Goal: Task Accomplishment & Management: Complete application form

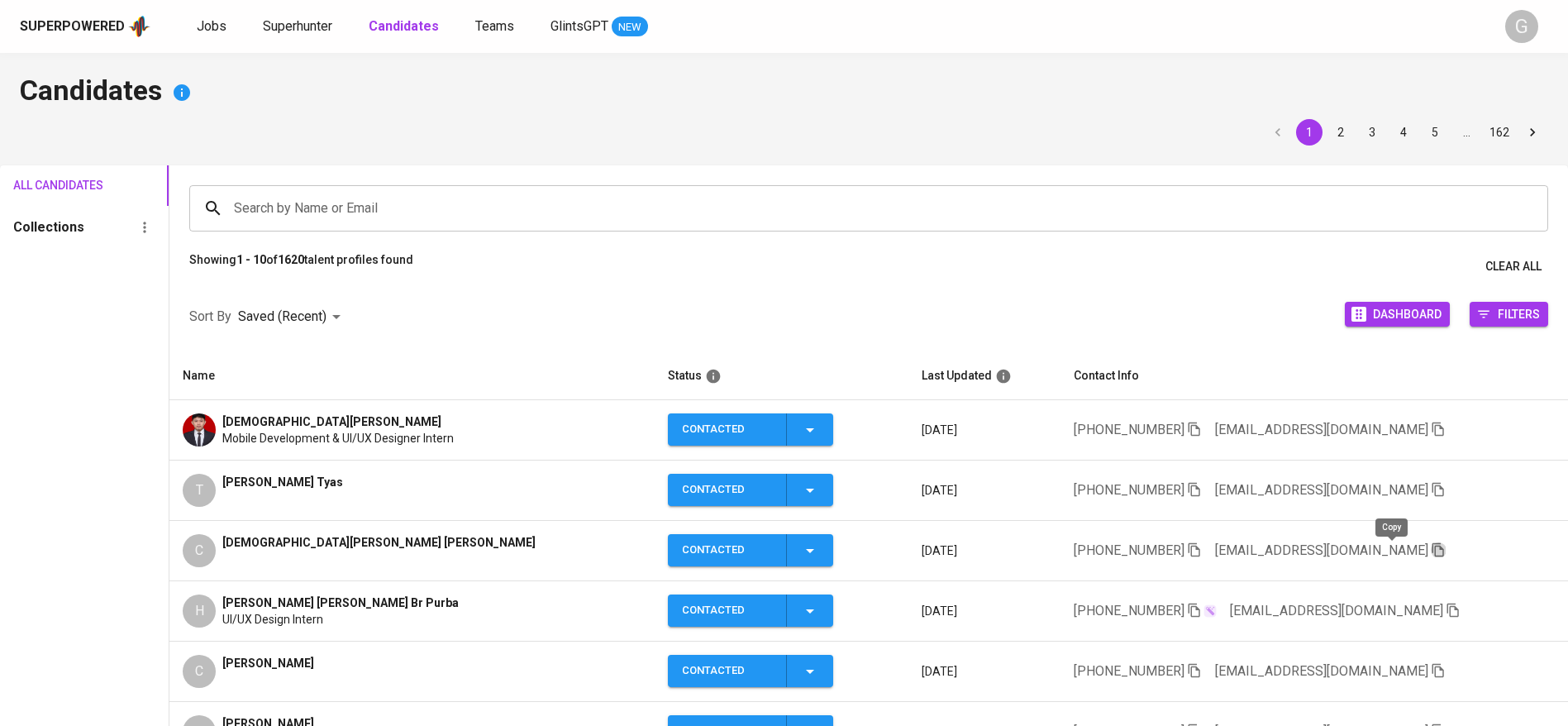
click at [1431, 550] on icon "button" at bounding box center [1438, 550] width 15 height 15
click at [308, 27] on span "Superhunter" at bounding box center [298, 27] width 69 height 16
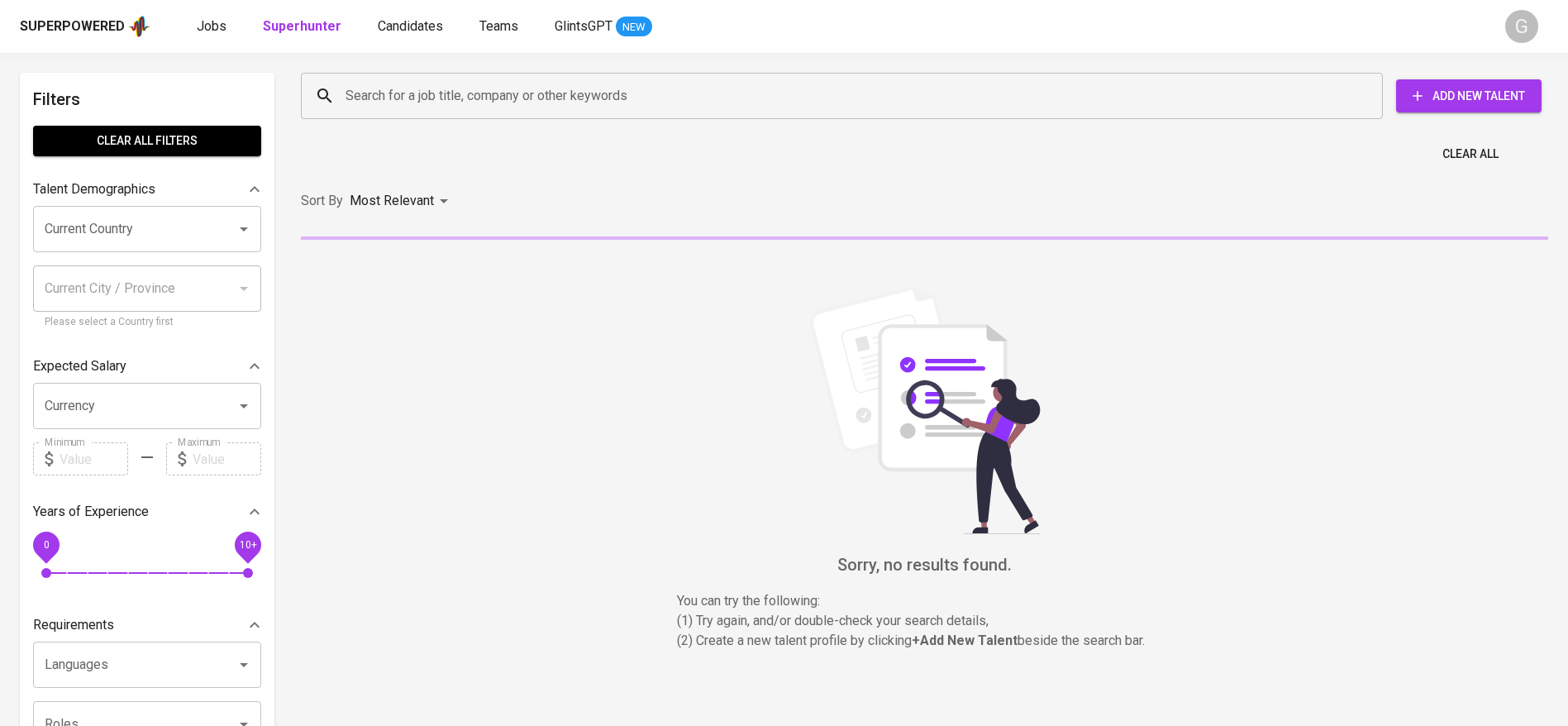
click at [423, 89] on input "Search for a job title, company or other keywords" at bounding box center [846, 95] width 1010 height 31
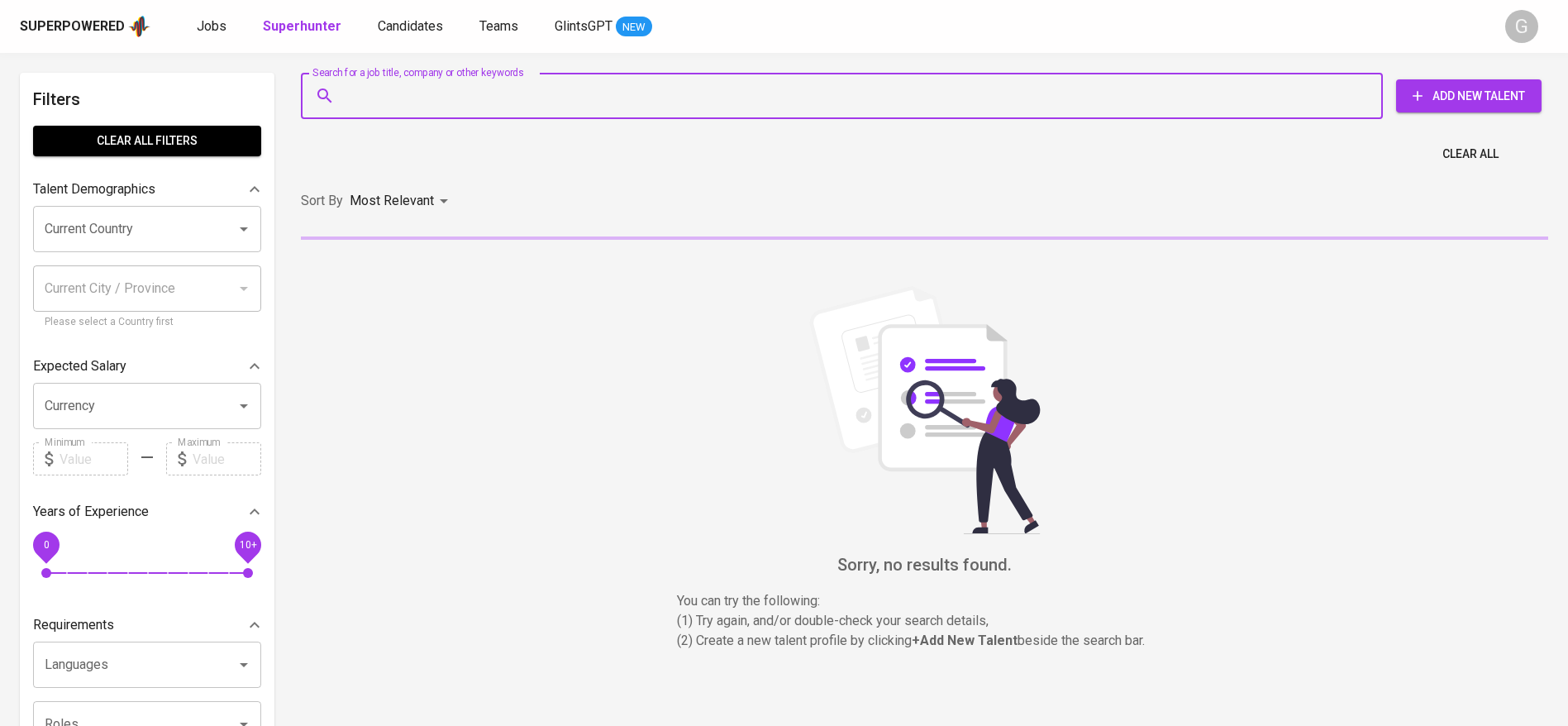
paste input "[EMAIL_ADDRESS][DOMAIN_NAME]"
type input "[EMAIL_ADDRESS][DOMAIN_NAME]"
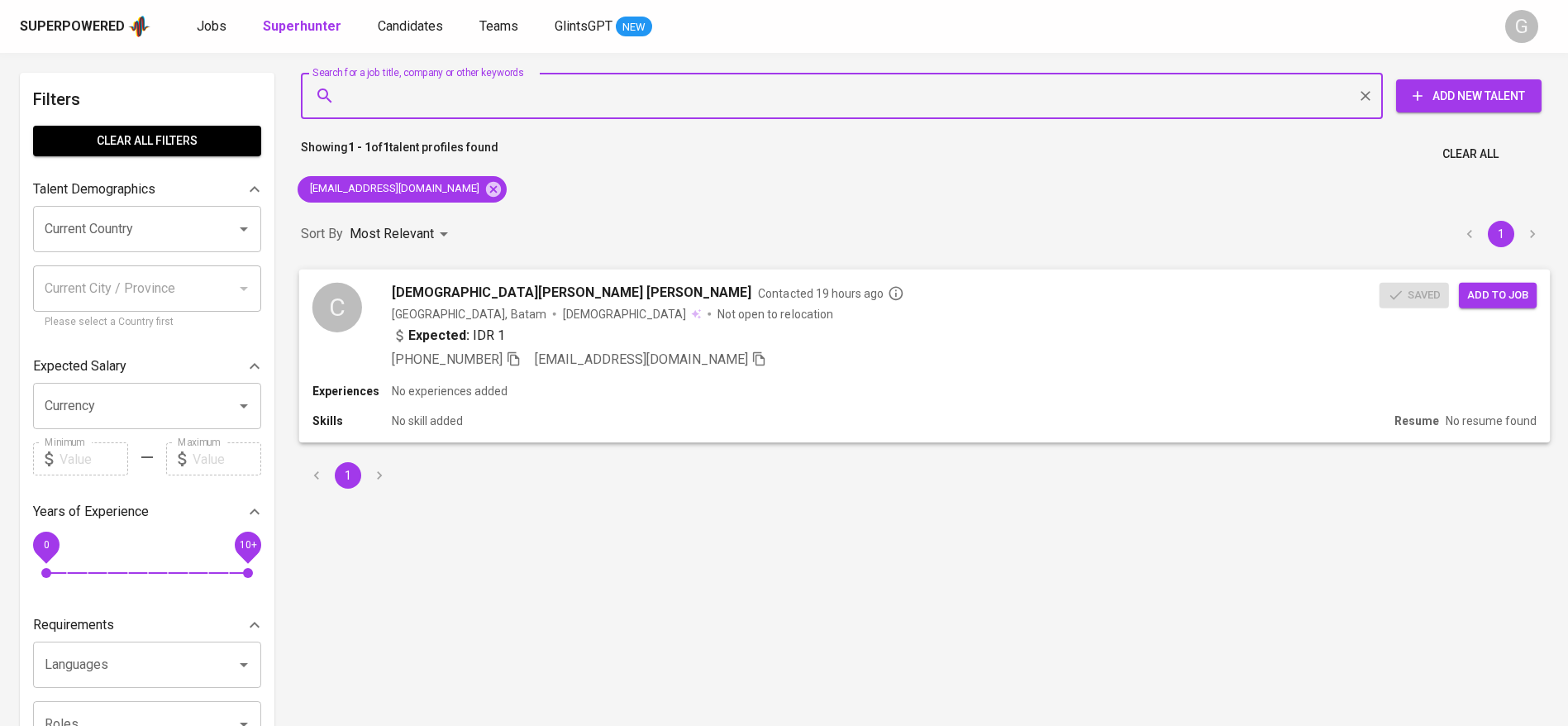
click at [1499, 301] on span "Add to job" at bounding box center [1497, 294] width 61 height 19
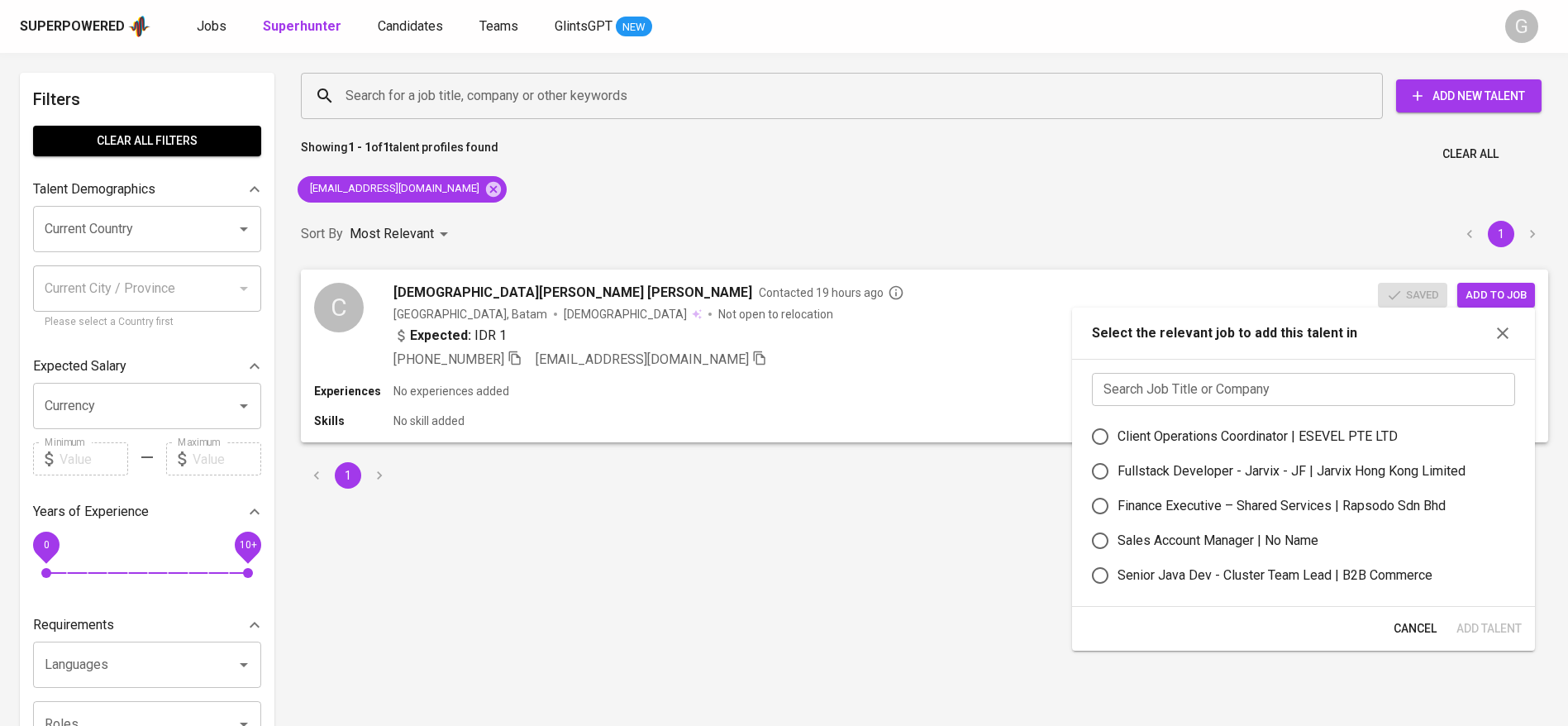
click at [1438, 383] on input "text" at bounding box center [1304, 389] width 424 height 33
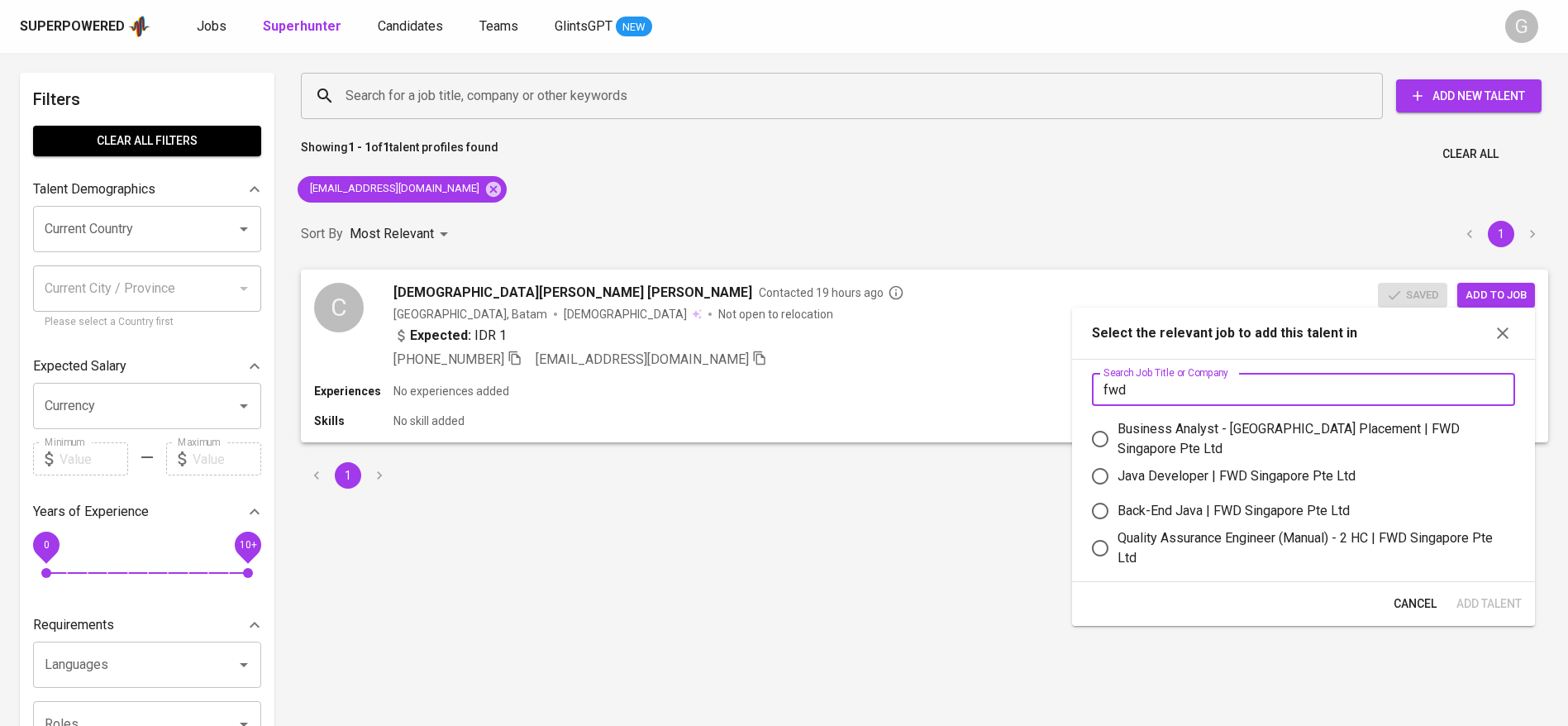
type input "fwd"
click at [1258, 538] on div "Quality Assurance Engineer (Manual) - 2 HC | FWD Singapore Pte Ltd" at bounding box center [1310, 548] width 385 height 40
click at [1118, 538] on input "Quality Assurance Engineer (Manual) - 2 HC | FWD Singapore Pte Ltd" at bounding box center [1100, 548] width 35 height 35
radio input "true"
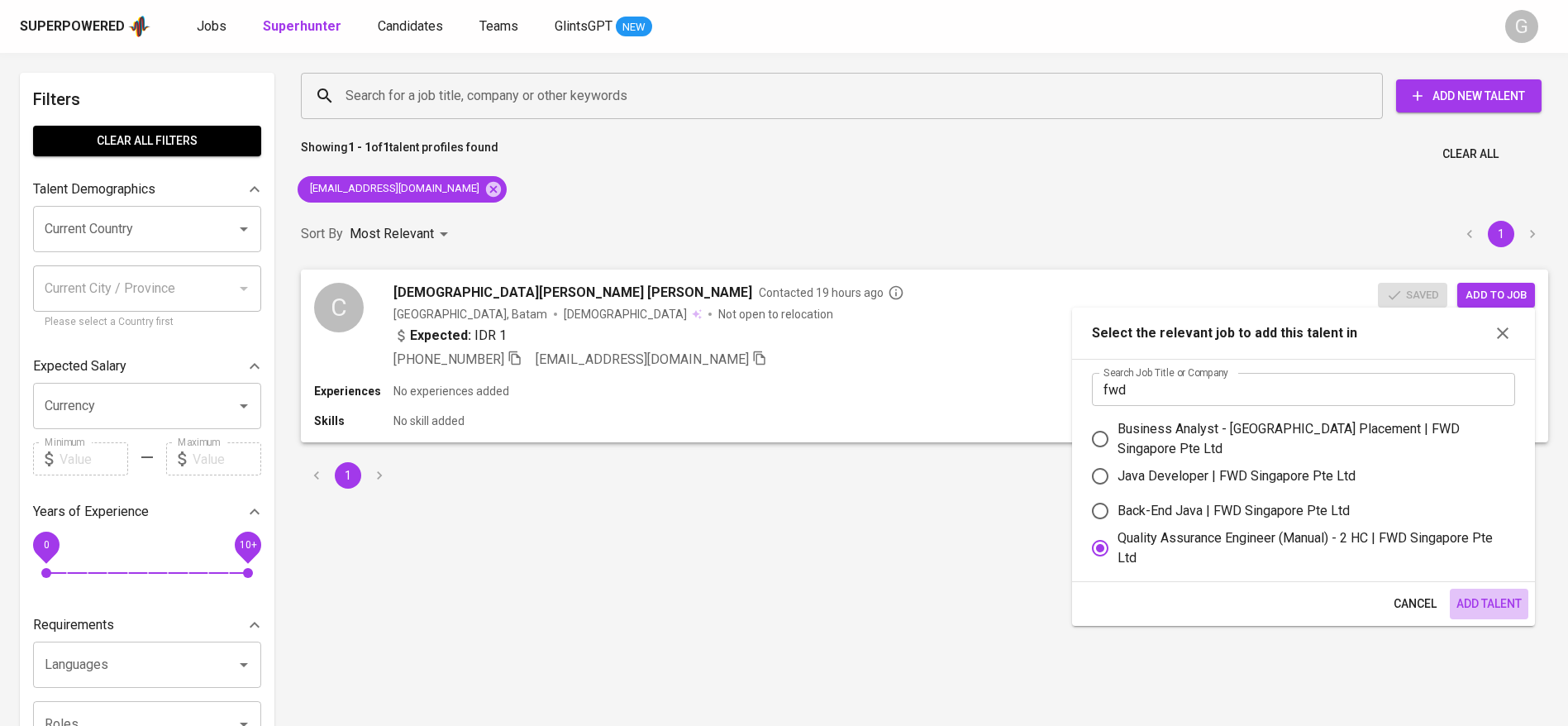
click at [1474, 605] on span "Add Talent" at bounding box center [1489, 604] width 66 height 20
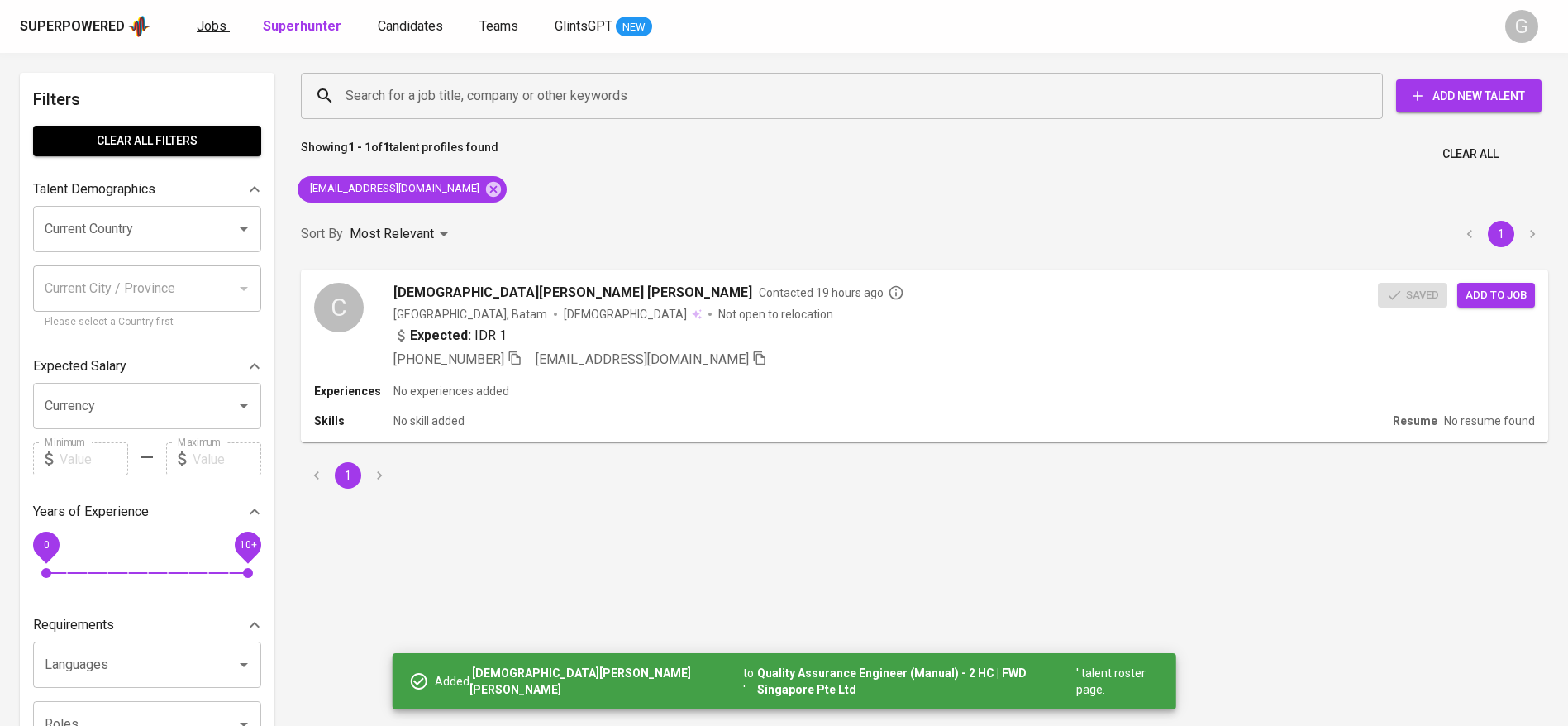
click at [222, 25] on span "Jobs" at bounding box center [212, 27] width 30 height 16
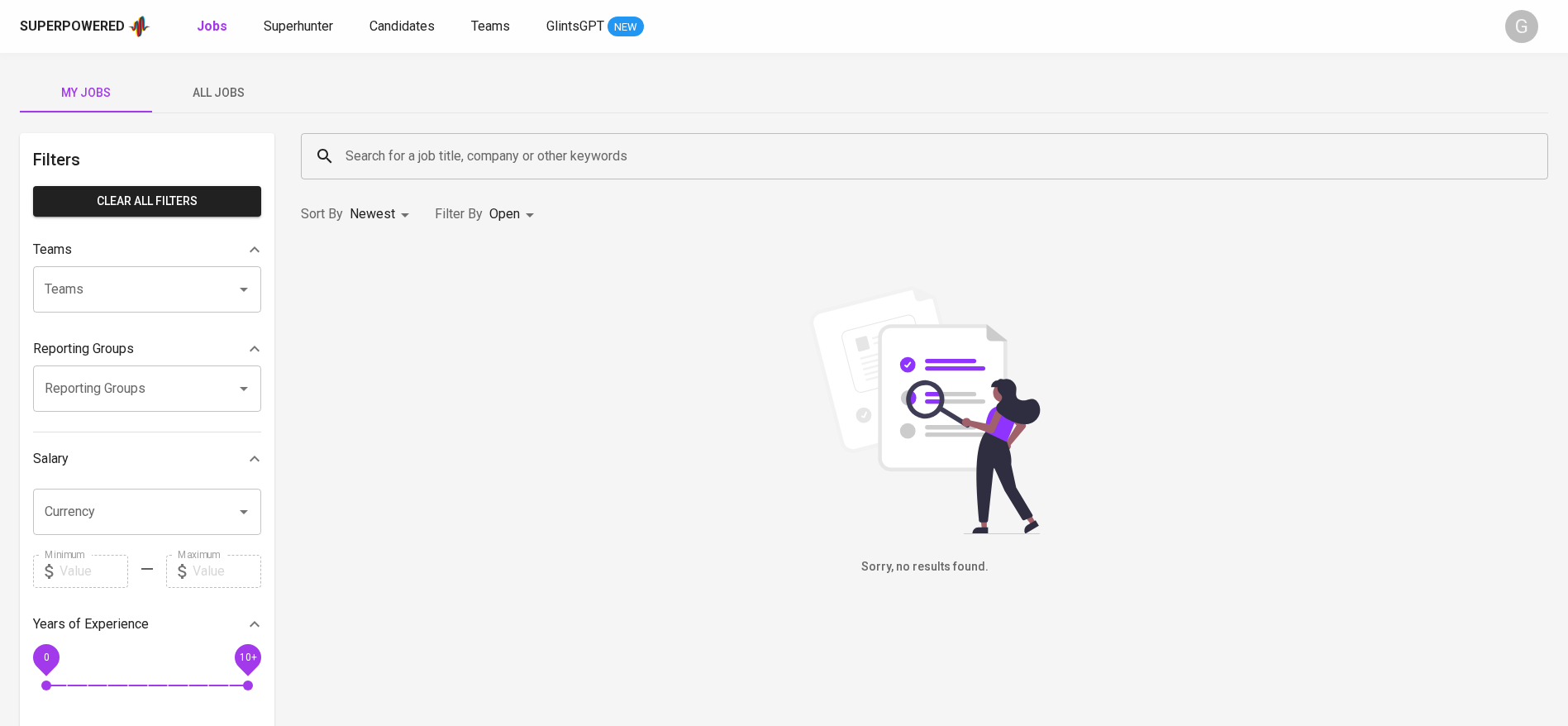
click at [219, 95] on span "All Jobs" at bounding box center [218, 92] width 113 height 20
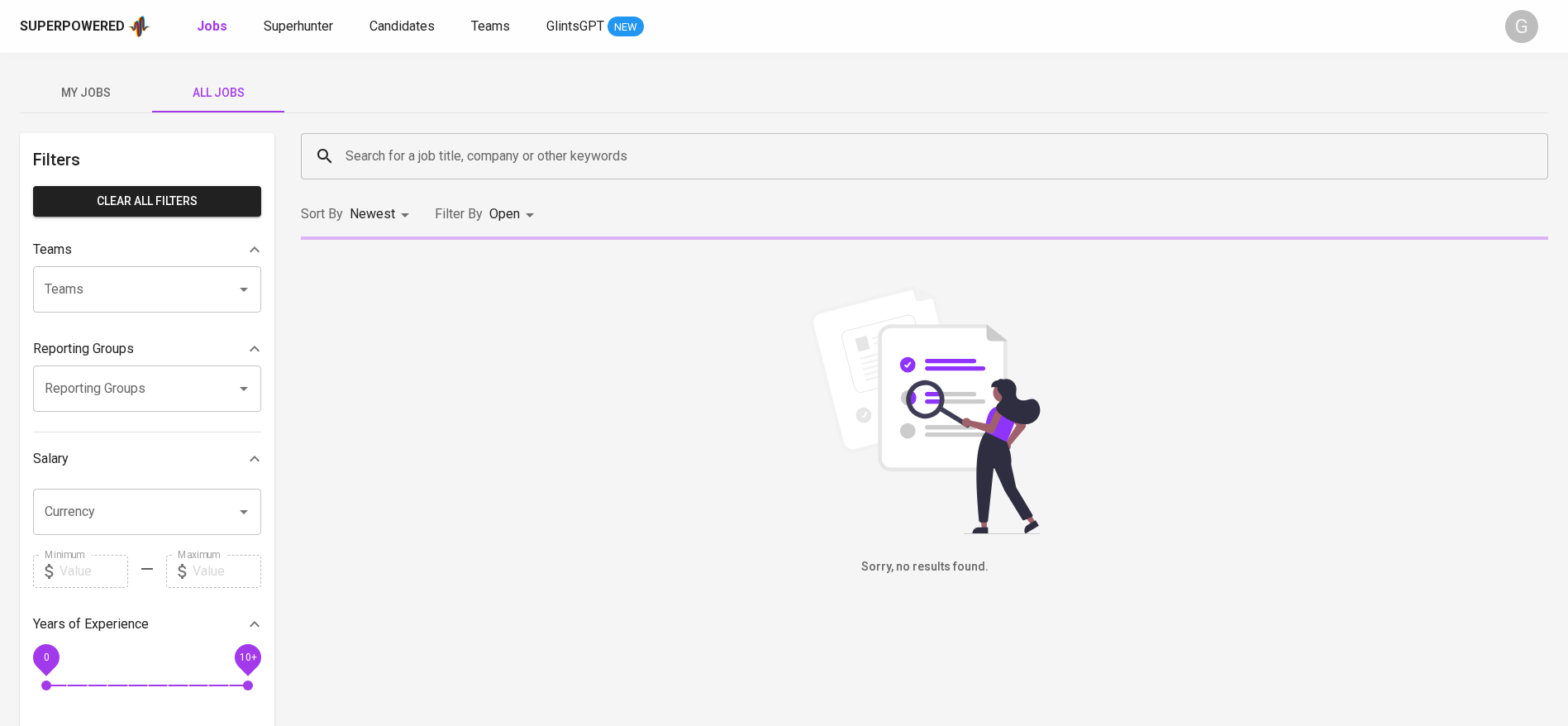
click at [400, 145] on input "Search for a job title, company or other keywords" at bounding box center [928, 156] width 1174 height 31
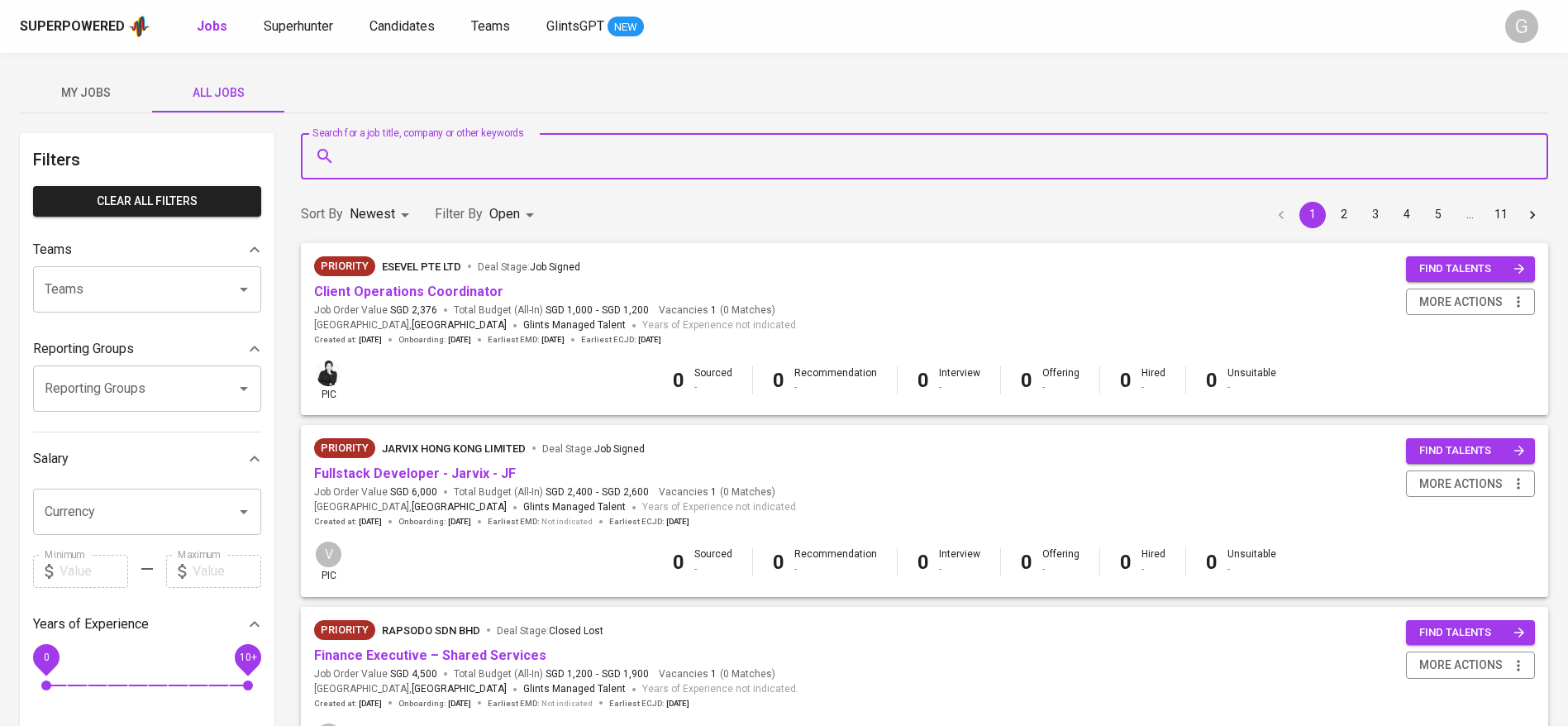
click at [400, 145] on input "Search for a job title, company or other keywords" at bounding box center [928, 156] width 1174 height 31
type input "fwd"
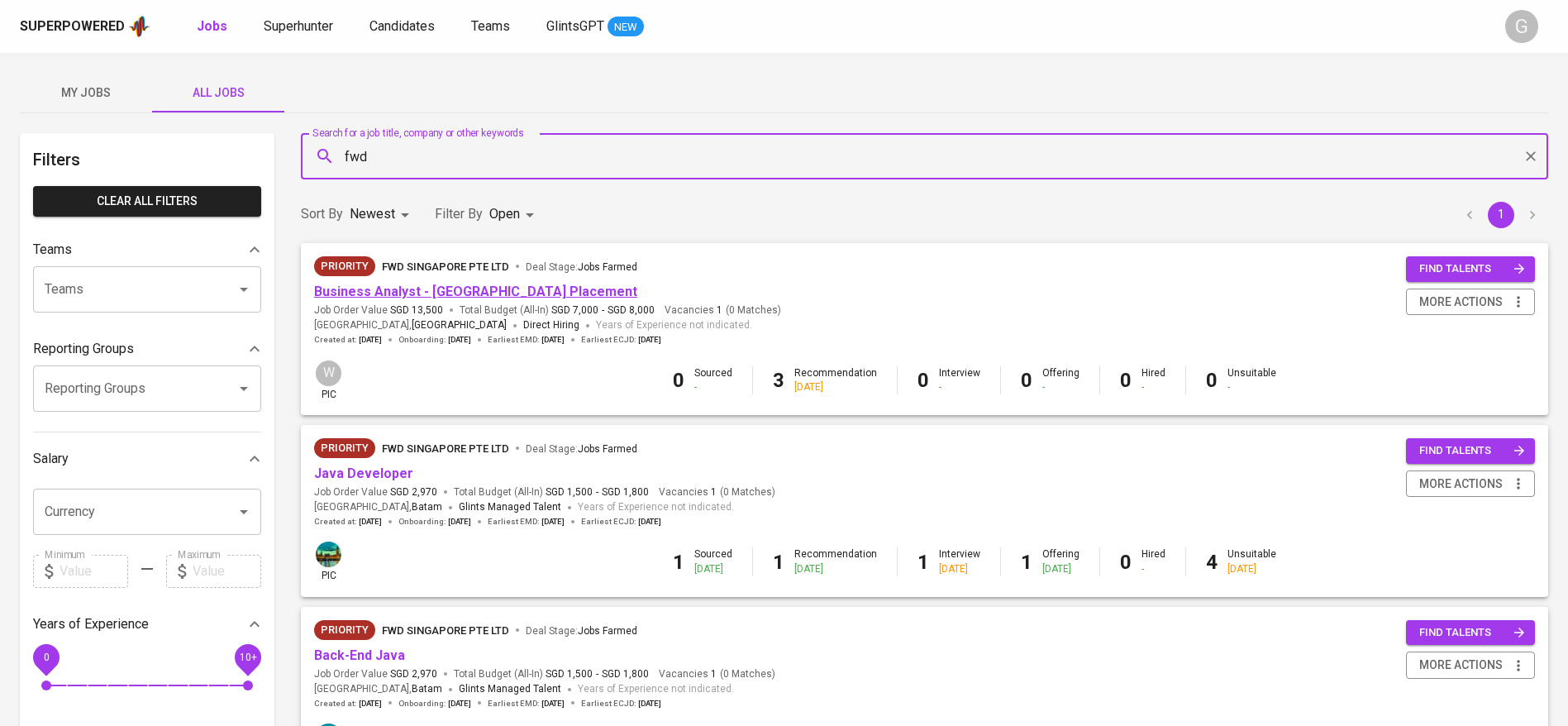
click at [440, 295] on link "Business Analyst - Singapore Placement" at bounding box center [475, 292] width 324 height 16
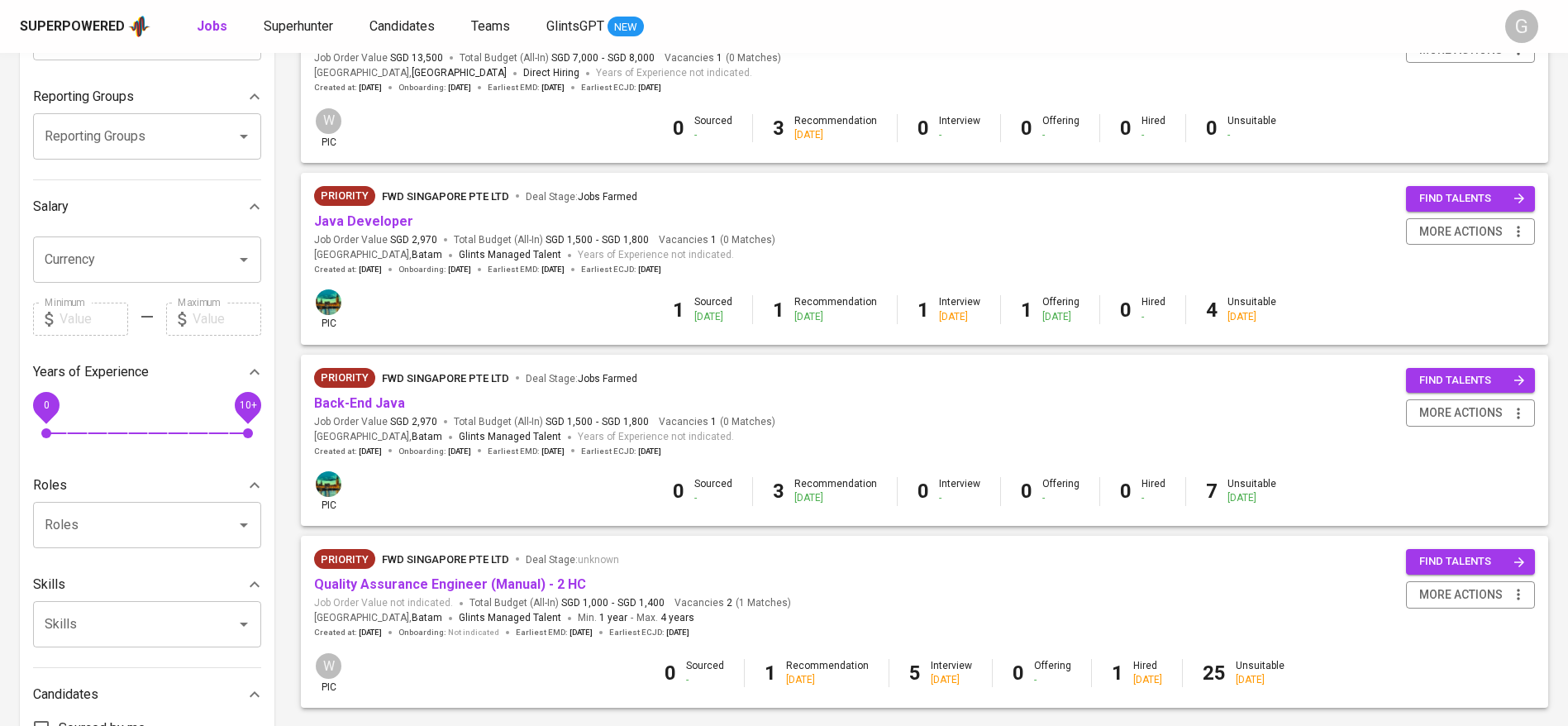
scroll to position [403, 0]
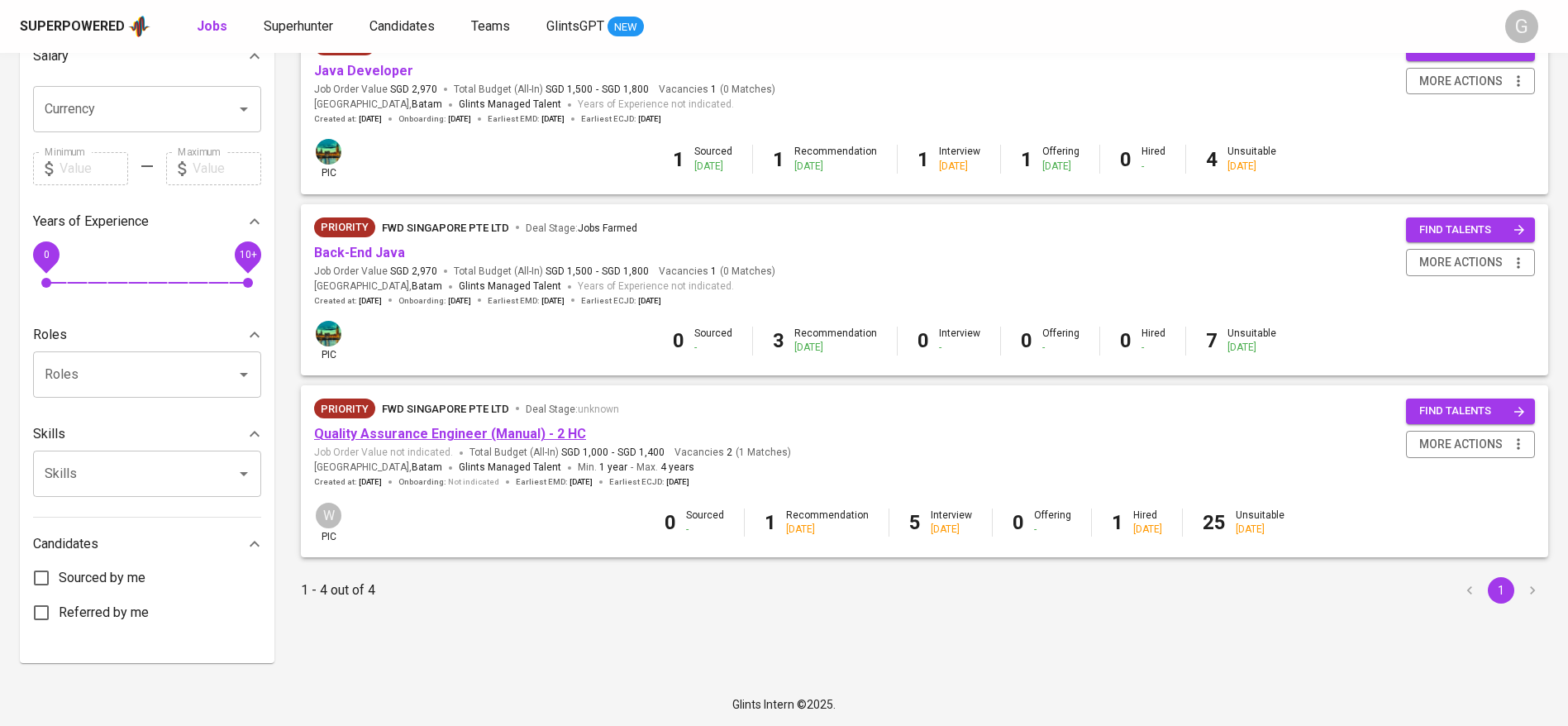
click at [413, 440] on link "Quality Assurance Engineer (Manual) - 2 HC" at bounding box center [449, 433] width 272 height 16
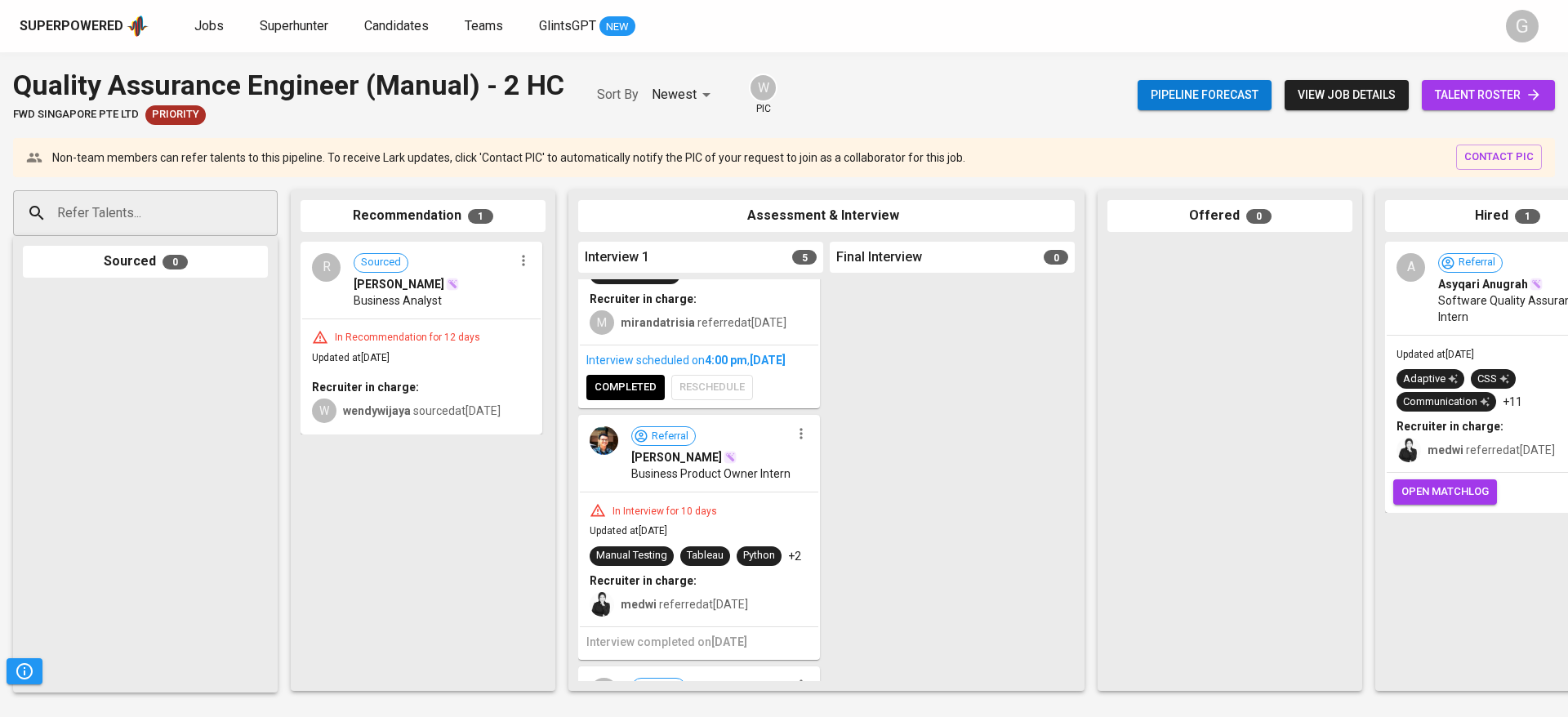
scroll to position [1072, 0]
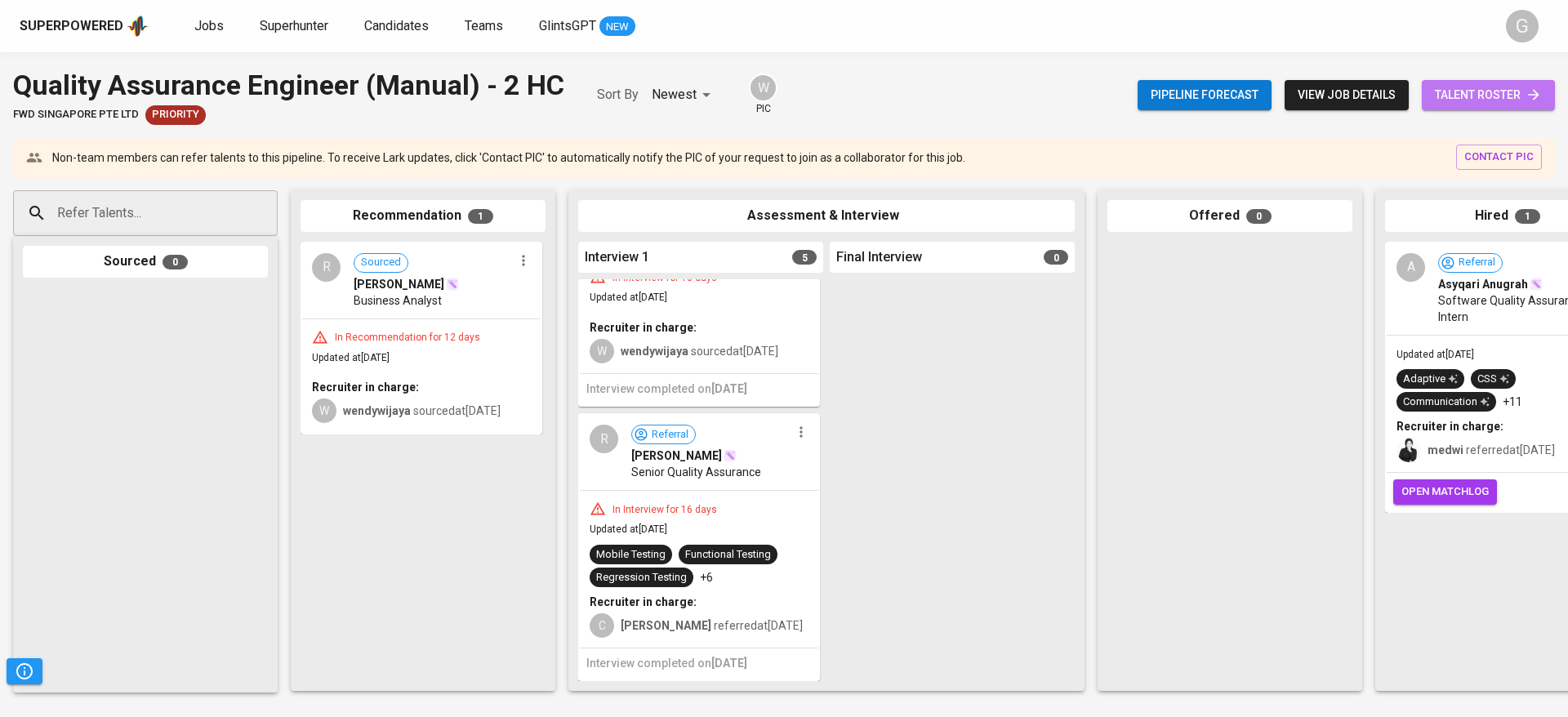
click at [1443, 99] on span "talent roster" at bounding box center [1488, 95] width 107 height 20
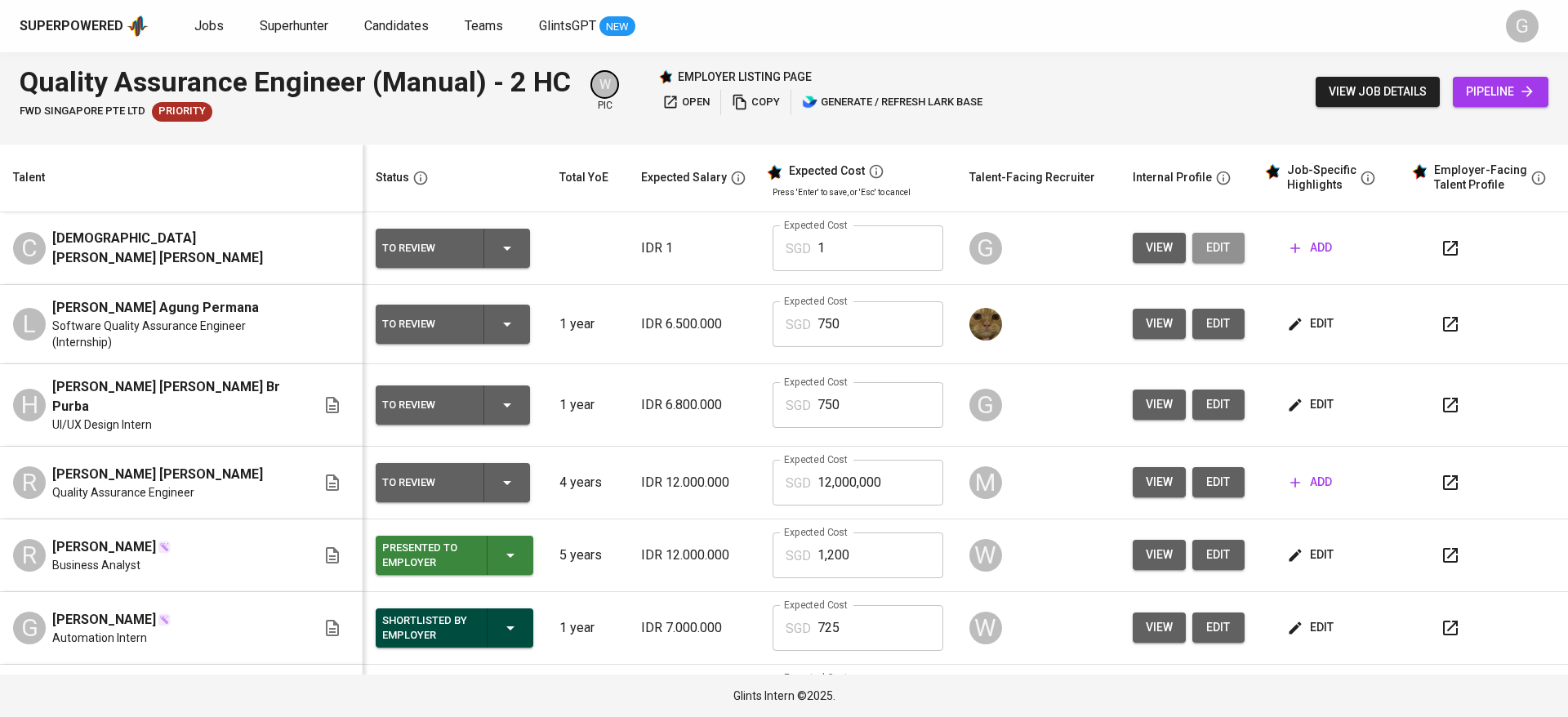
click at [1206, 251] on span "edit" at bounding box center [1219, 247] width 26 height 20
click at [1303, 396] on span "edit" at bounding box center [1311, 404] width 43 height 20
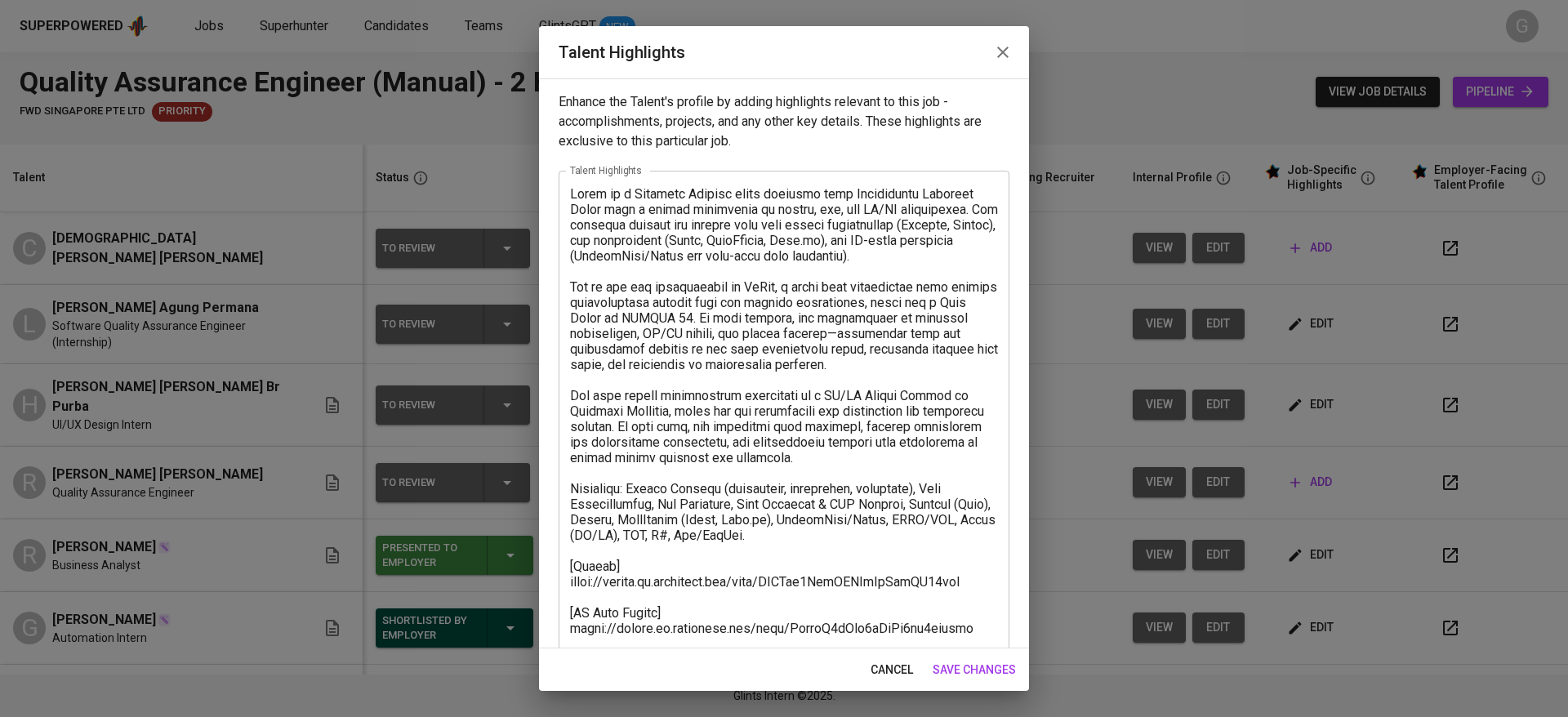
click at [768, 419] on textarea at bounding box center [784, 504] width 428 height 636
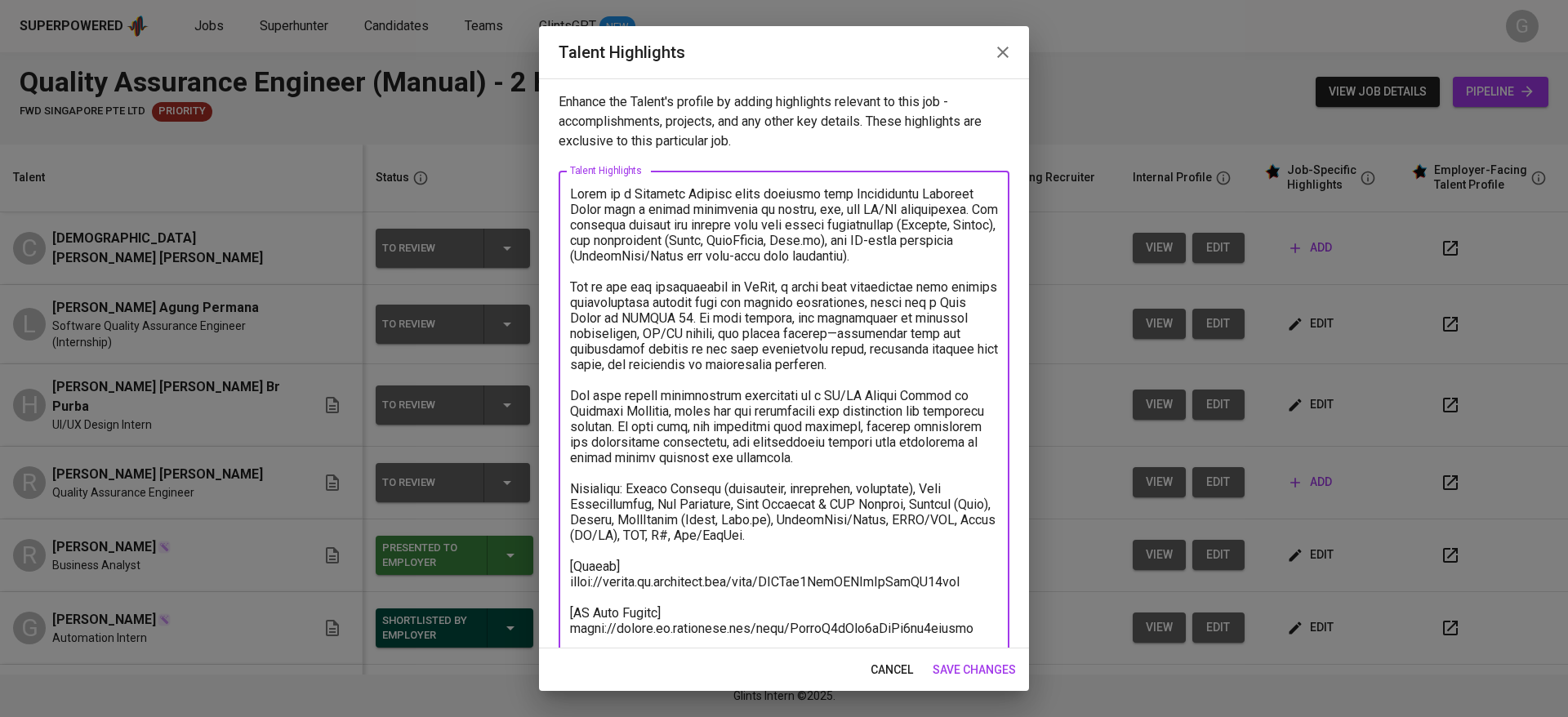
drag, startPoint x: 865, startPoint y: 554, endPoint x: 541, endPoint y: 176, distance: 497.9
click at [541, 176] on div "Enhance the Talent's profile by adding highlights relevant to this job - accomp…" at bounding box center [784, 363] width 490 height 570
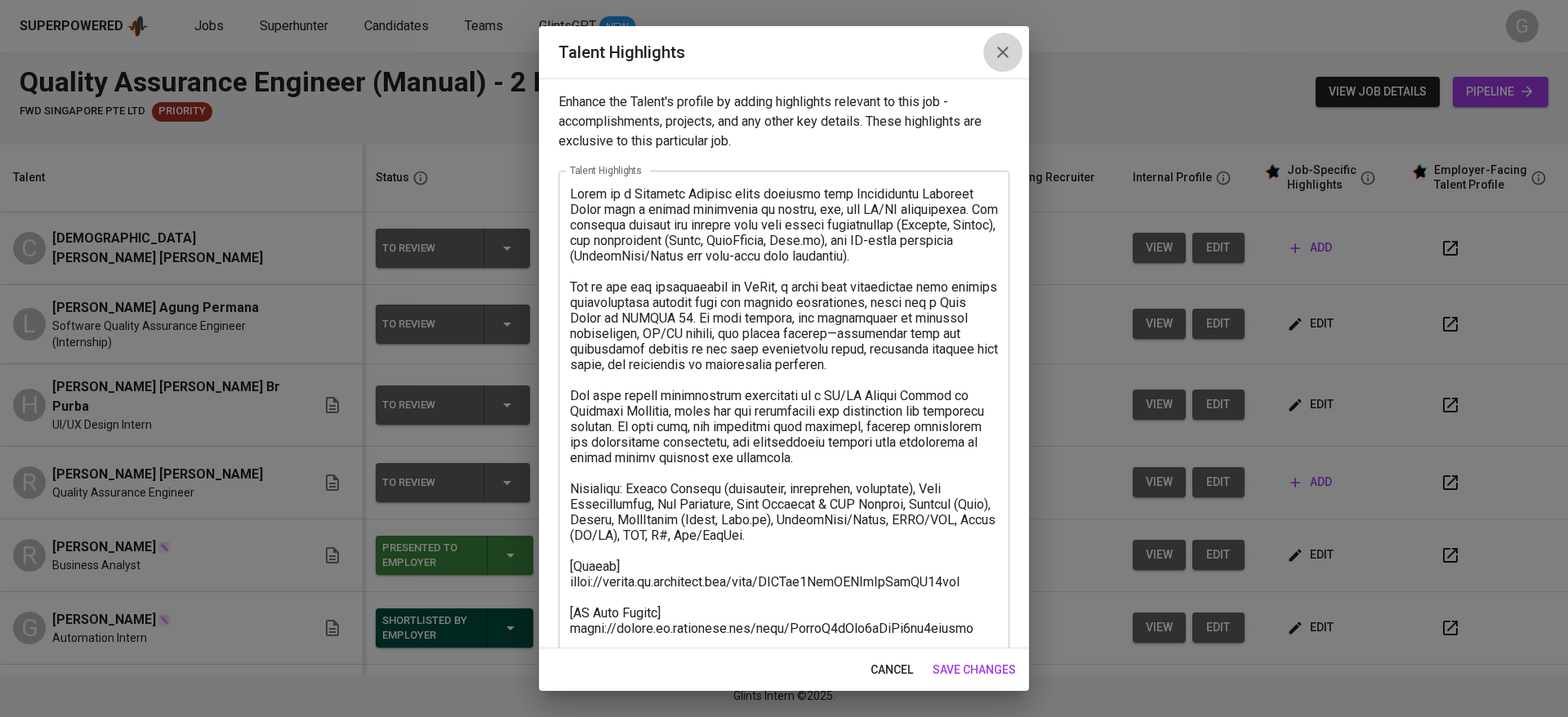
click at [1007, 65] on button "button" at bounding box center [1002, 52] width 39 height 39
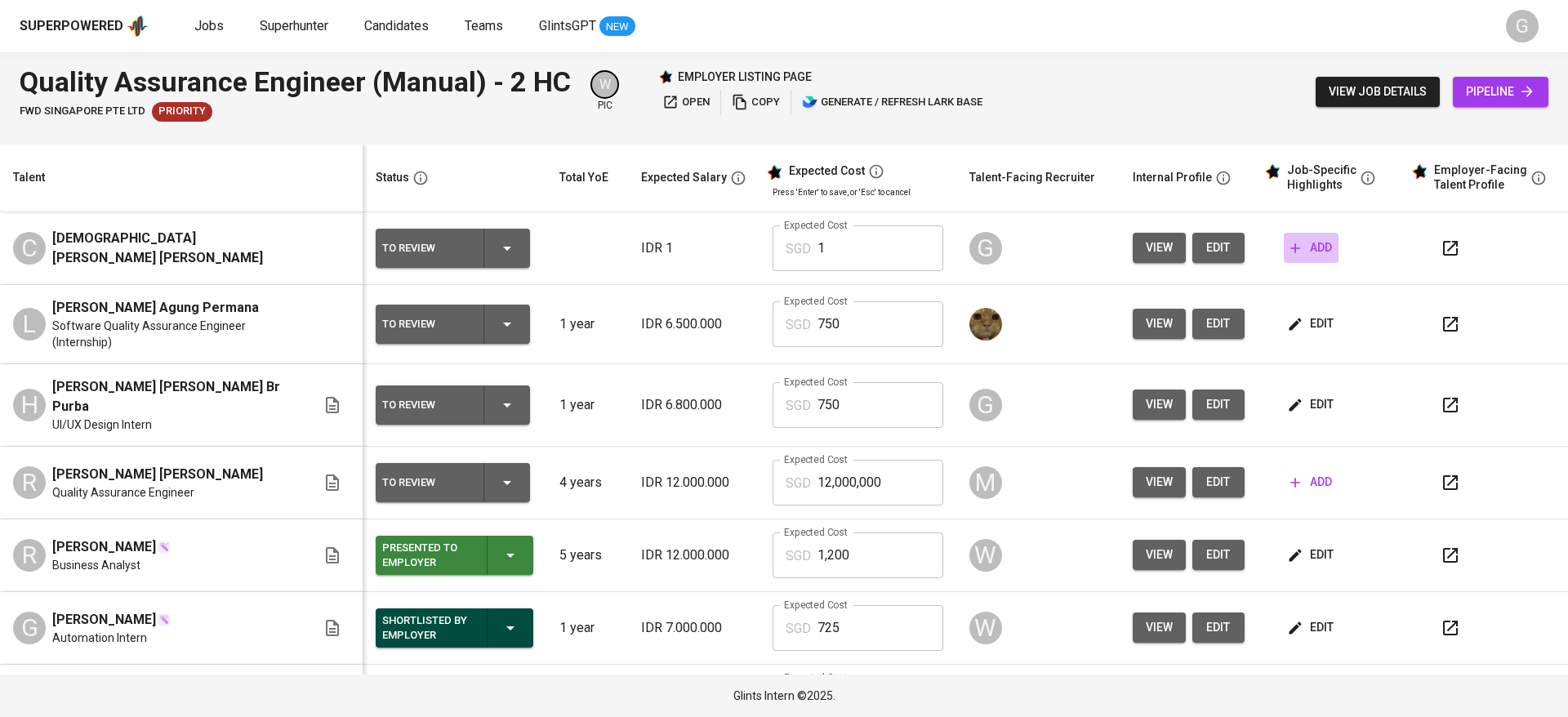
click at [1294, 243] on span "add" at bounding box center [1311, 247] width 42 height 20
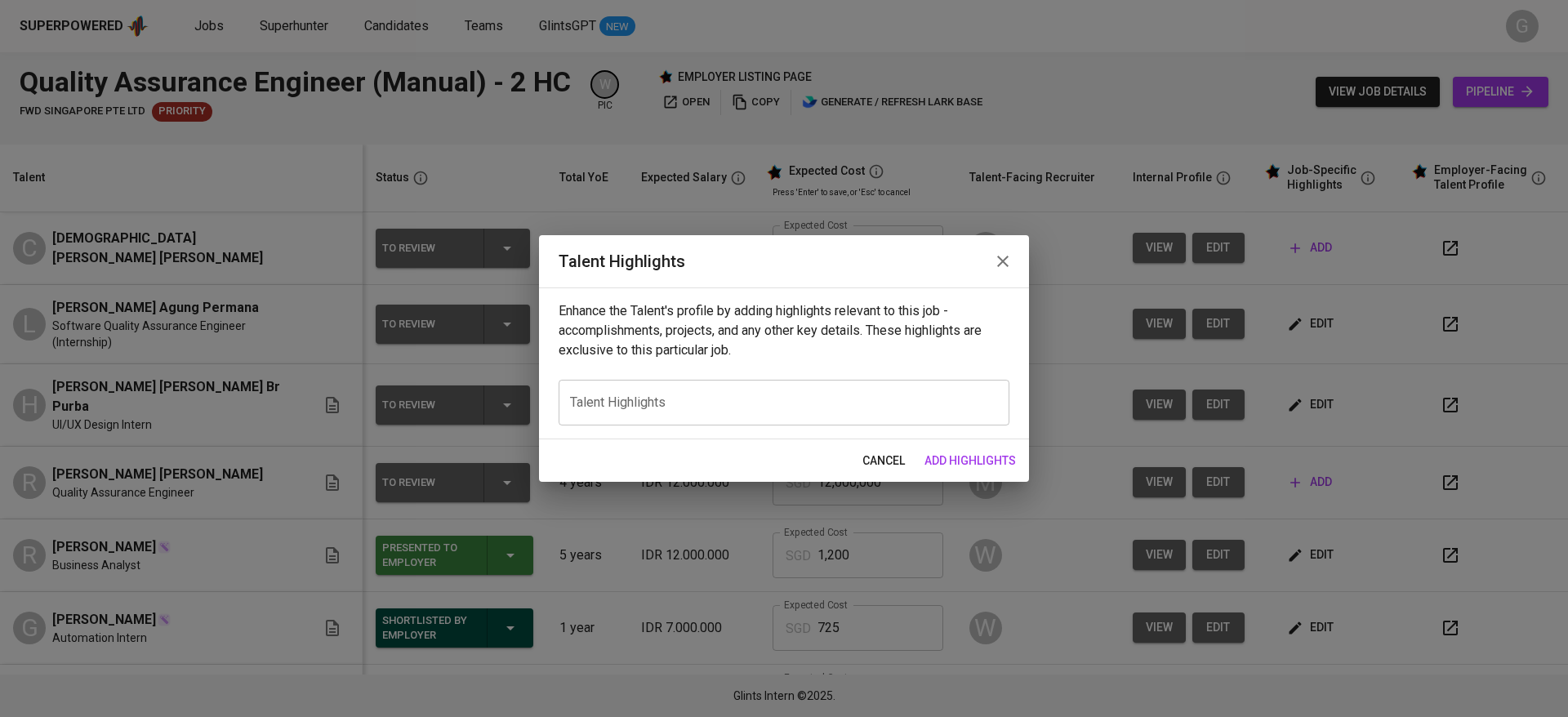
click at [832, 378] on div "Enhance the Talent's profile by adding highlights relevant to this job - accomp…" at bounding box center [784, 362] width 490 height 151
click at [842, 390] on div "x Talent Highlights" at bounding box center [784, 403] width 451 height 46
paste textarea "Christian is a fresh graduate based in Batam with a strong foundation in progra…"
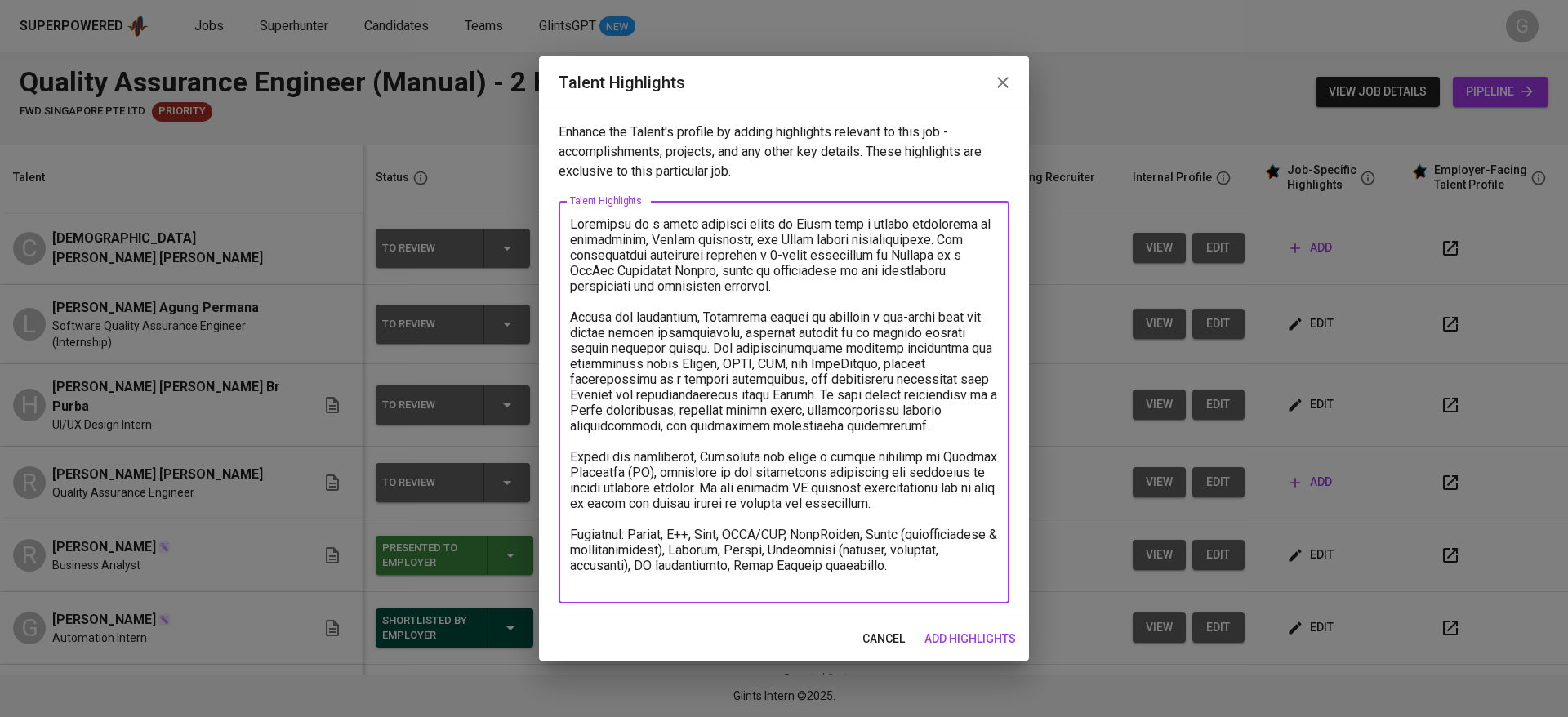
drag, startPoint x: 810, startPoint y: 217, endPoint x: 826, endPoint y: 227, distance: 18.9
click at [810, 216] on textarea at bounding box center [784, 402] width 428 height 372
click at [809, 431] on textarea at bounding box center [784, 402] width 428 height 372
paste textarea "Computer Science fresh graduate from Universiti Teknologi Malaysia"
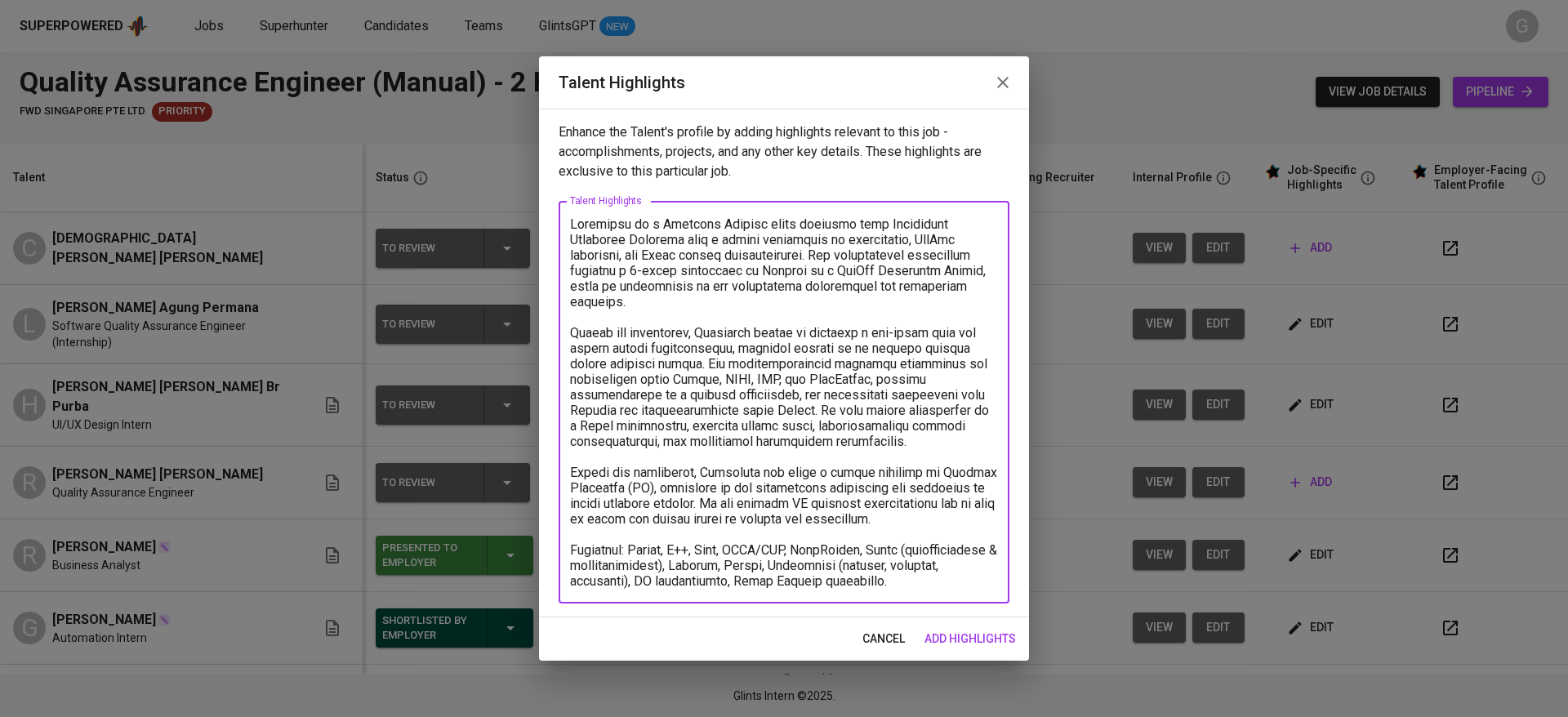
drag, startPoint x: 880, startPoint y: 224, endPoint x: 963, endPoint y: 231, distance: 83.3
click at [963, 231] on textarea at bounding box center [784, 402] width 428 height 372
click at [944, 266] on textarea at bounding box center [784, 402] width 428 height 372
drag, startPoint x: 875, startPoint y: 222, endPoint x: 622, endPoint y: 243, distance: 253.9
click at [622, 243] on textarea at bounding box center [784, 402] width 428 height 372
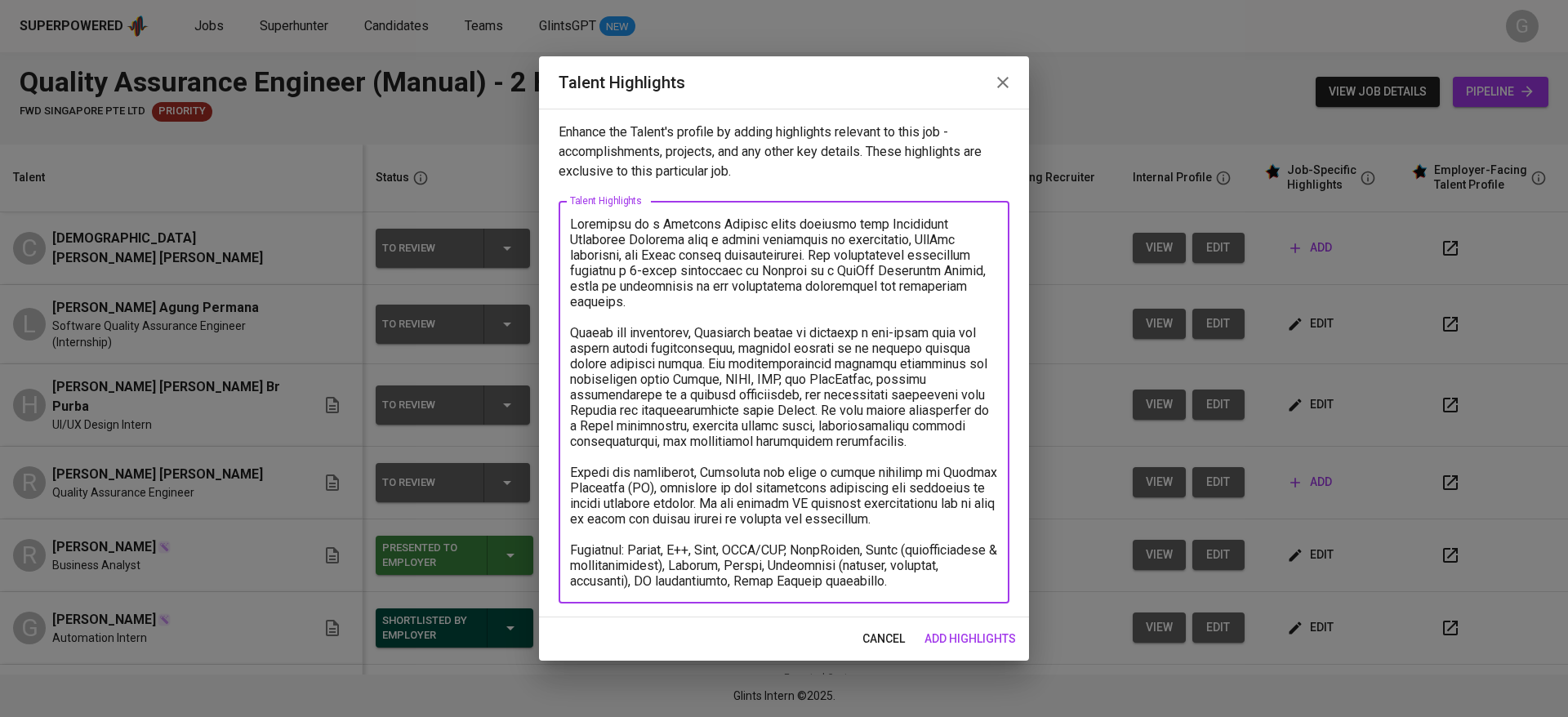
click at [773, 261] on textarea at bounding box center [784, 402] width 428 height 372
click at [748, 257] on textarea at bounding box center [784, 402] width 428 height 372
drag, startPoint x: 625, startPoint y: 313, endPoint x: 833, endPoint y: 377, distance: 217.6
click at [833, 377] on textarea at bounding box center [784, 402] width 428 height 372
click at [629, 439] on textarea at bounding box center [784, 402] width 428 height 372
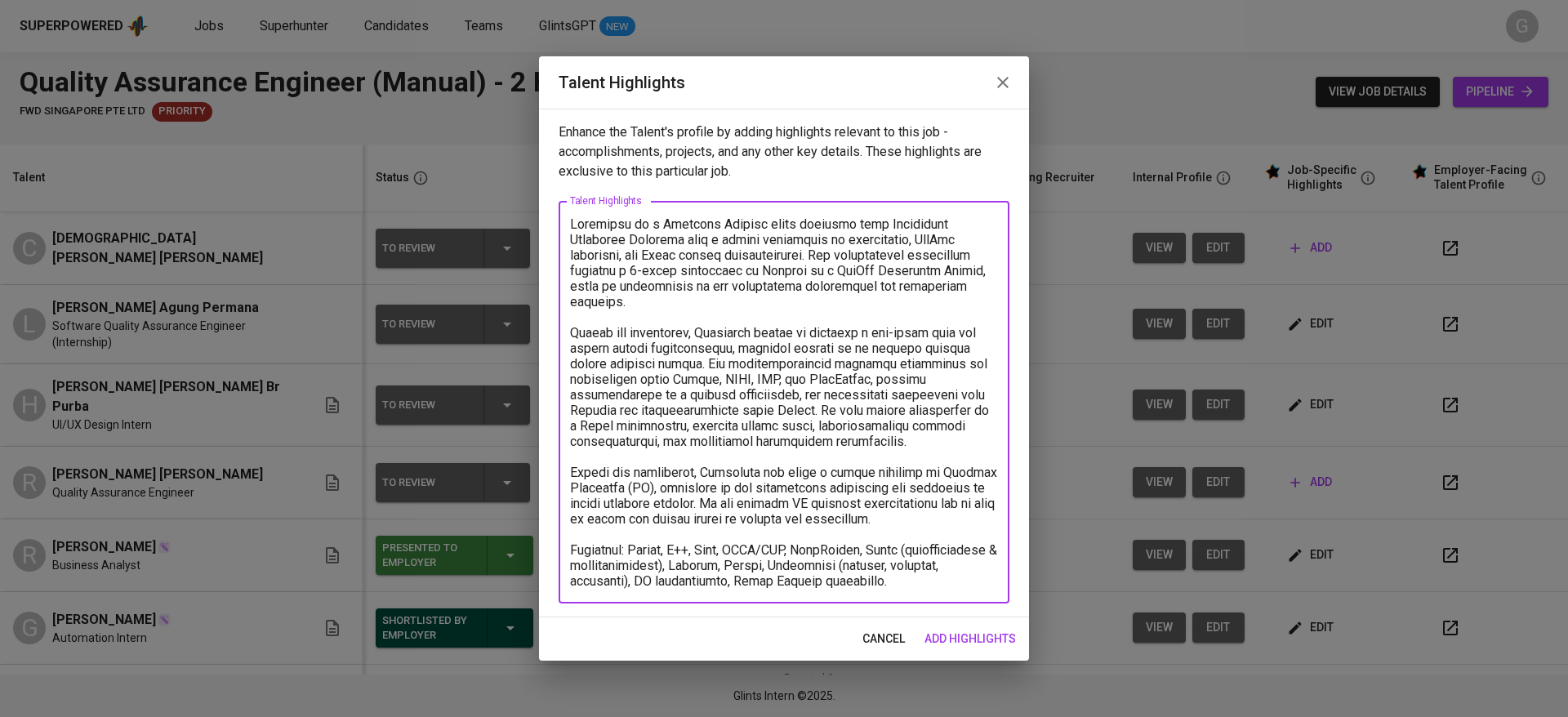
drag, startPoint x: 668, startPoint y: 521, endPoint x: 558, endPoint y: 452, distance: 129.8
click at [558, 452] on div "Enhance the Talent's profile by adding highlights relevant to this job - accomp…" at bounding box center [784, 362] width 490 height 509
click at [684, 453] on textarea at bounding box center [784, 402] width 428 height 372
click at [897, 585] on textarea at bounding box center [784, 402] width 428 height 372
click at [940, 571] on textarea at bounding box center [784, 402] width 428 height 372
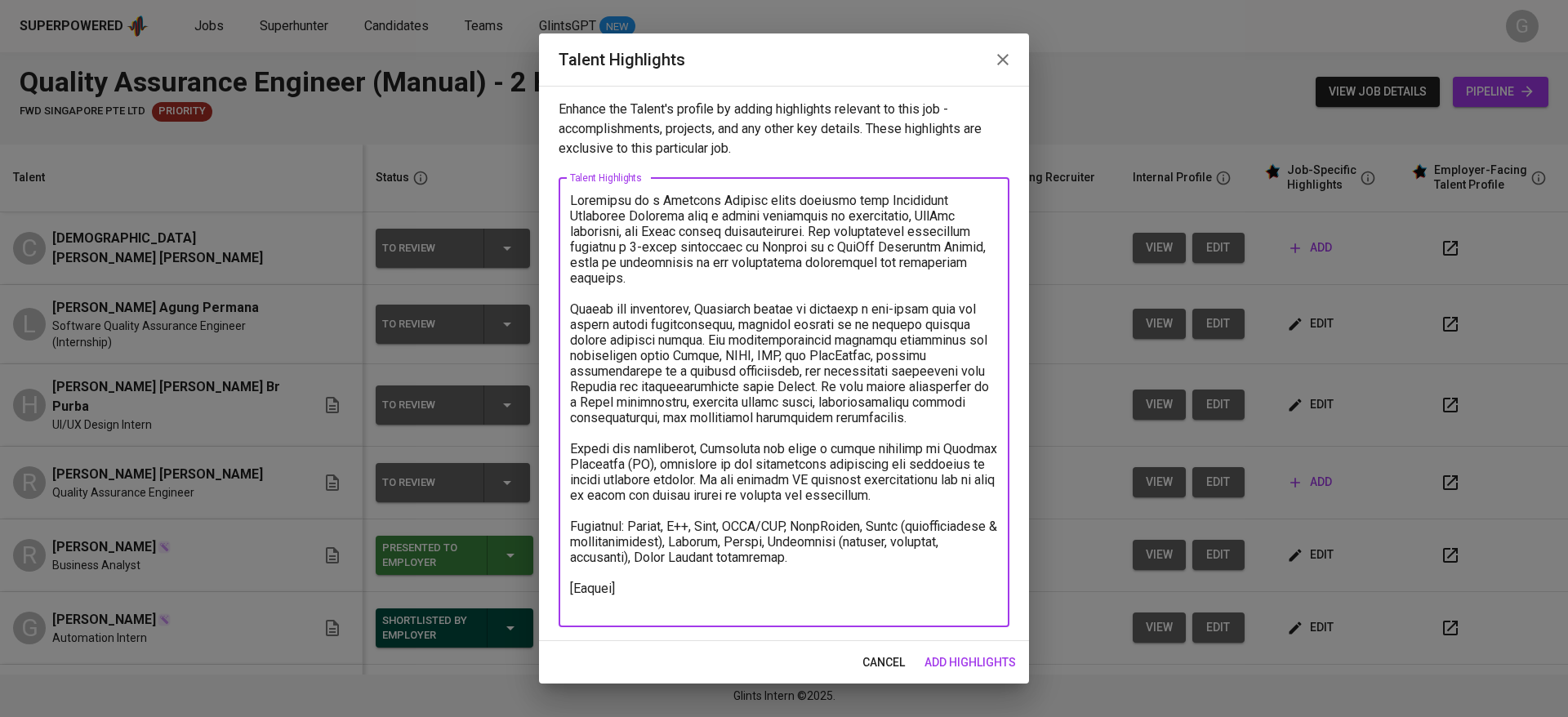
type textarea "Christian is a Computer Science fresh graduate from Universiti Teknologi Malays…"
click at [1006, 649] on button "add highlights" at bounding box center [969, 663] width 104 height 31
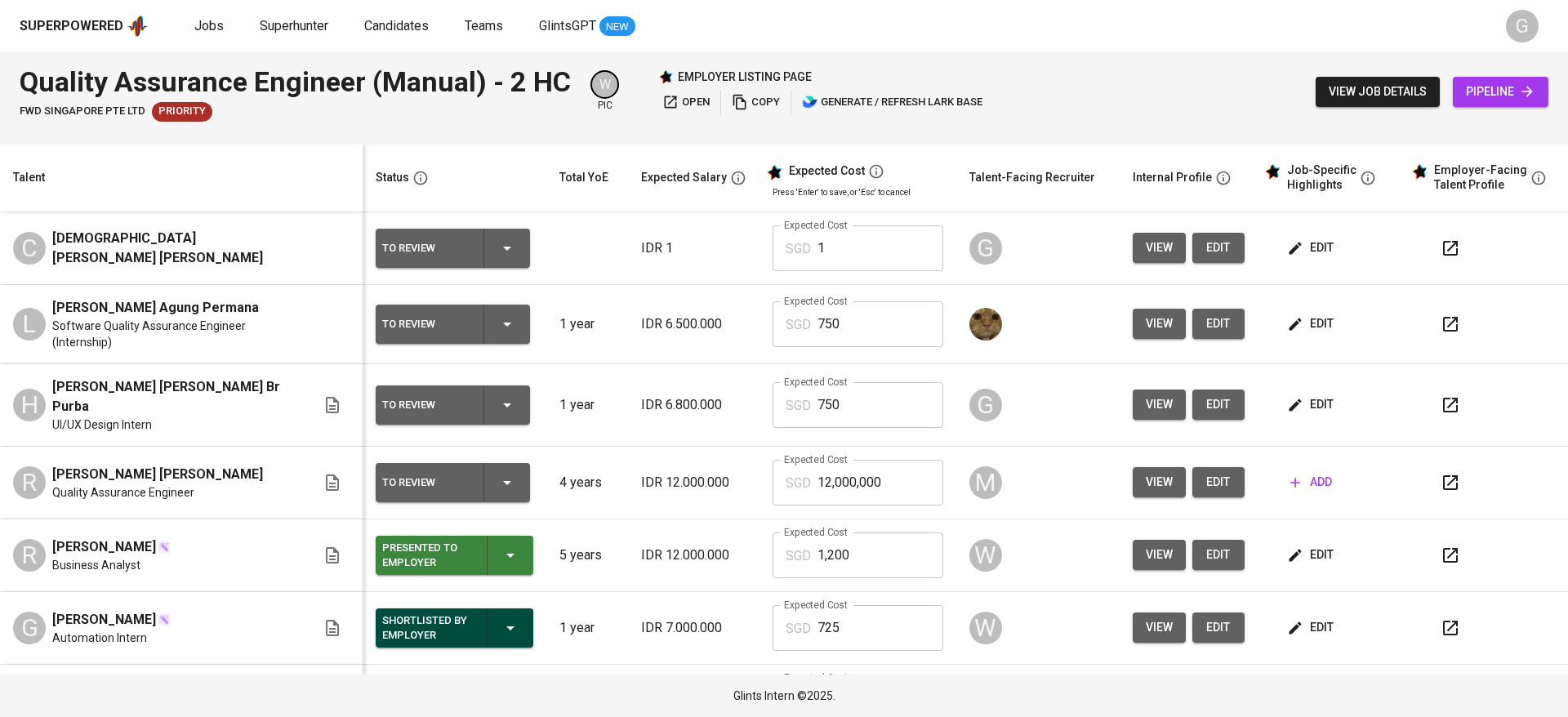
click at [1287, 397] on icon "button" at bounding box center [1295, 404] width 17 height 17
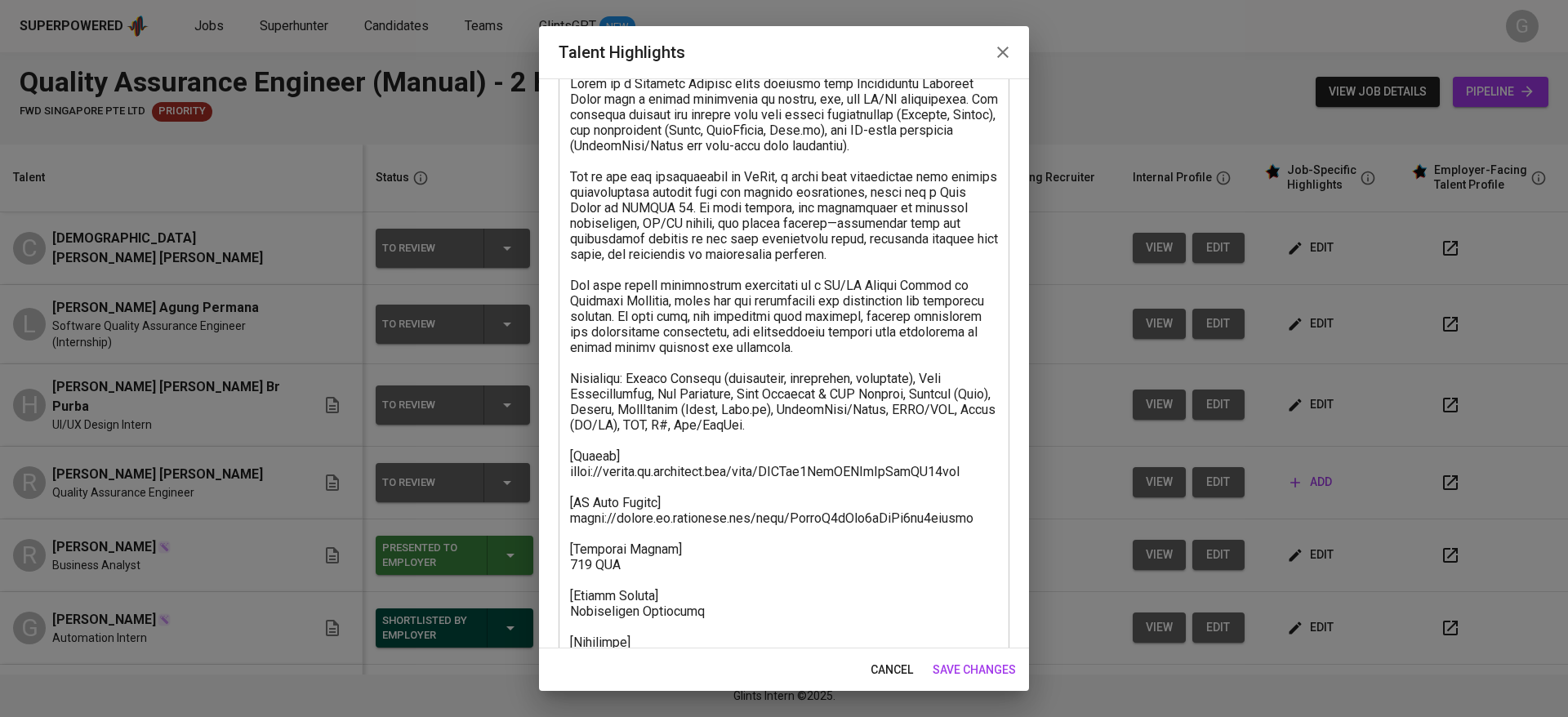
scroll to position [202, 0]
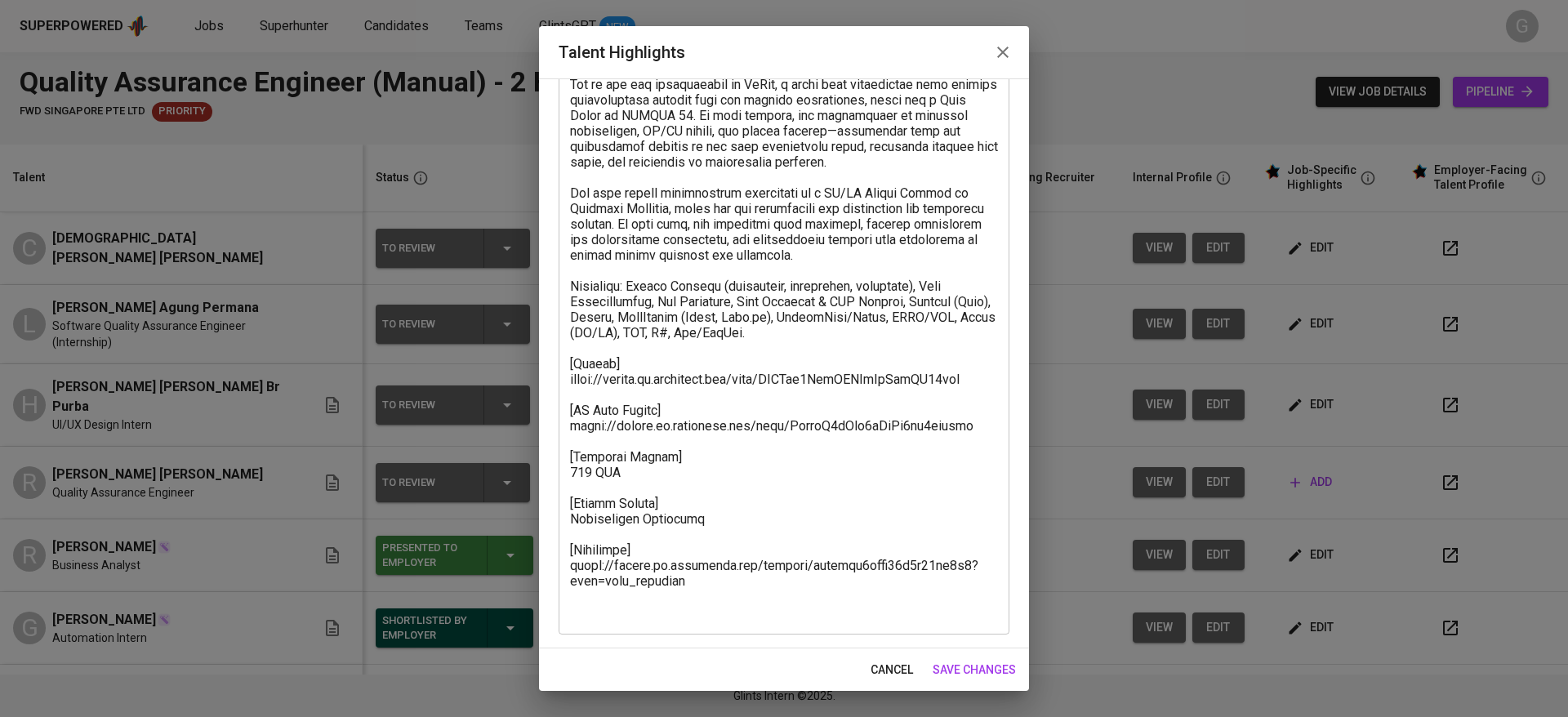
click at [636, 406] on textarea at bounding box center [784, 301] width 428 height 636
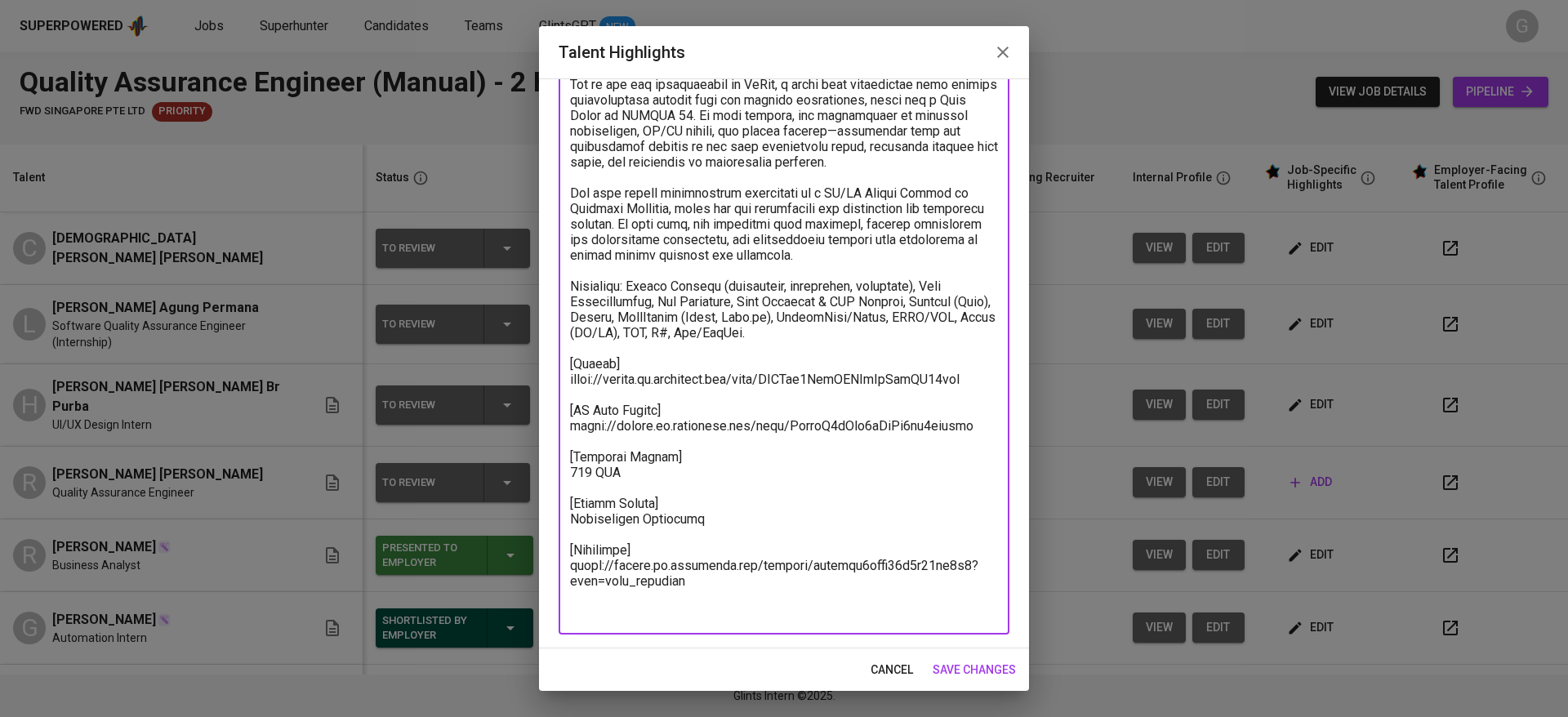
drag, startPoint x: 889, startPoint y: 651, endPoint x: 888, endPoint y: 661, distance: 10.0
click at [890, 651] on div "cancel save changes" at bounding box center [784, 670] width 490 height 43
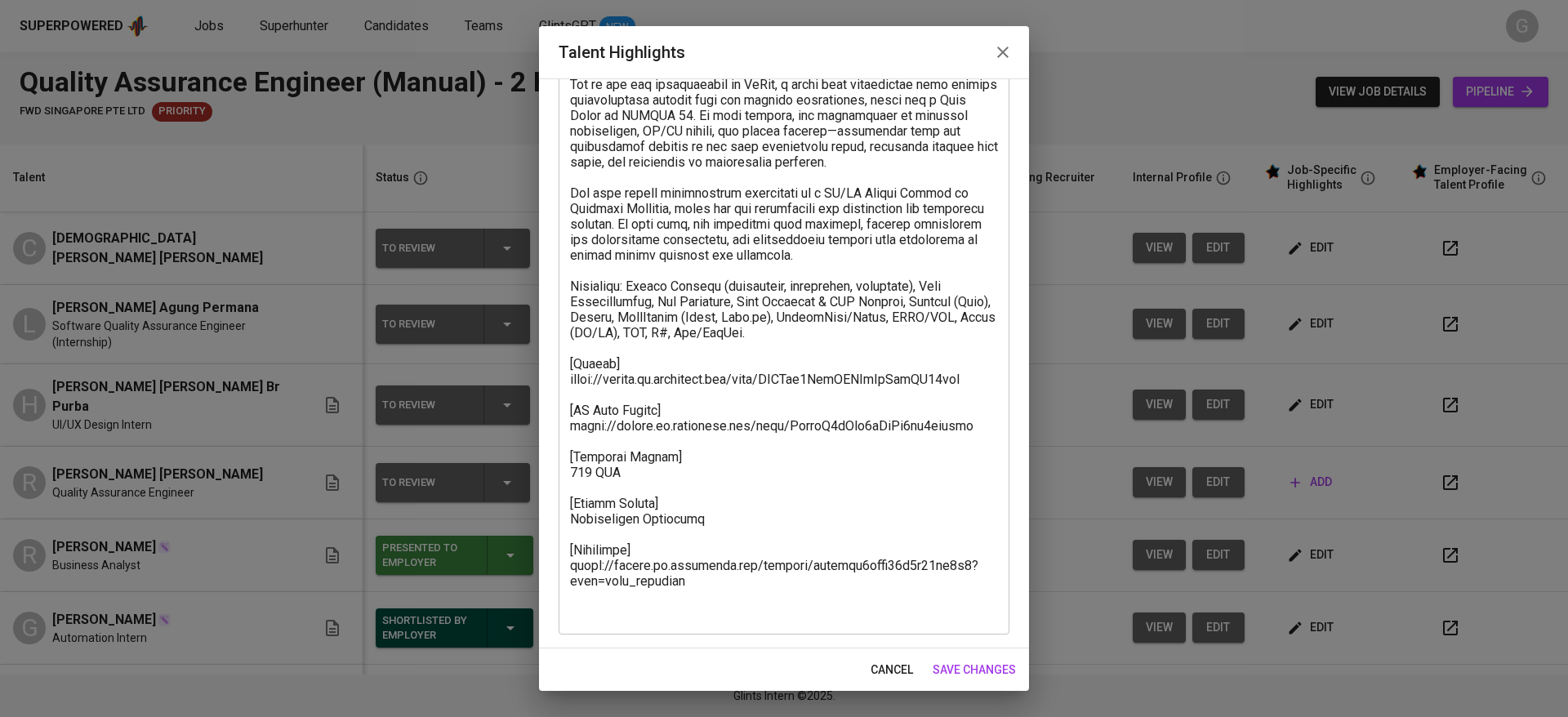
click at [888, 673] on span "cancel" at bounding box center [891, 670] width 42 height 20
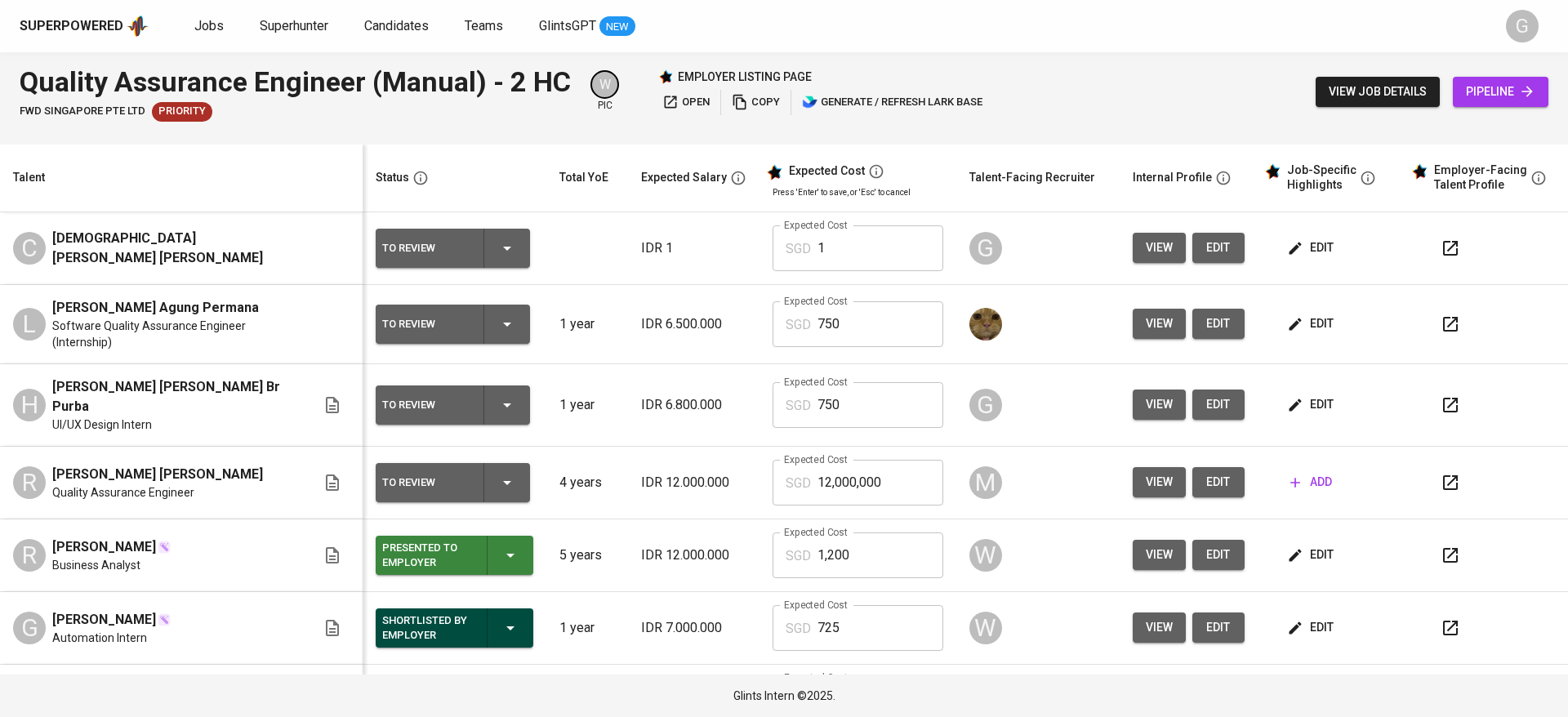
click at [838, 256] on input "1" at bounding box center [881, 248] width 126 height 46
type input "750"
click at [1302, 261] on button "edit" at bounding box center [1311, 248] width 56 height 31
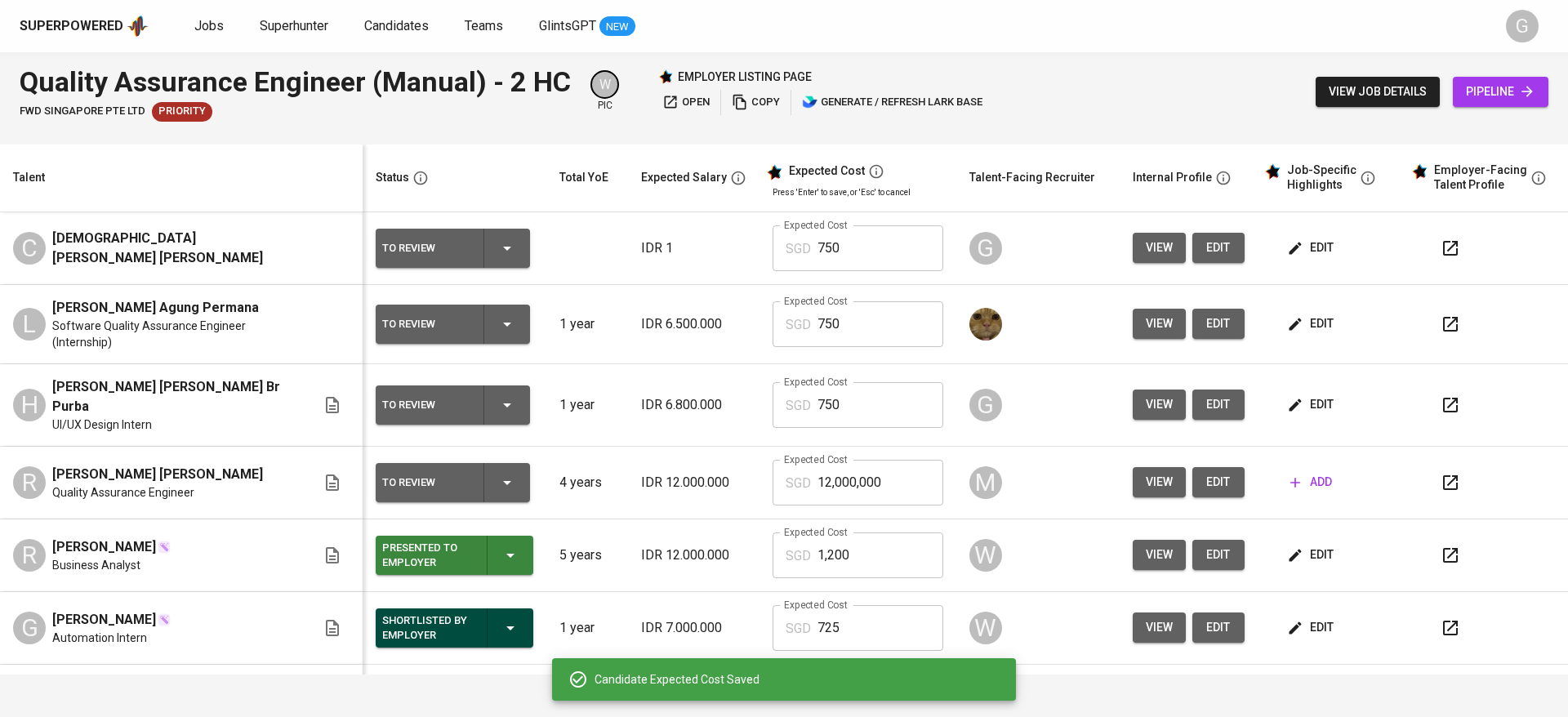
click at [1294, 244] on span "edit" at bounding box center [1311, 247] width 43 height 20
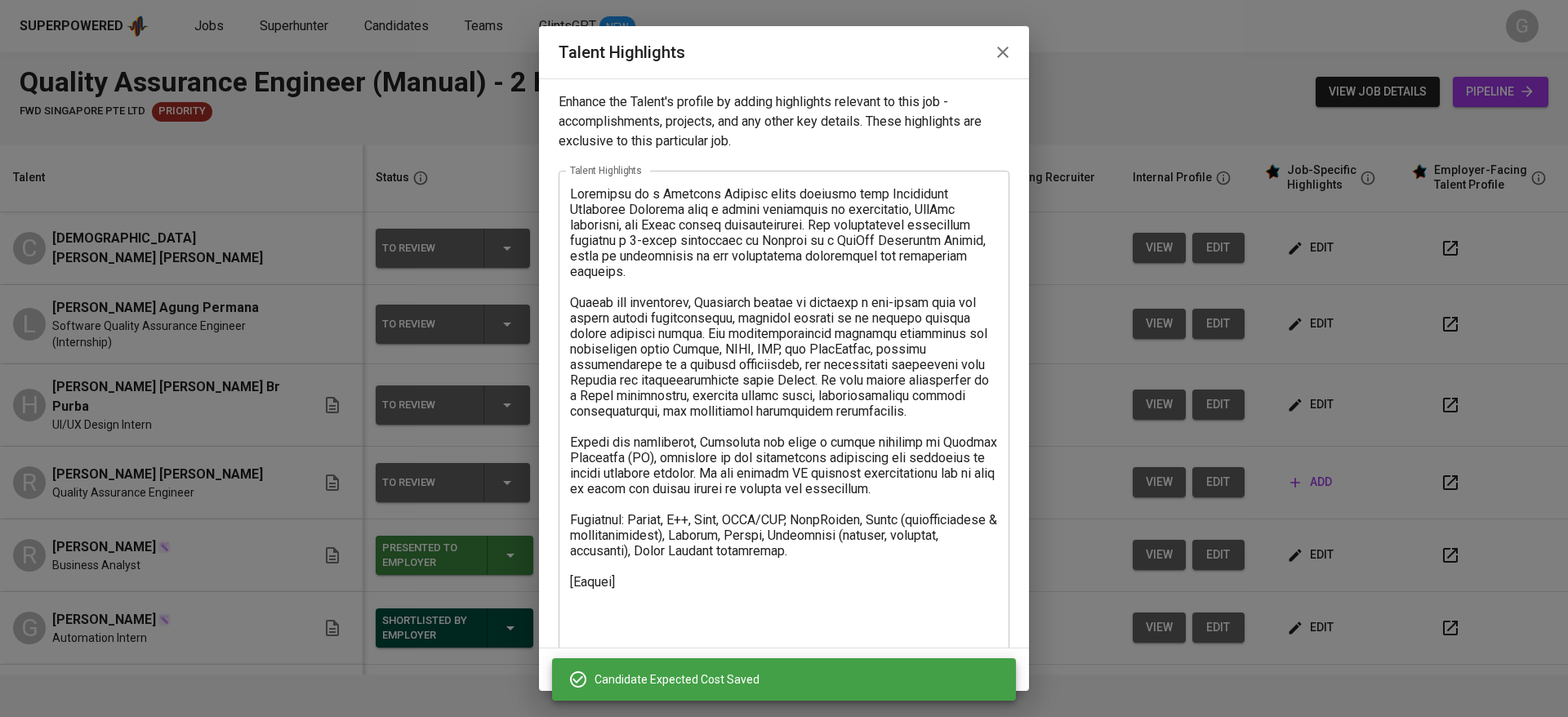
click at [720, 633] on td "IDR 7.000.000" at bounding box center [693, 628] width 131 height 73
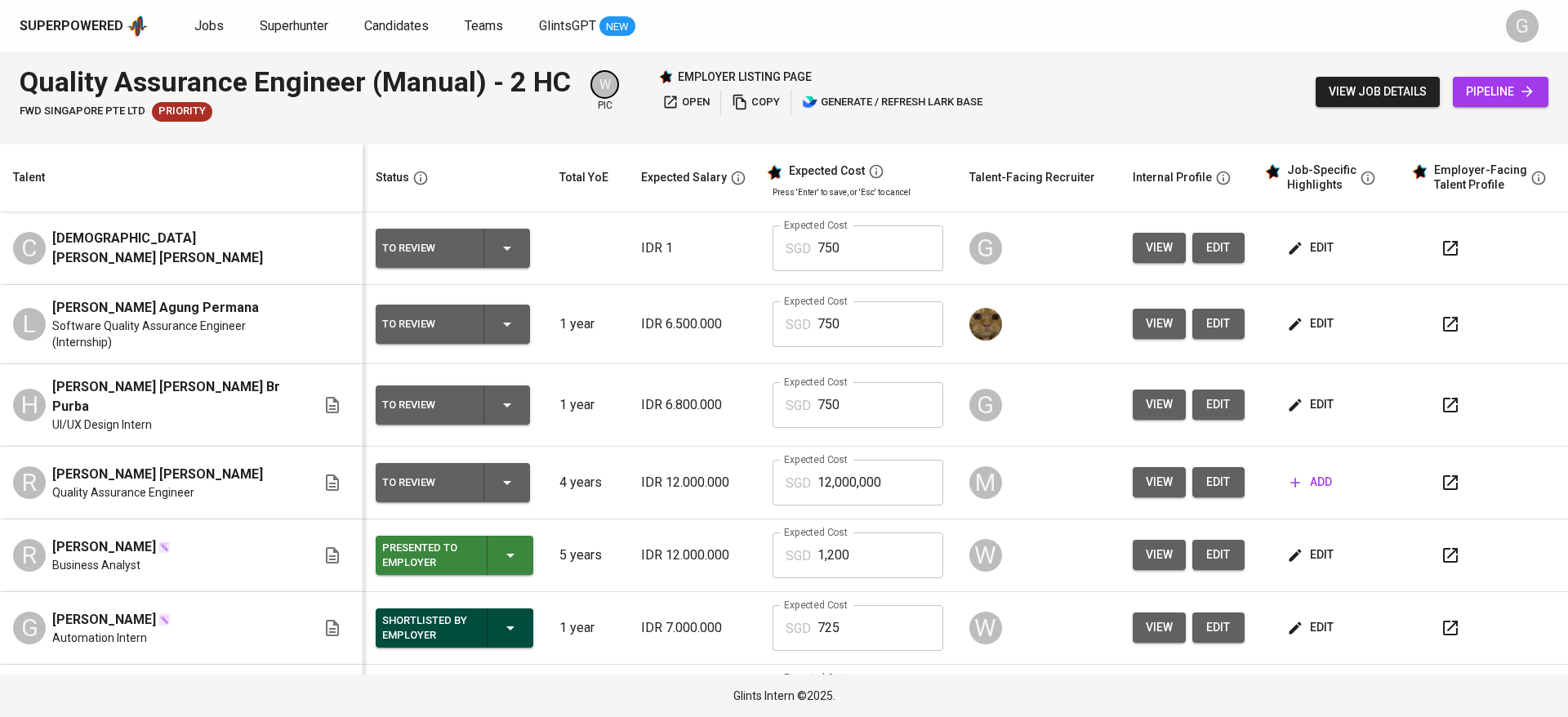
click at [1290, 257] on span "edit" at bounding box center [1311, 247] width 43 height 20
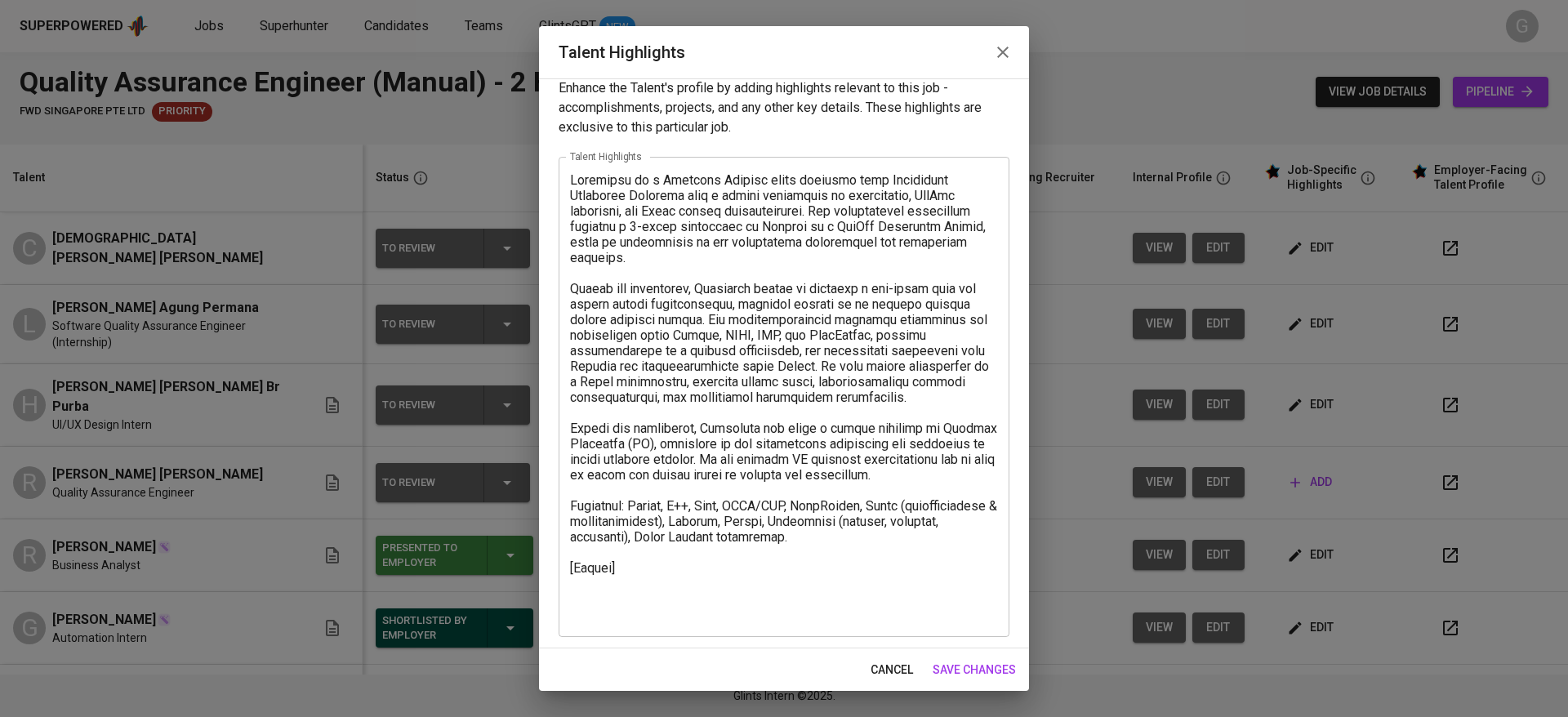
scroll to position [17, 0]
click at [707, 600] on textarea at bounding box center [784, 395] width 428 height 450
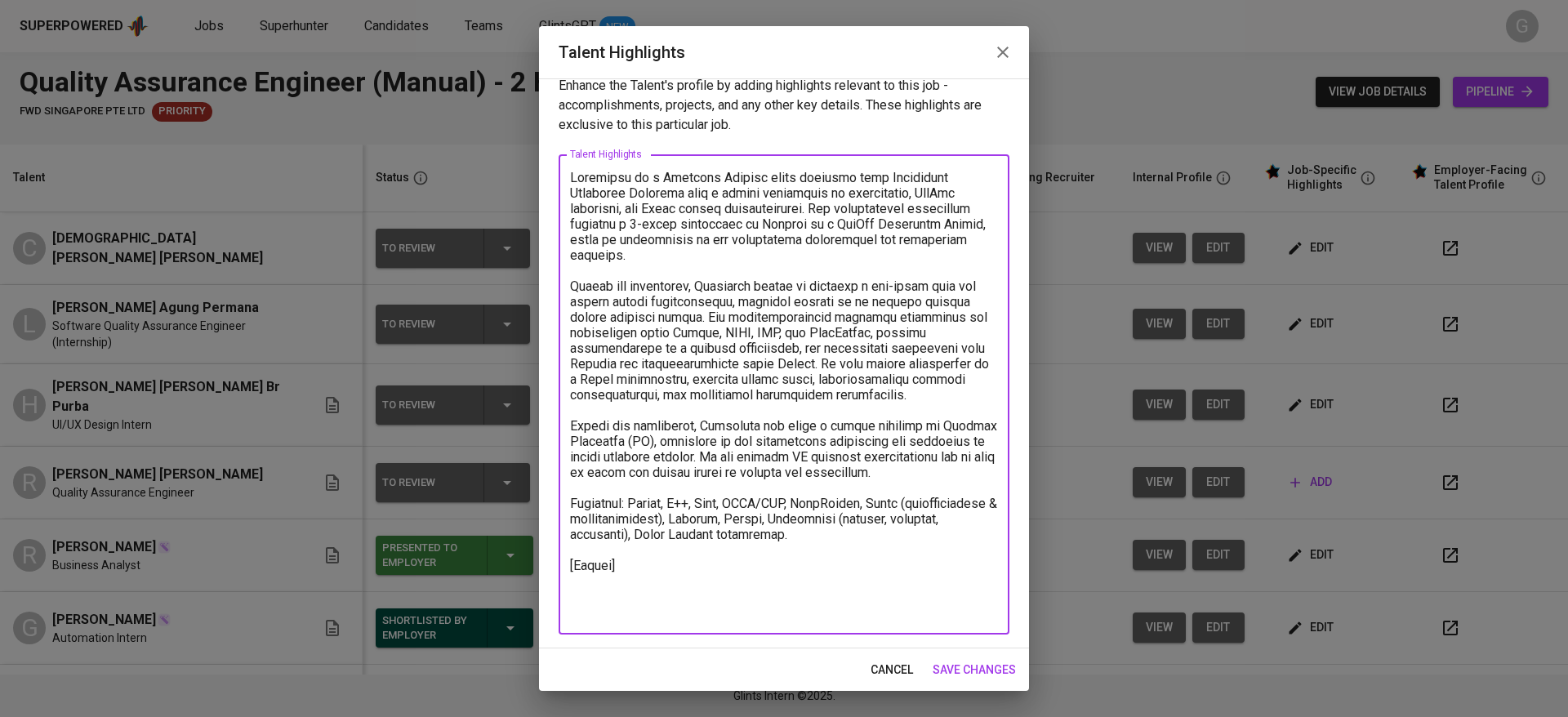
paste textarea "[EF Test Result] https://glints.sg.larksuite.com/file/IwtzbZ7jDoy1zNxCz6ll0uovg…"
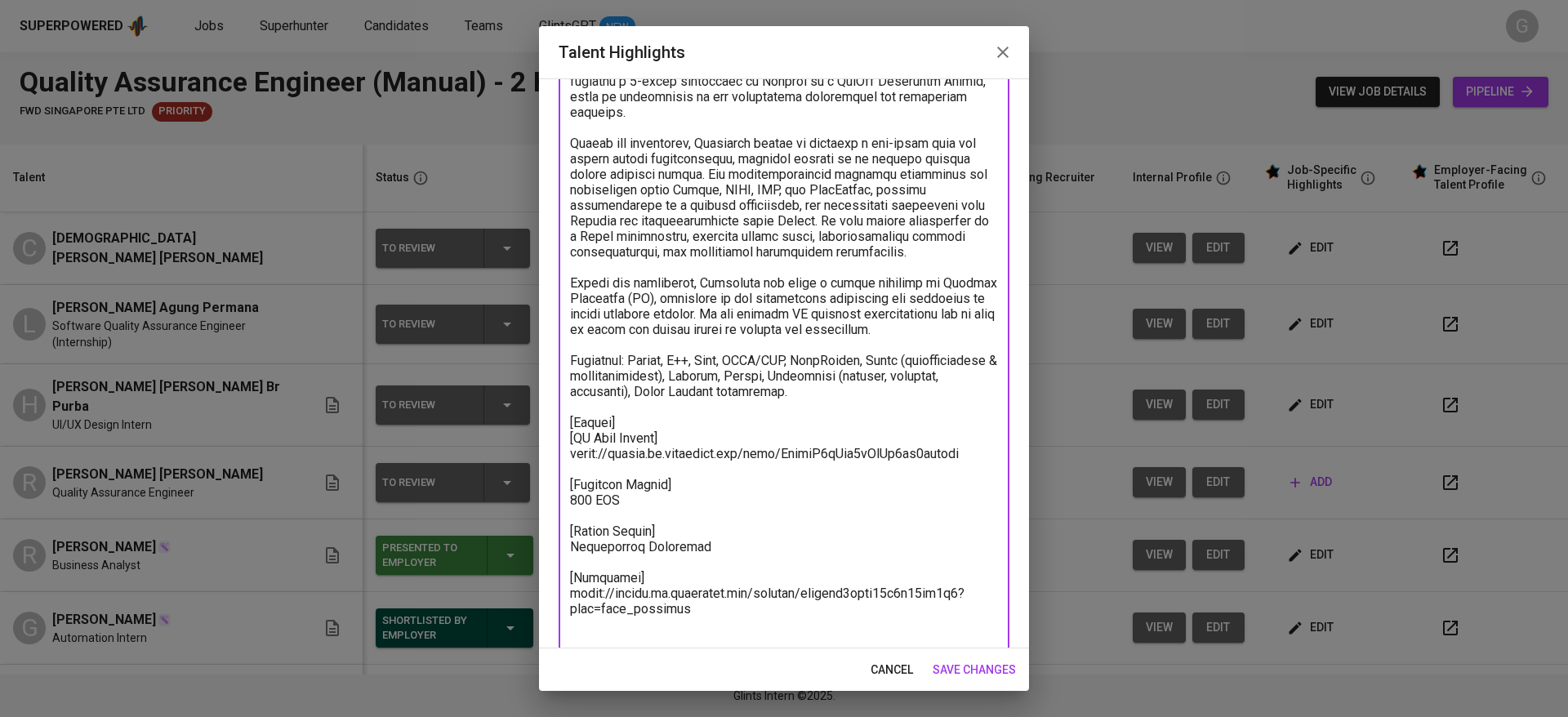
click at [709, 453] on textarea at bounding box center [784, 337] width 428 height 621
type textarea "Christian is a Computer Science fresh graduate from Universiti Teknologi Malays…"
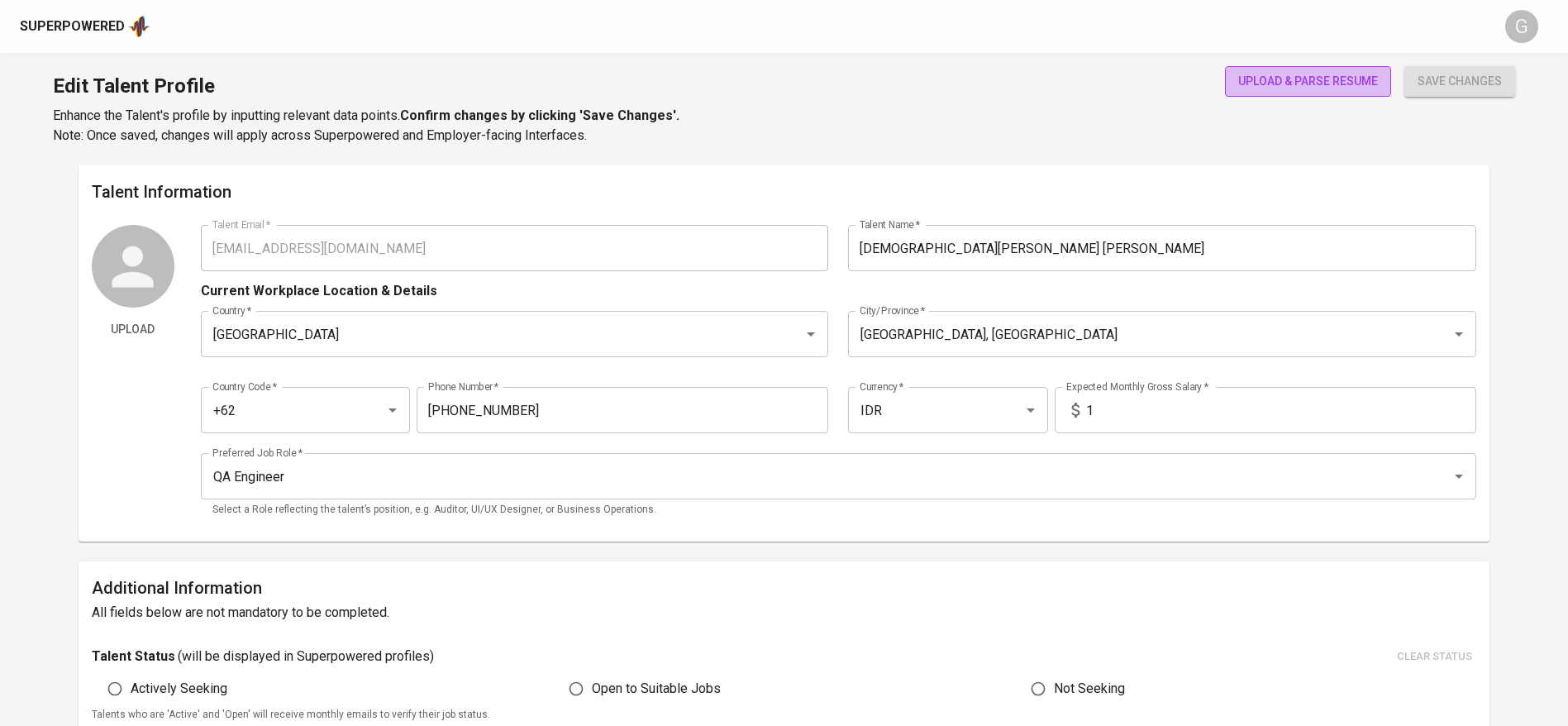
click at [1291, 89] on span "upload & parse resume" at bounding box center [1308, 81] width 140 height 20
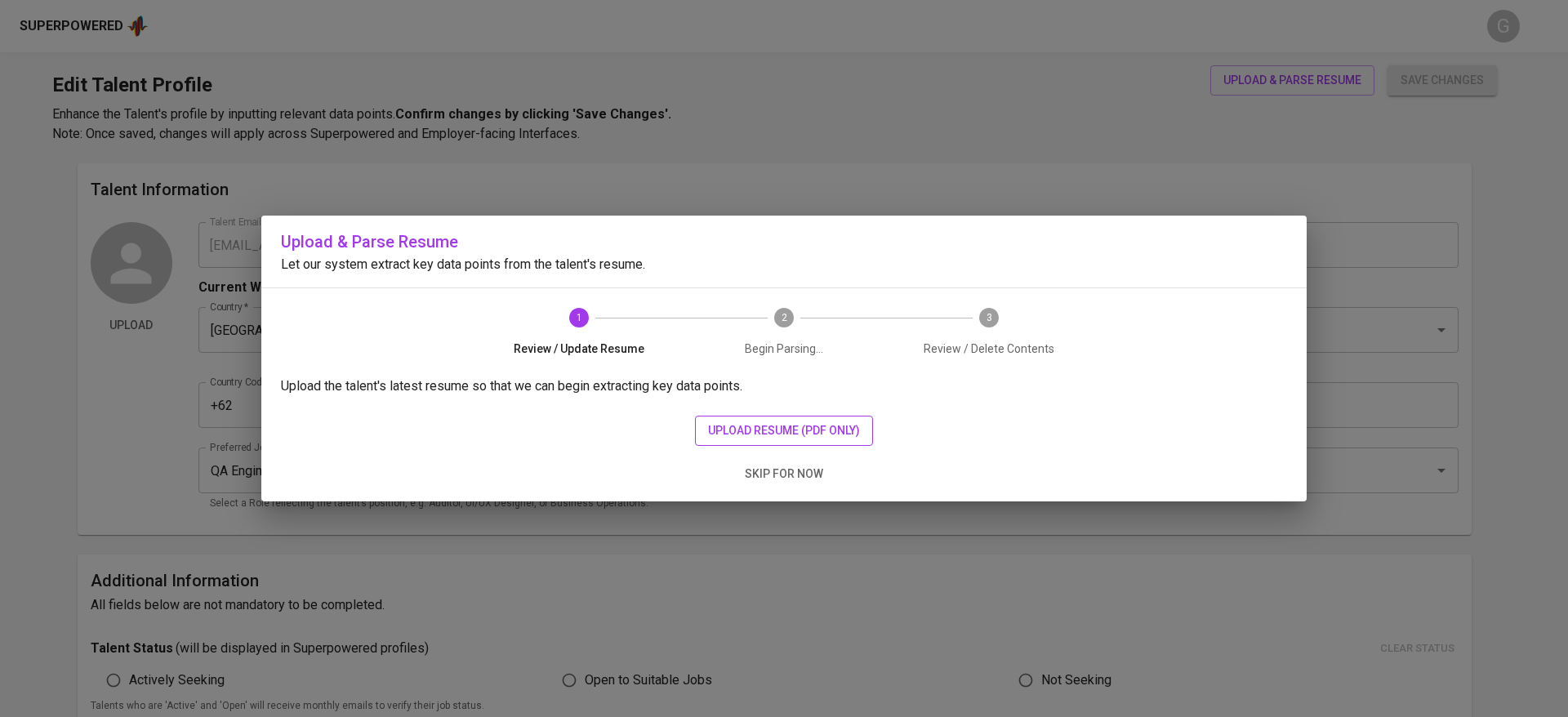
click at [753, 435] on span "upload resume (pdf only)" at bounding box center [784, 430] width 151 height 20
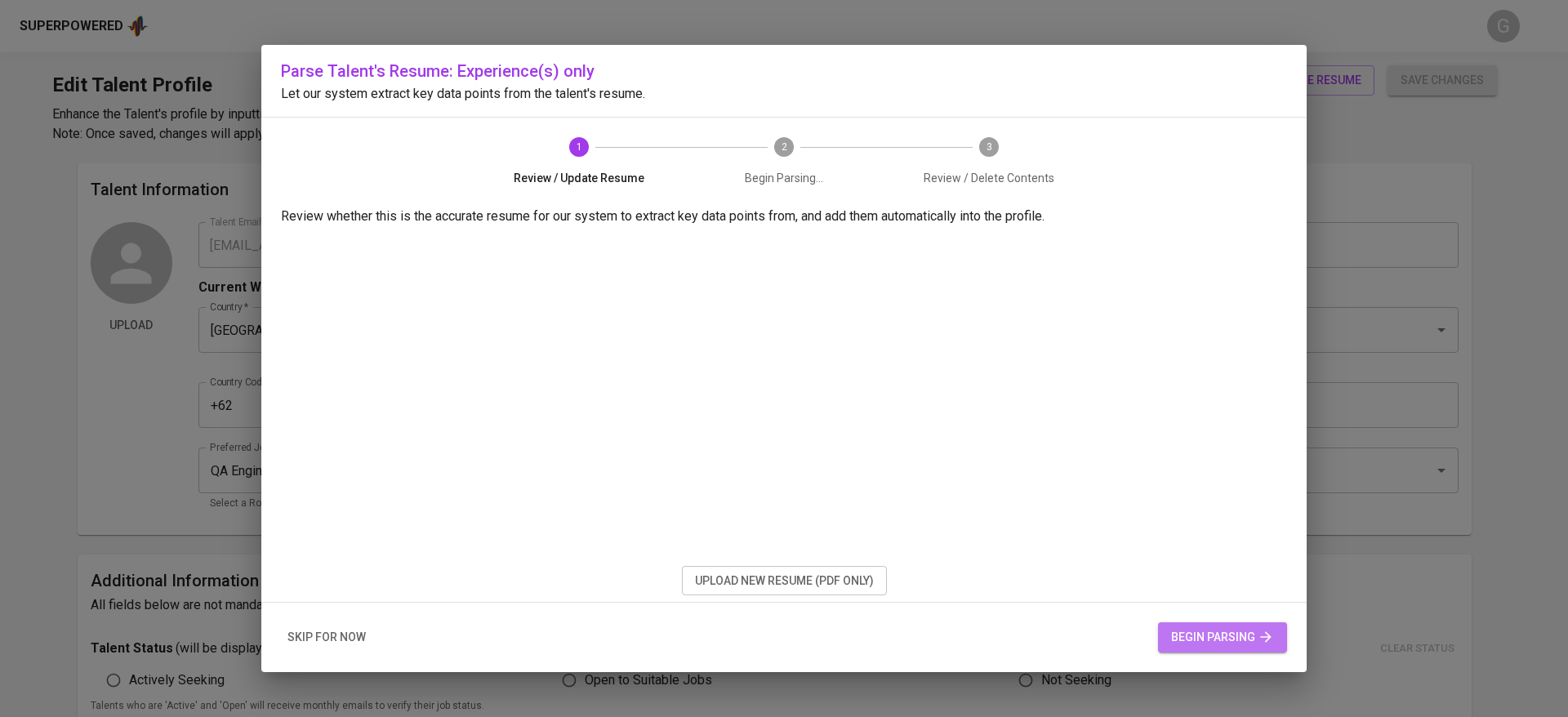
click at [1194, 631] on span "begin parsing" at bounding box center [1222, 636] width 103 height 20
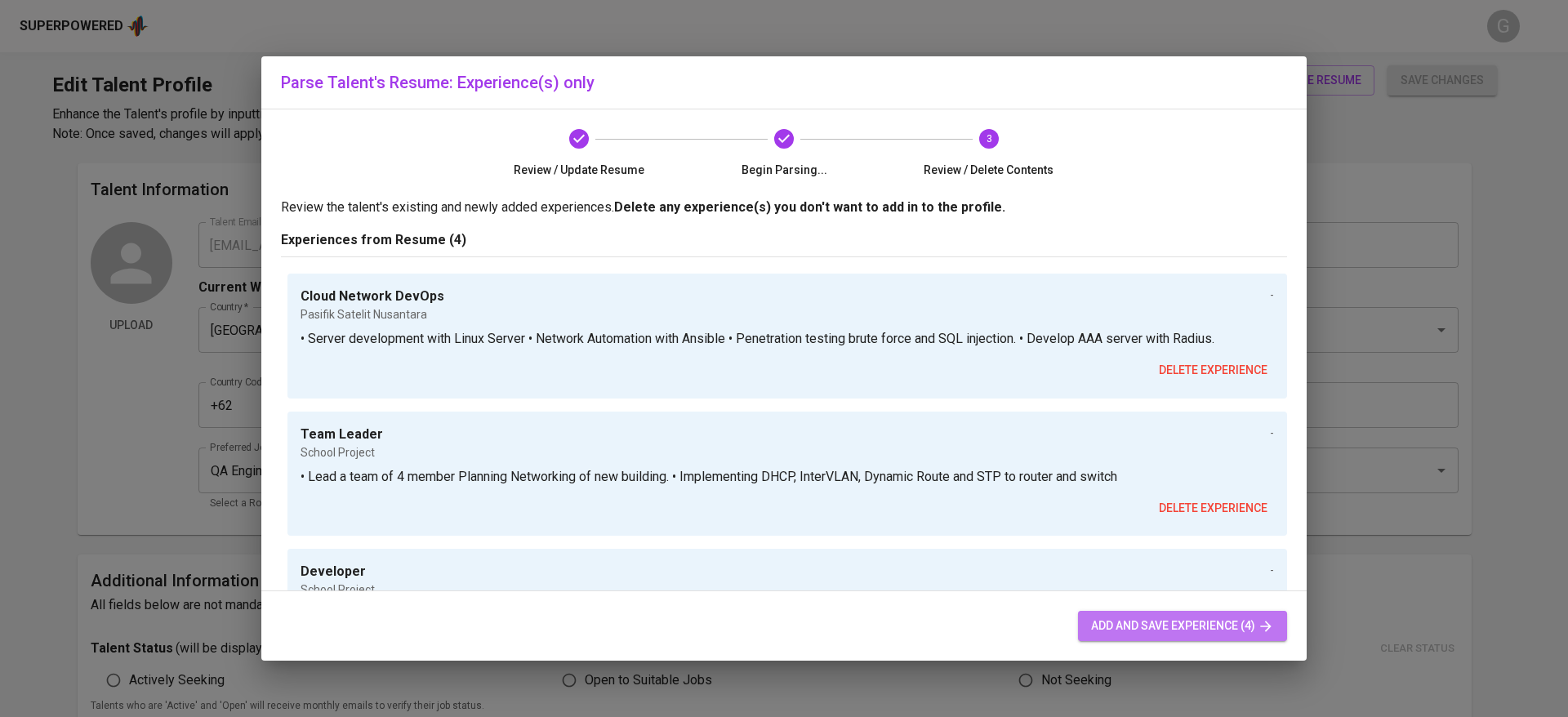
click at [1153, 615] on span "add and save experience (4)" at bounding box center [1182, 625] width 183 height 20
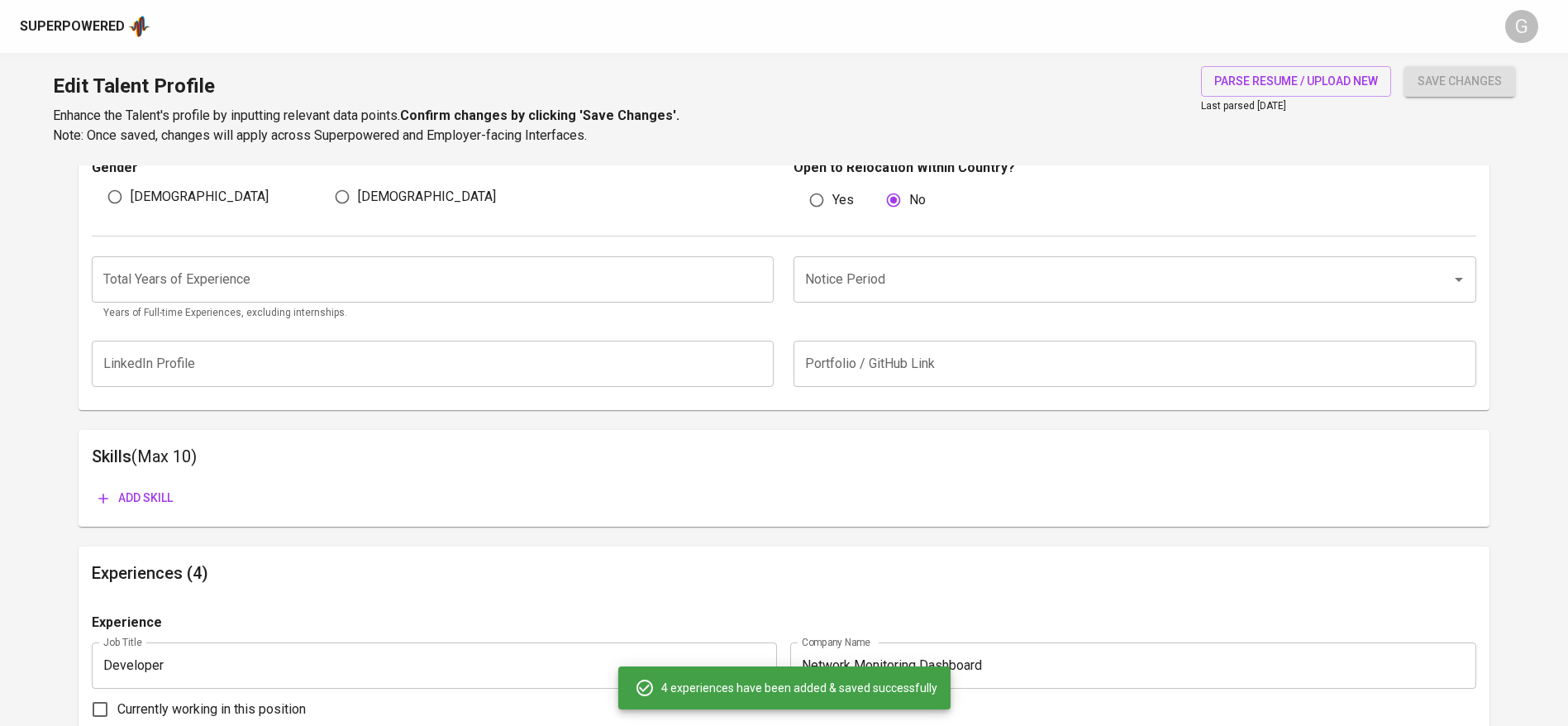
scroll to position [591, 0]
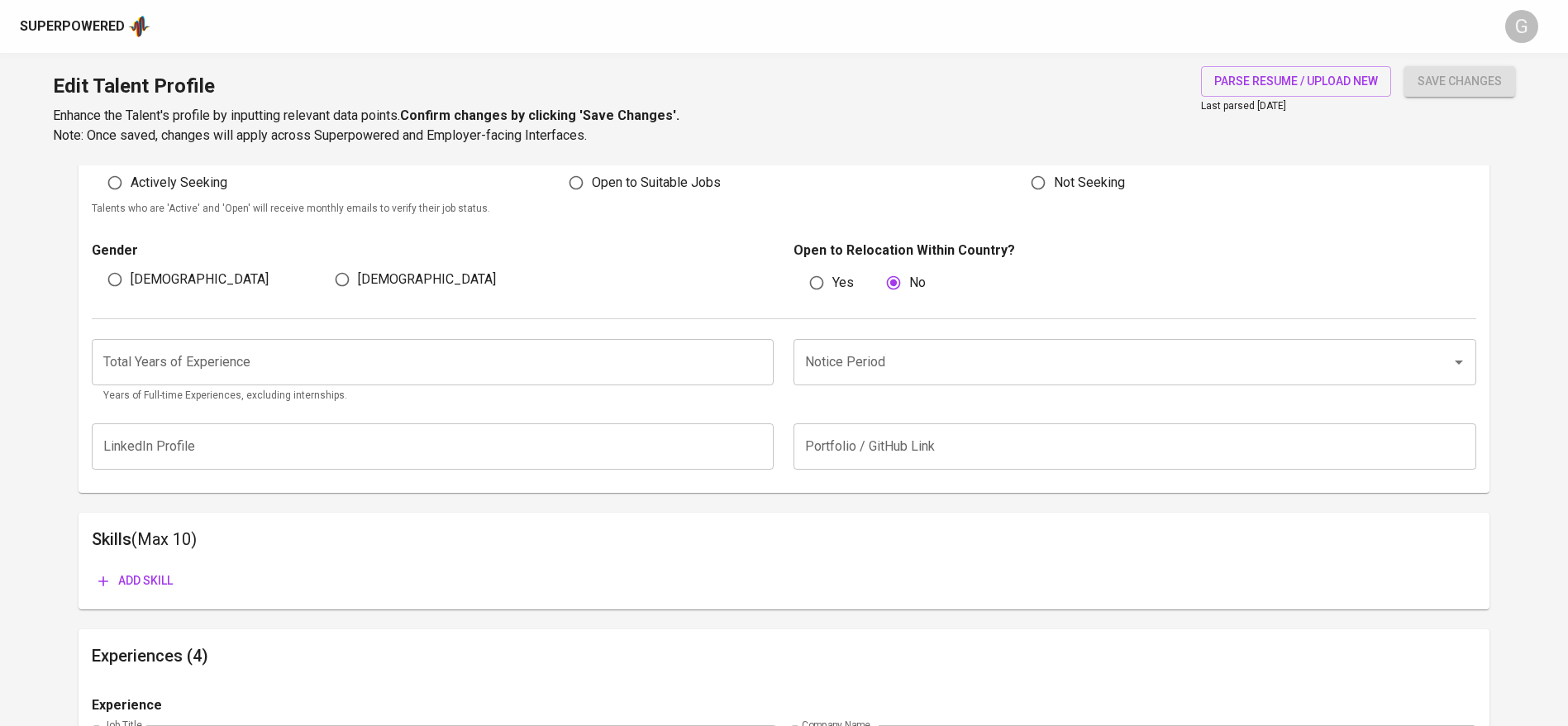
scroll to position [467, 0]
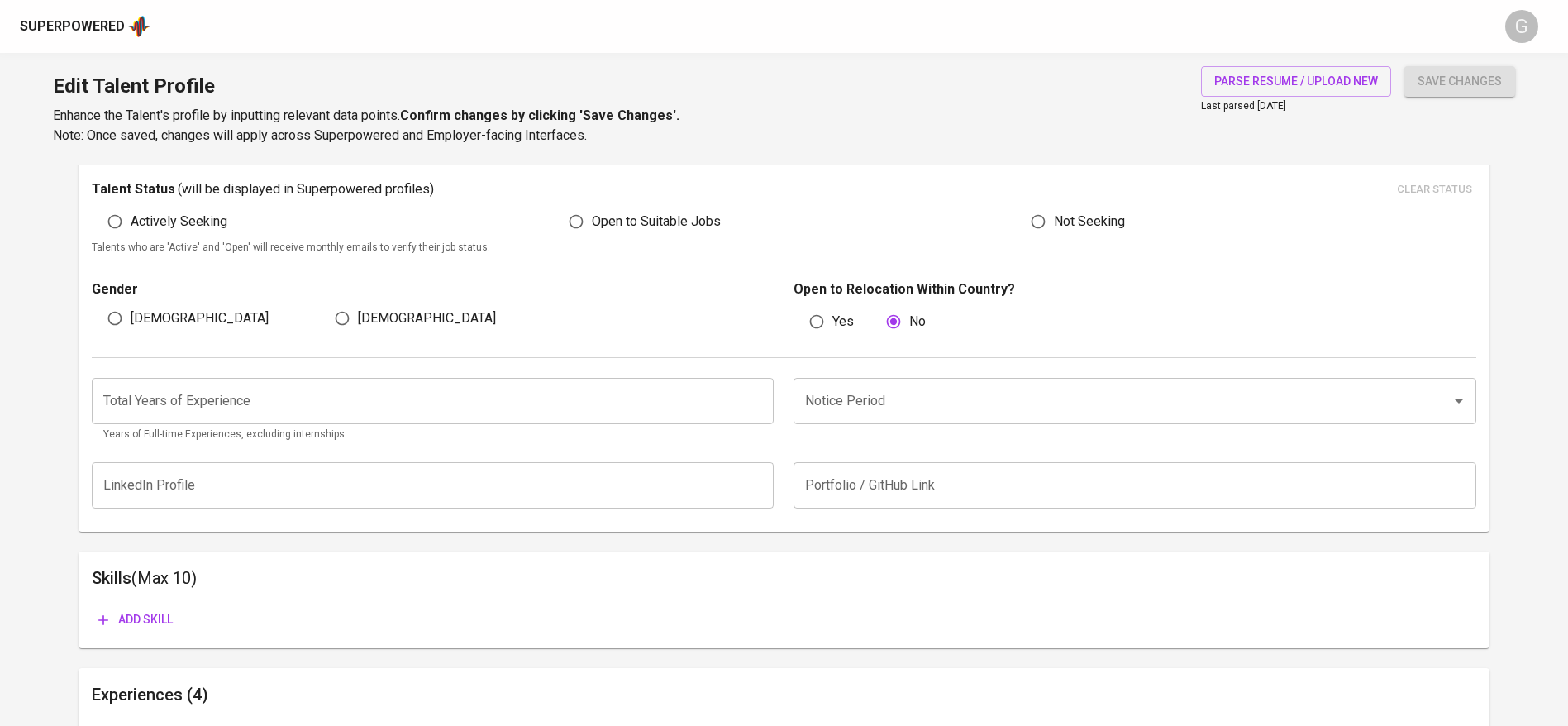
click at [607, 293] on p "Gender" at bounding box center [433, 289] width 683 height 20
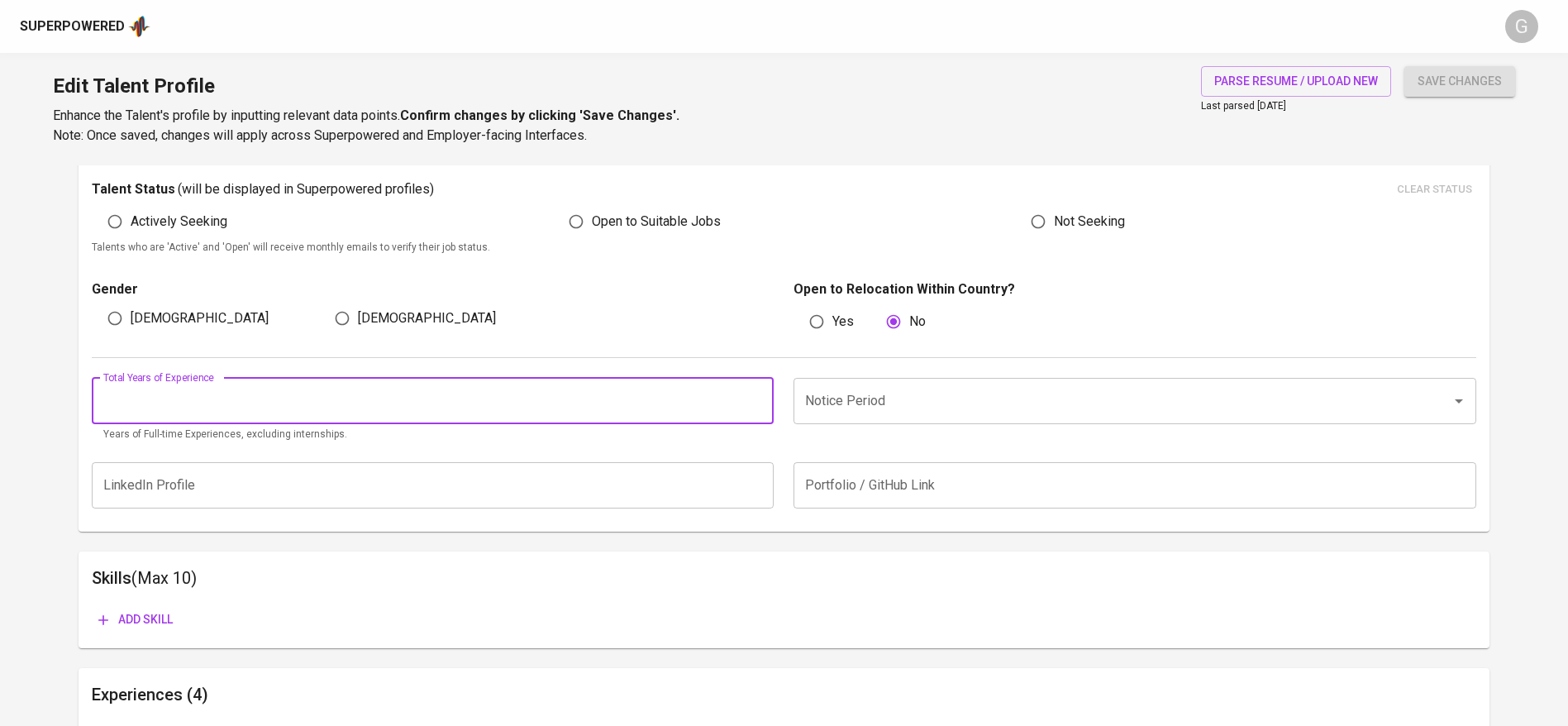
click at [587, 418] on input "number" at bounding box center [433, 401] width 683 height 46
type input "0"
click at [121, 319] on input "[DEMOGRAPHIC_DATA]" at bounding box center [114, 317] width 31 height 31
radio input "true"
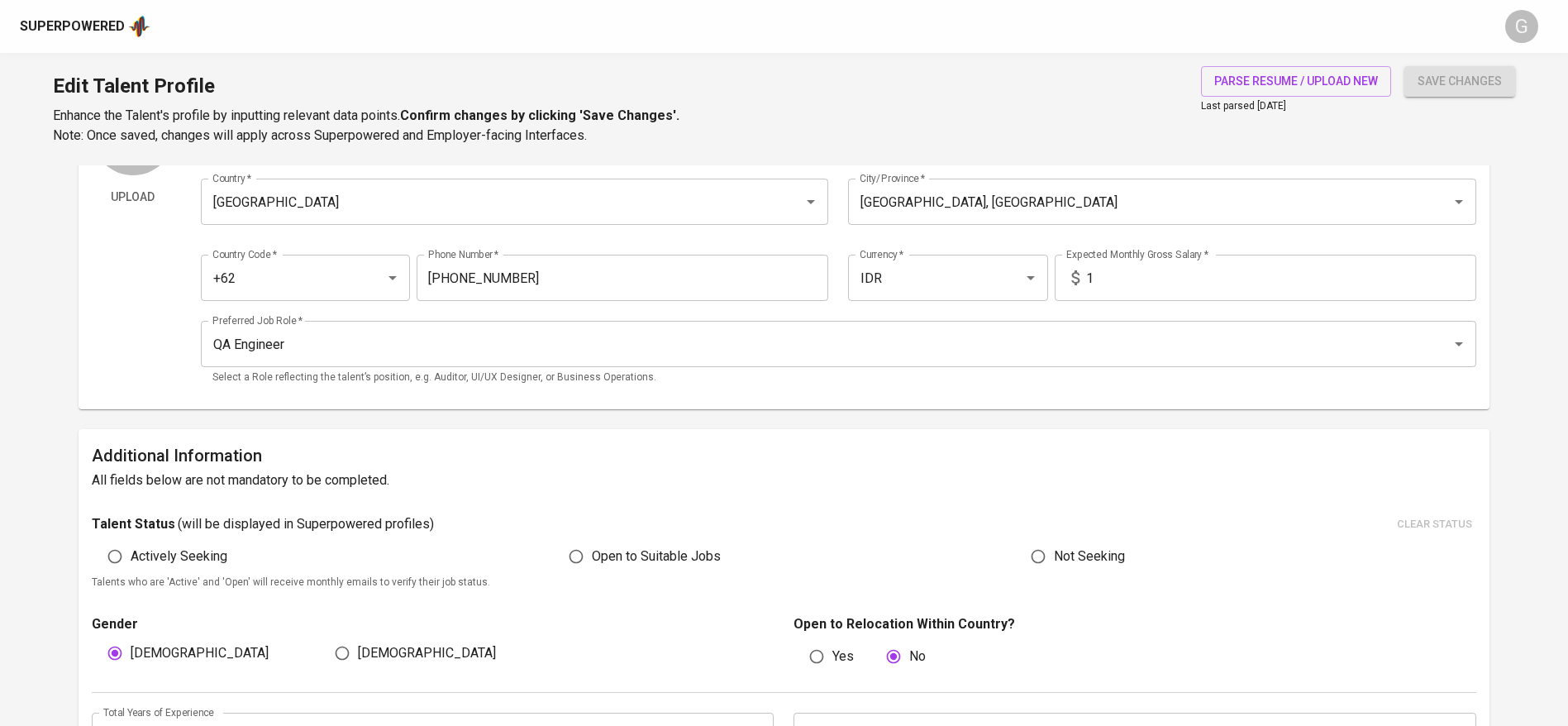
scroll to position [95, 0]
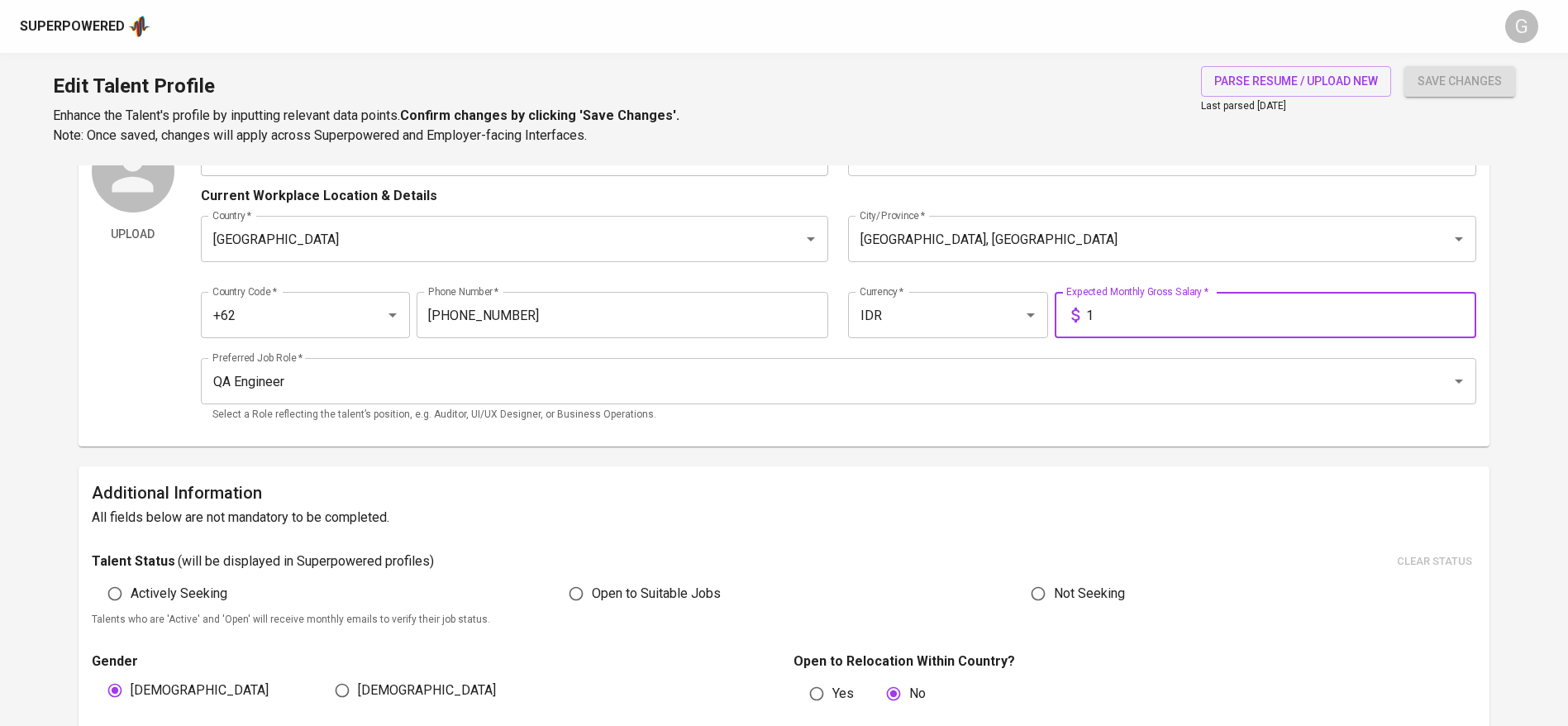
click at [1126, 314] on input "1" at bounding box center [1281, 315] width 390 height 46
type input "6.800.000"
click at [1405, 66] on button "save changes" at bounding box center [1460, 82] width 111 height 31
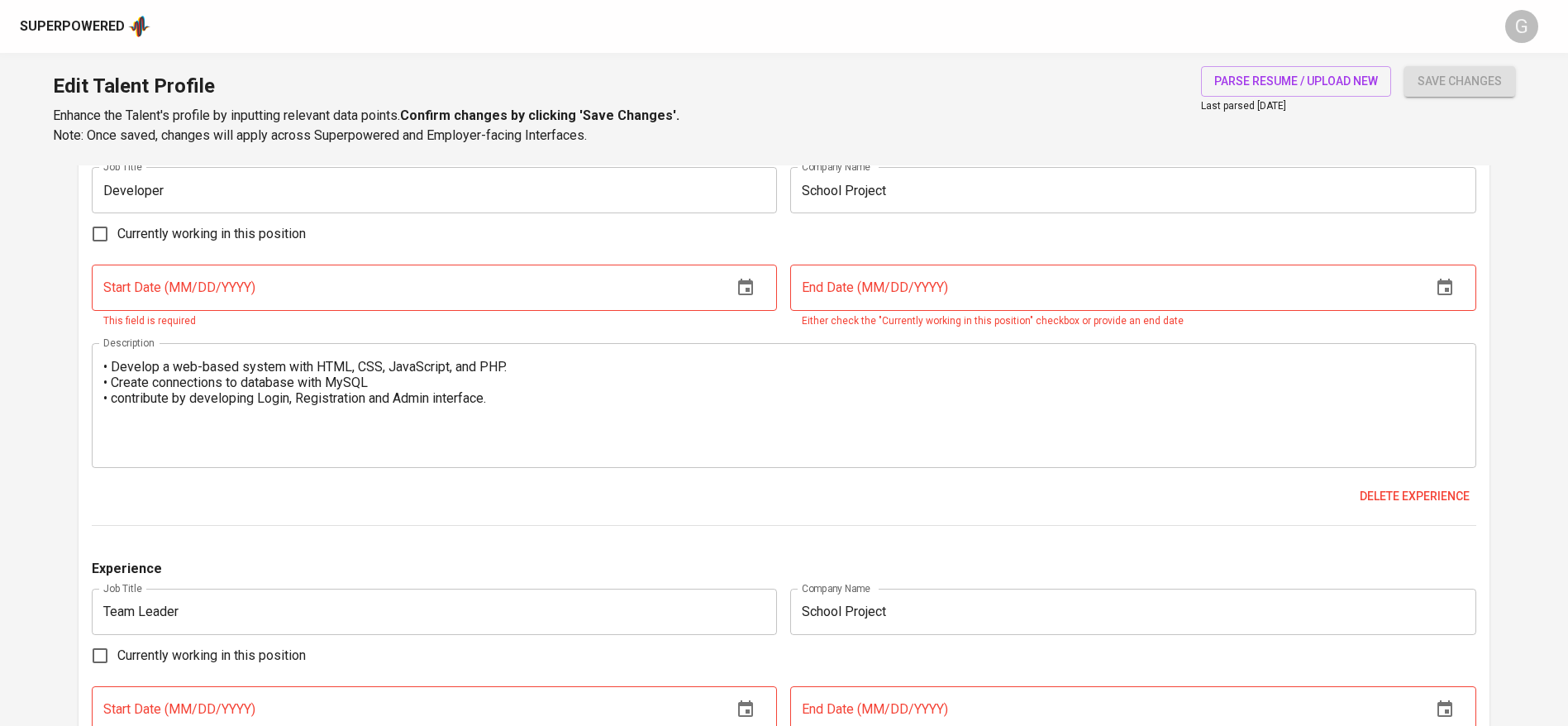
scroll to position [1733, 0]
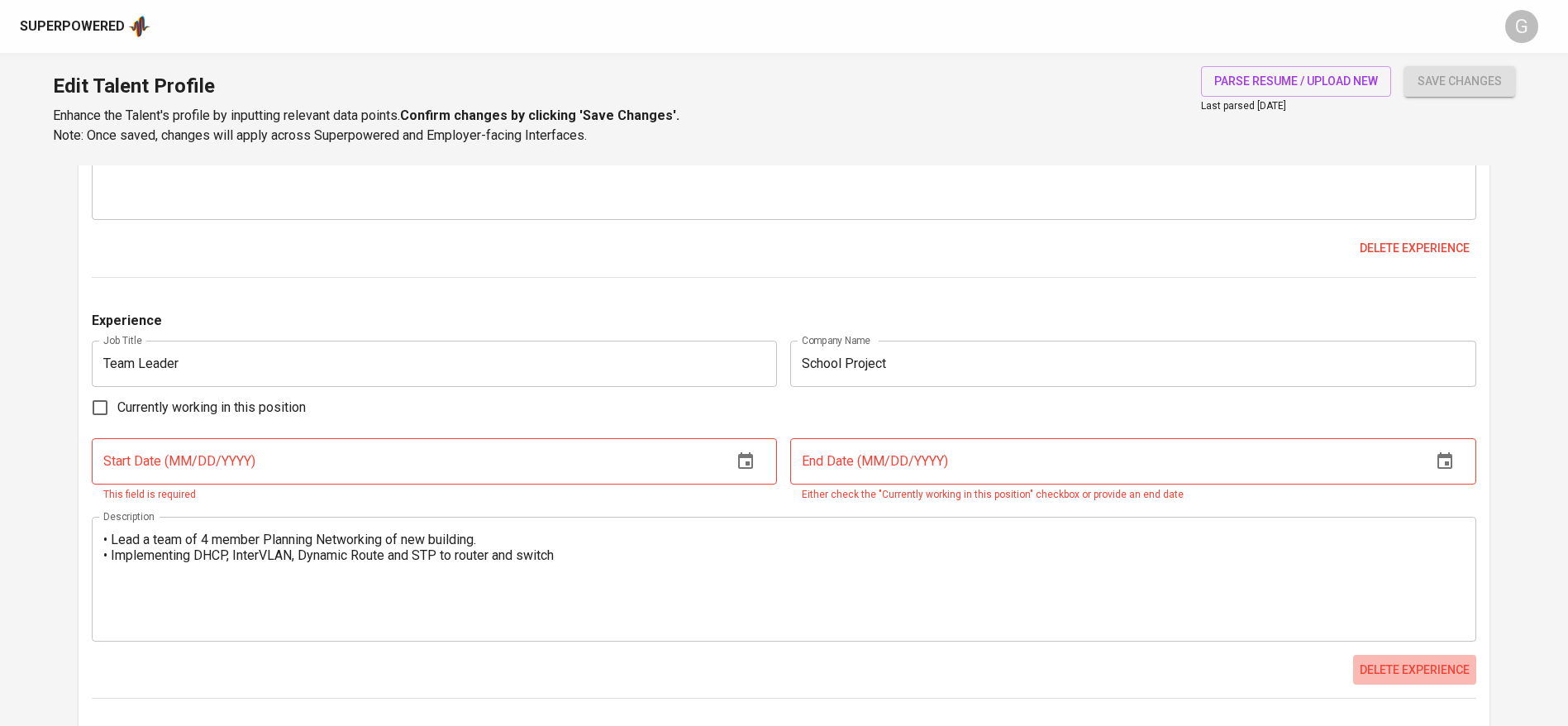
click at [1393, 662] on span "Delete experience" at bounding box center [1415, 669] width 110 height 20
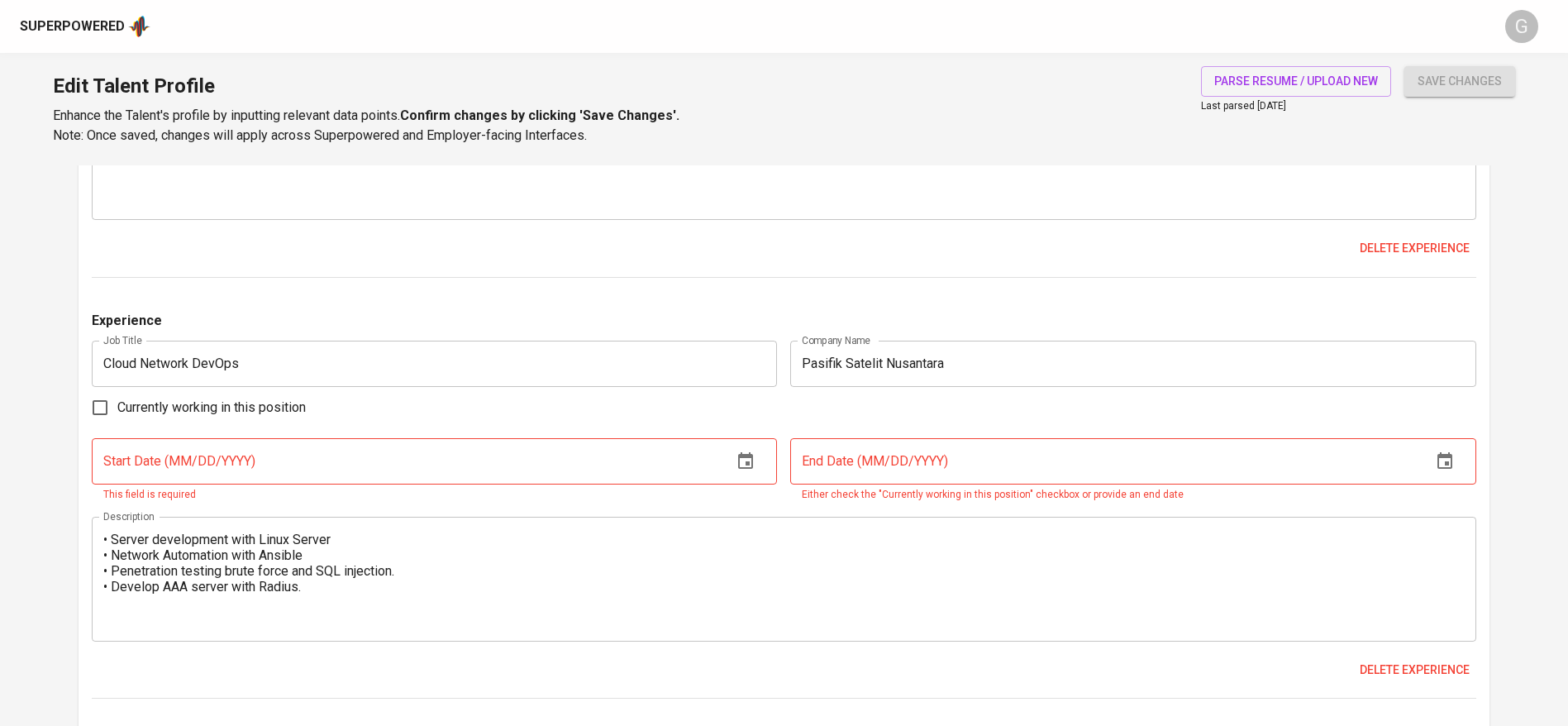
click at [375, 452] on input "text" at bounding box center [406, 461] width 628 height 46
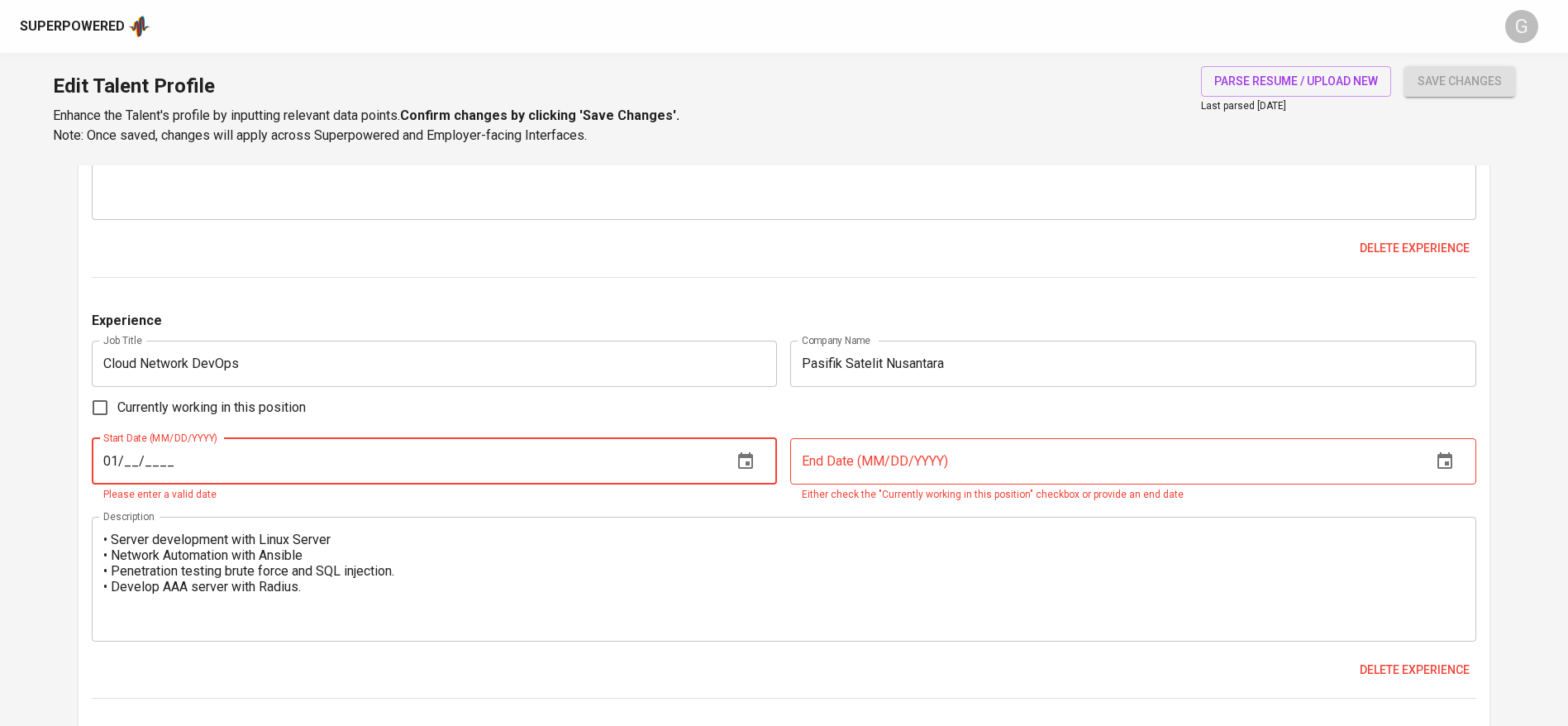
type input "0_/__/____"
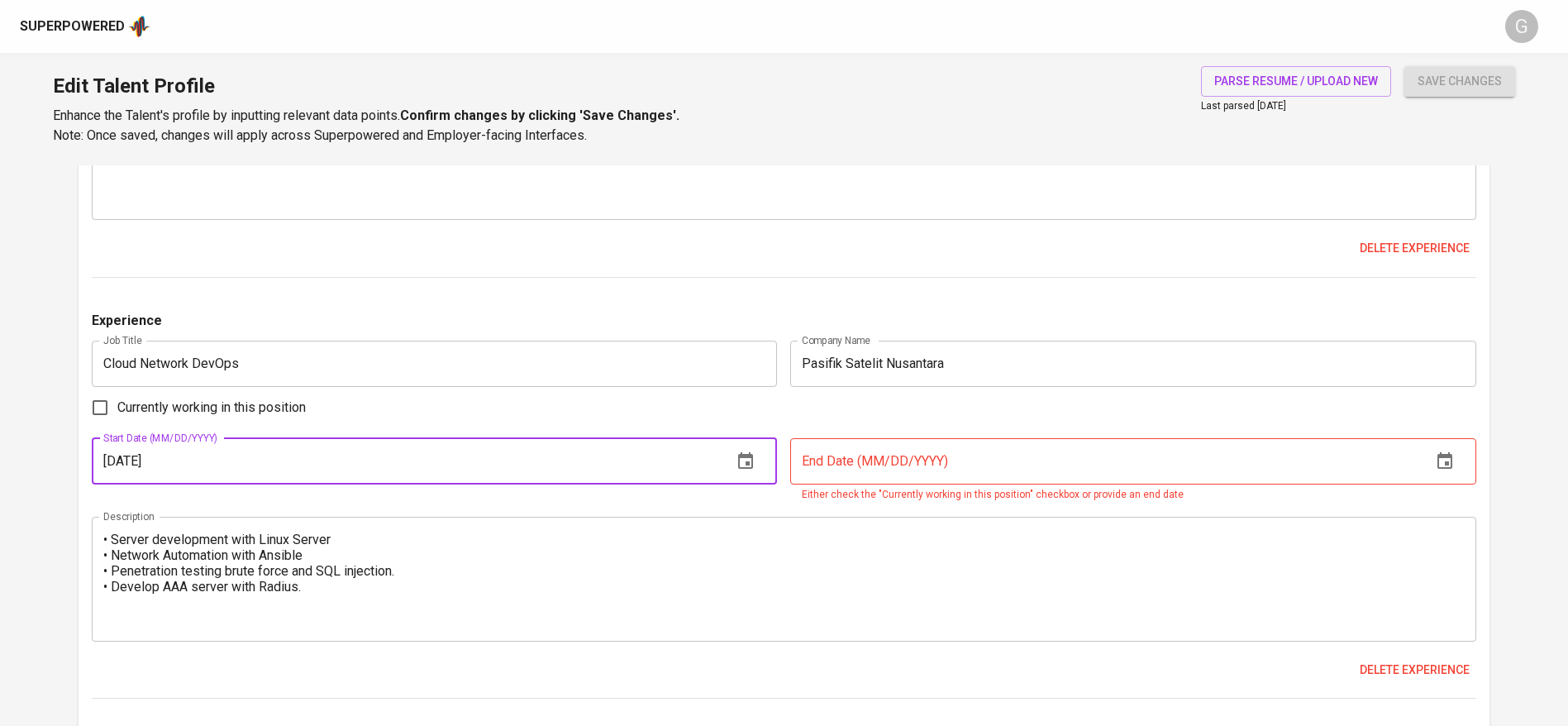
type input "09/01/2023"
click at [873, 461] on input "text" at bounding box center [1104, 461] width 628 height 46
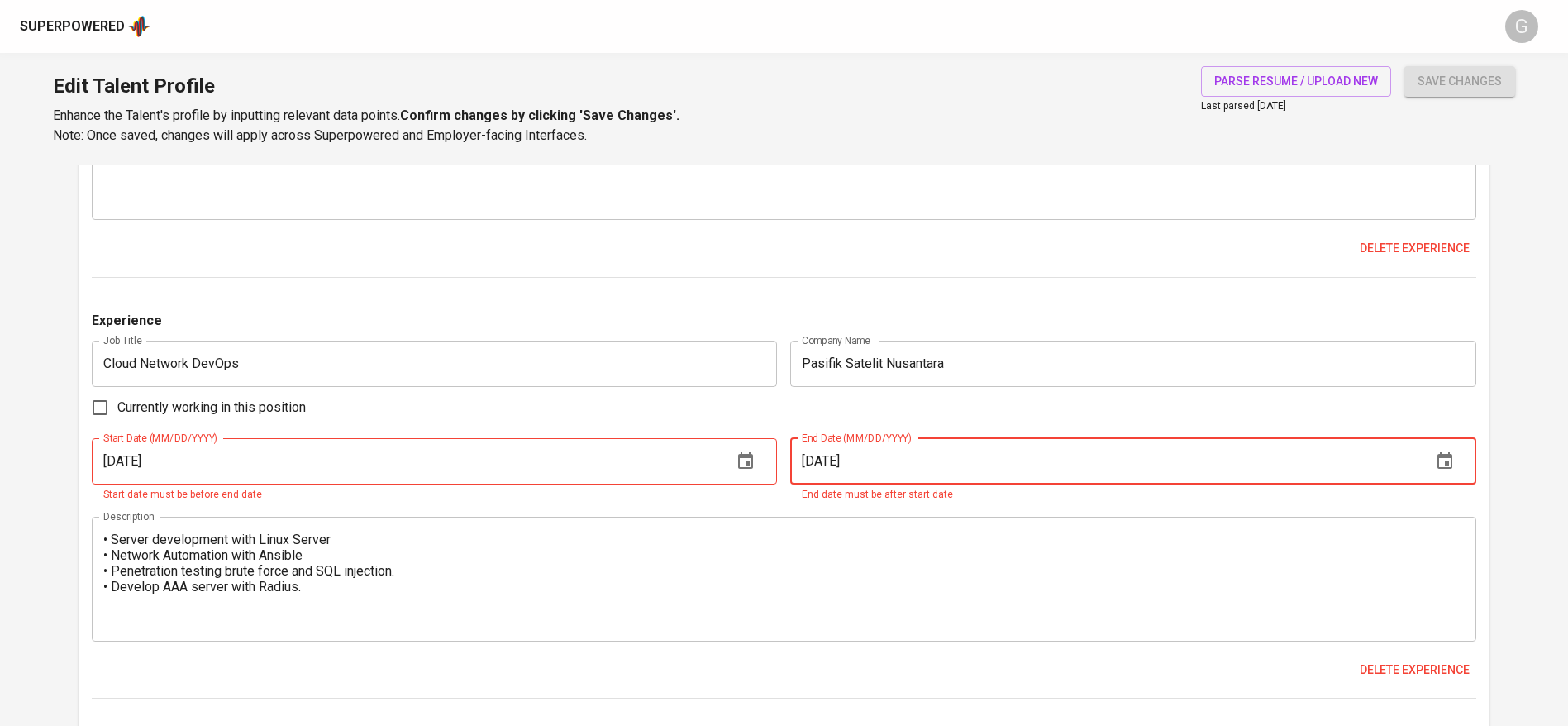
type input "02/01/2024"
click at [1405, 66] on button "save changes" at bounding box center [1460, 82] width 111 height 31
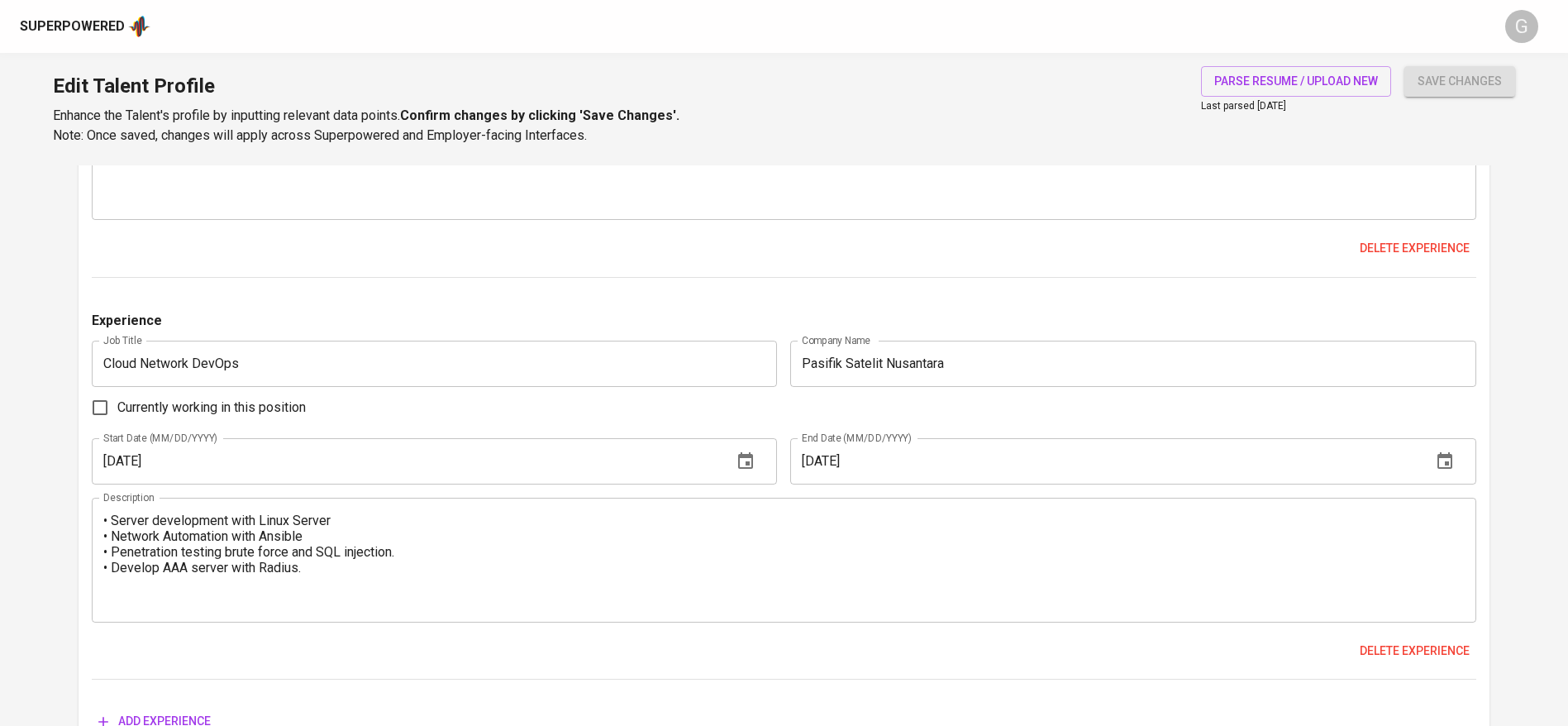
scroll to position [988, 0]
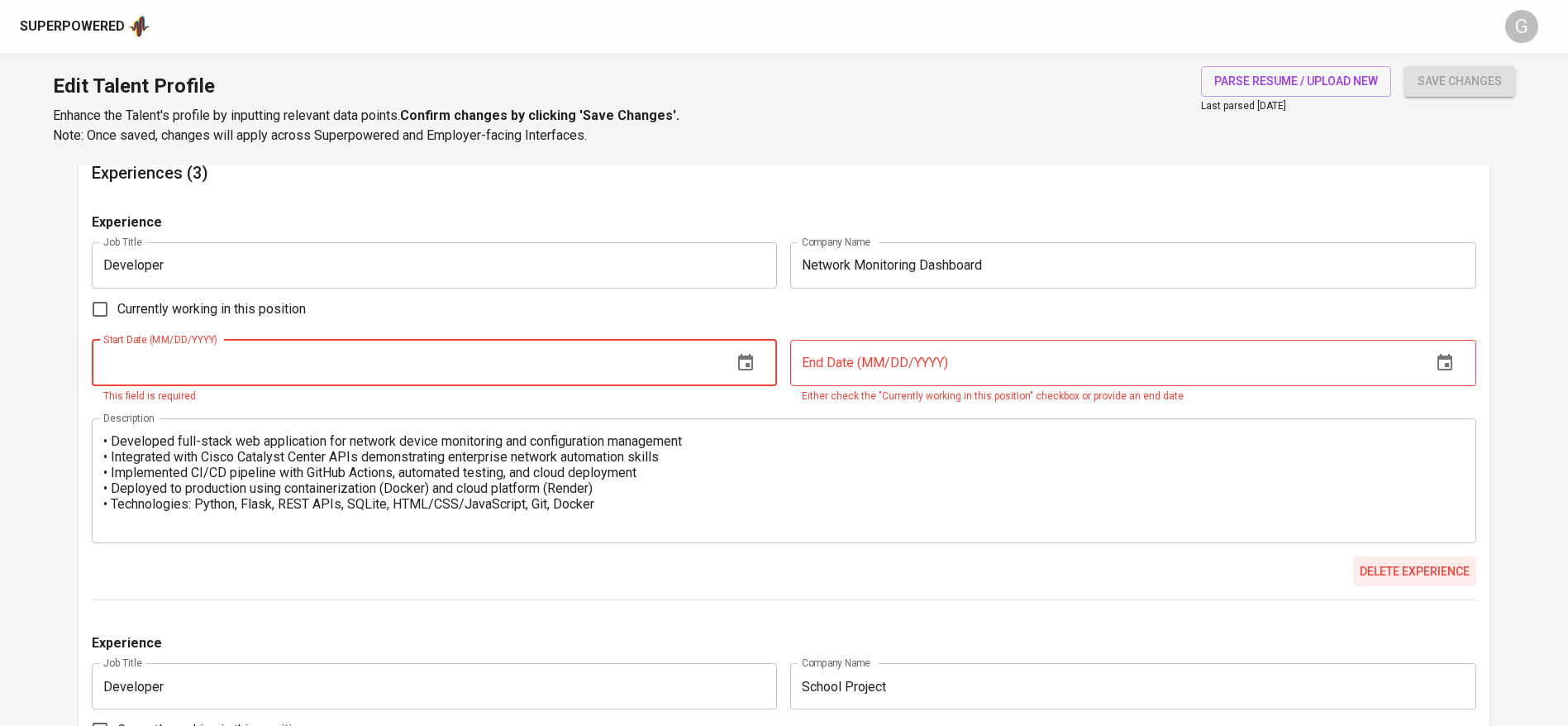
click at [1406, 568] on span "Delete experience" at bounding box center [1415, 571] width 110 height 20
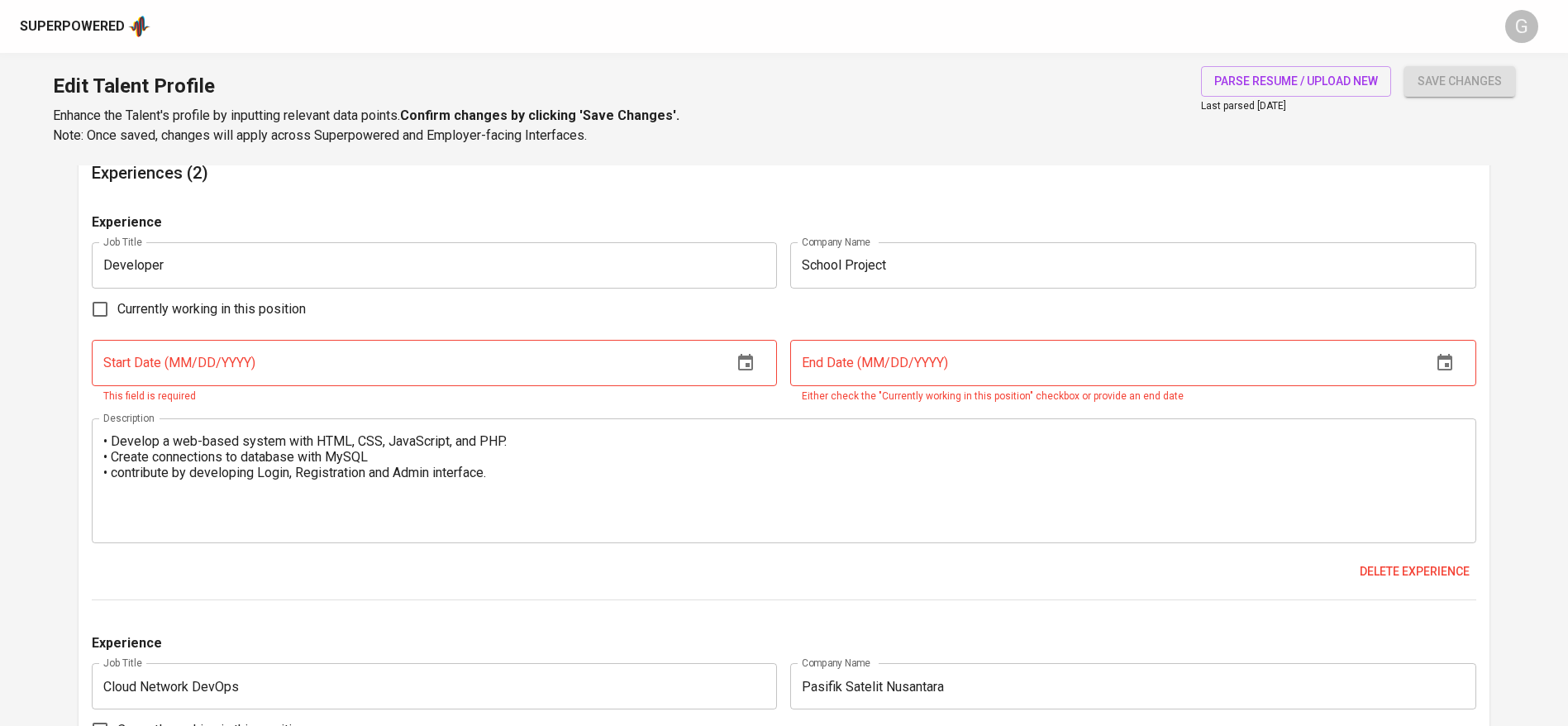
click at [1406, 568] on span "Delete experience" at bounding box center [1415, 571] width 110 height 20
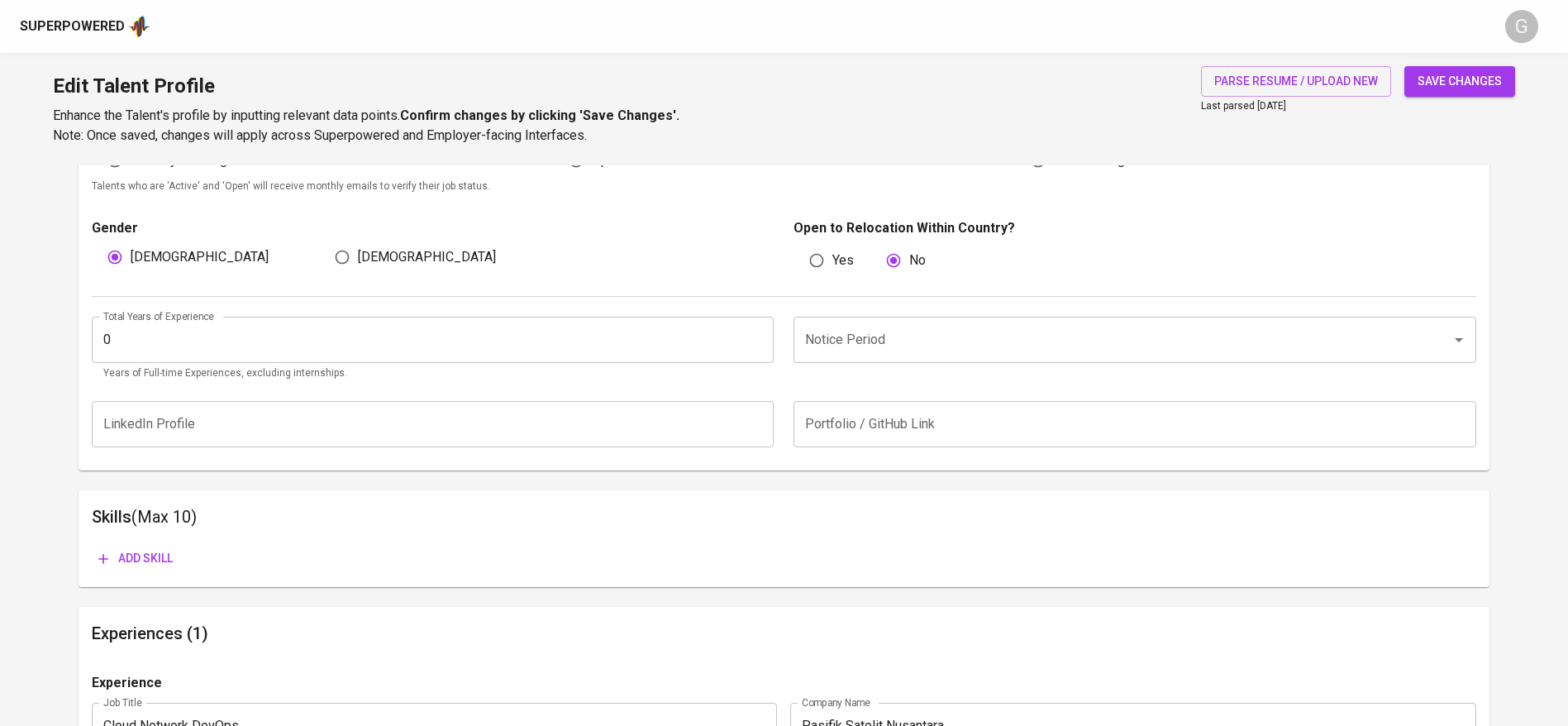
scroll to position [491, 0]
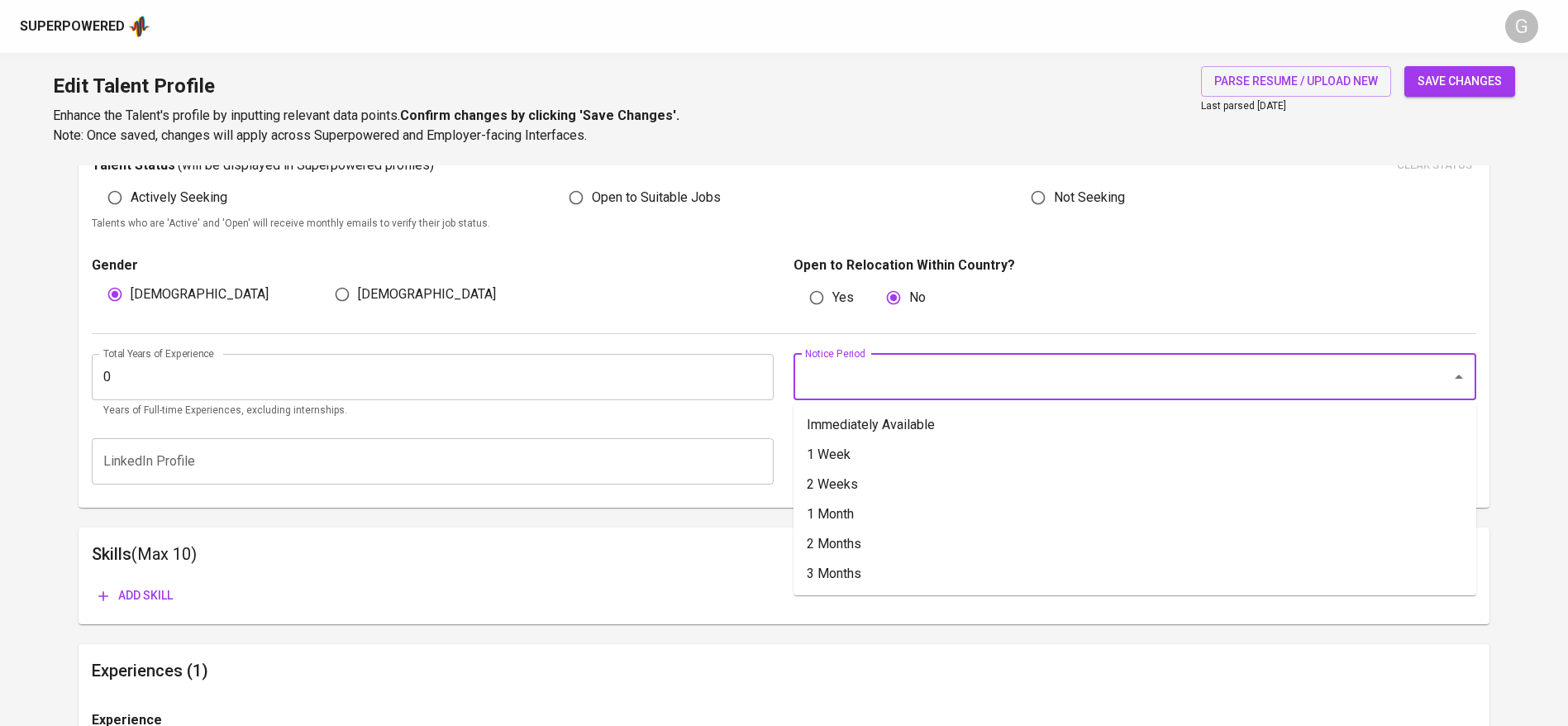
click at [821, 378] on input "Notice Period" at bounding box center [1112, 377] width 621 height 31
click at [846, 424] on li "Immediately Available" at bounding box center [1135, 425] width 683 height 30
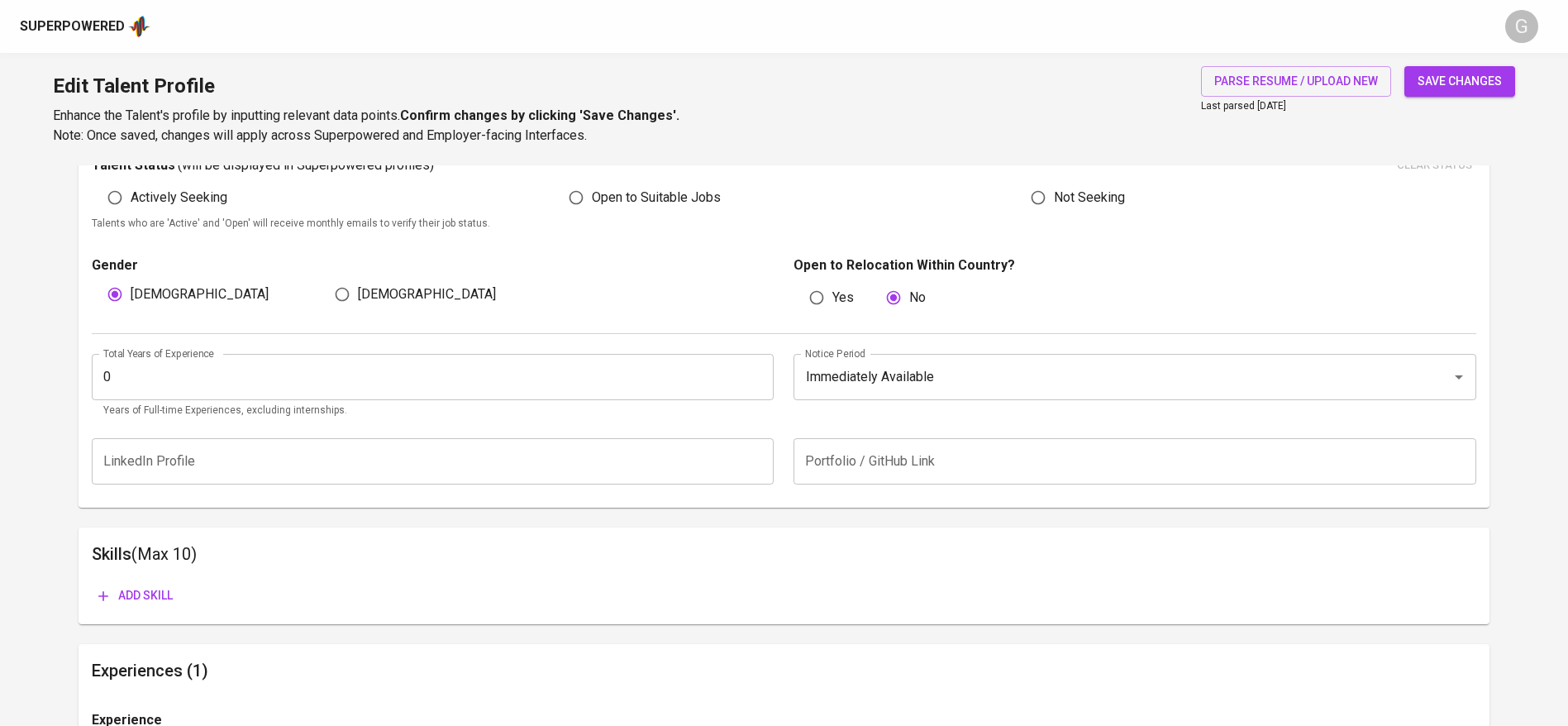
scroll to position [367, 0]
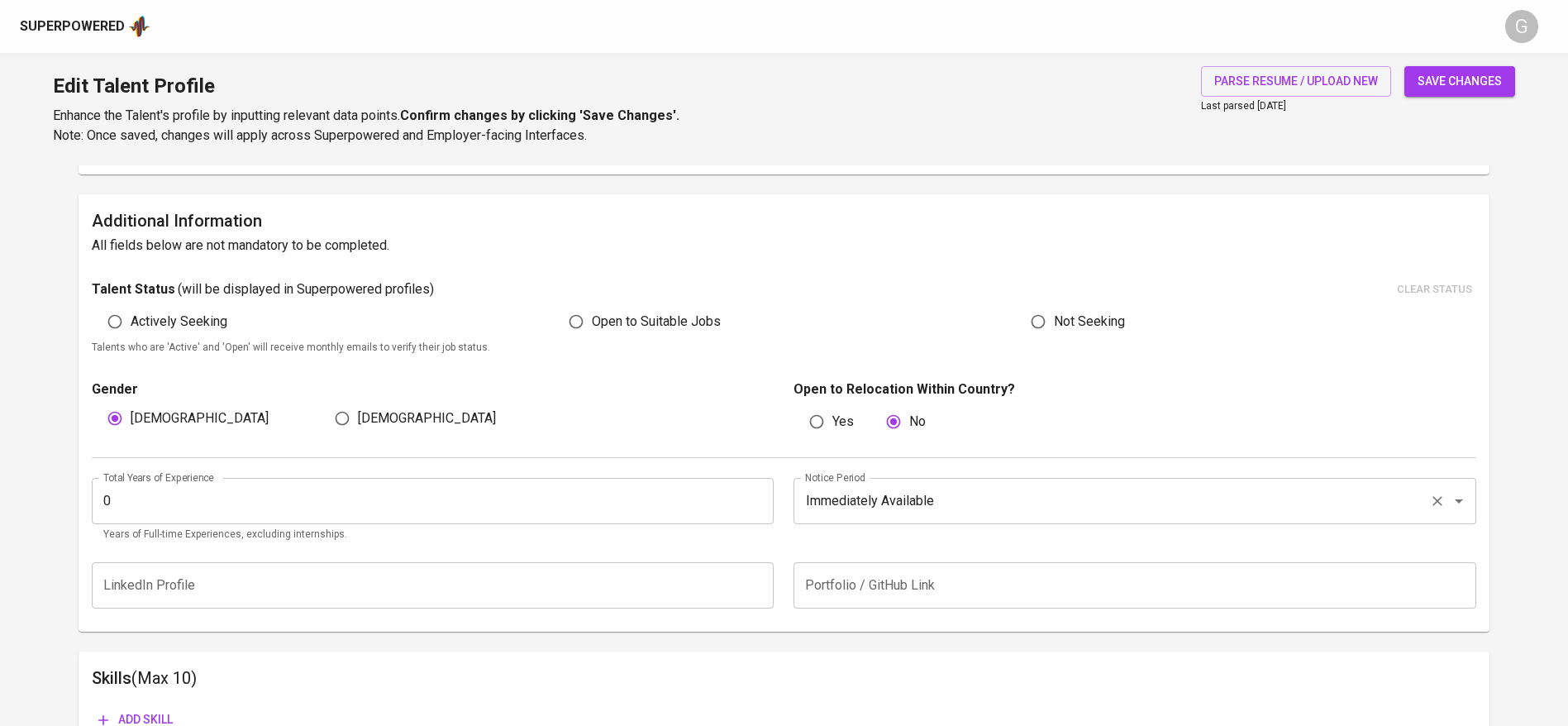
click at [920, 504] on input "Immediately Available" at bounding box center [1112, 500] width 621 height 31
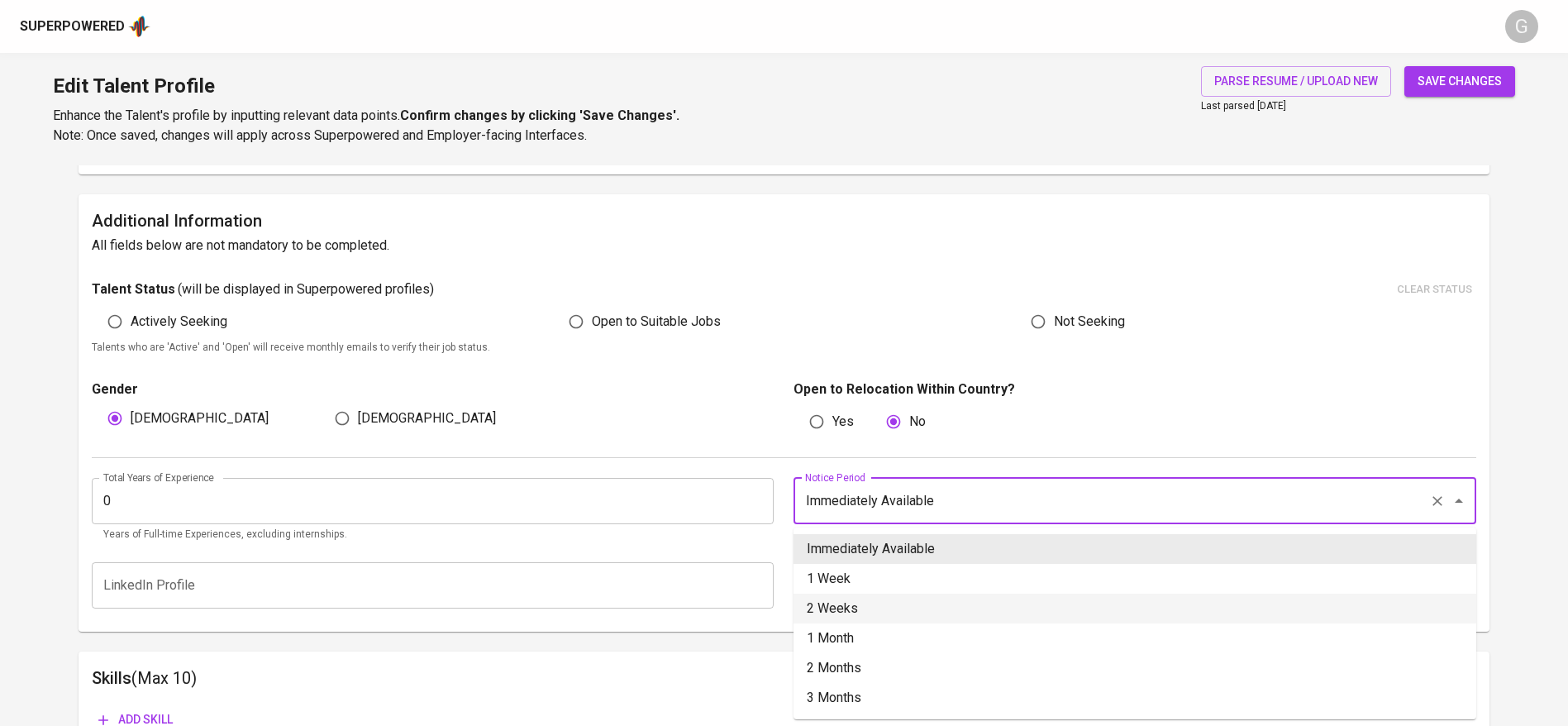
click at [891, 604] on li "2 Weeks" at bounding box center [1135, 609] width 683 height 30
type input "2 Weeks"
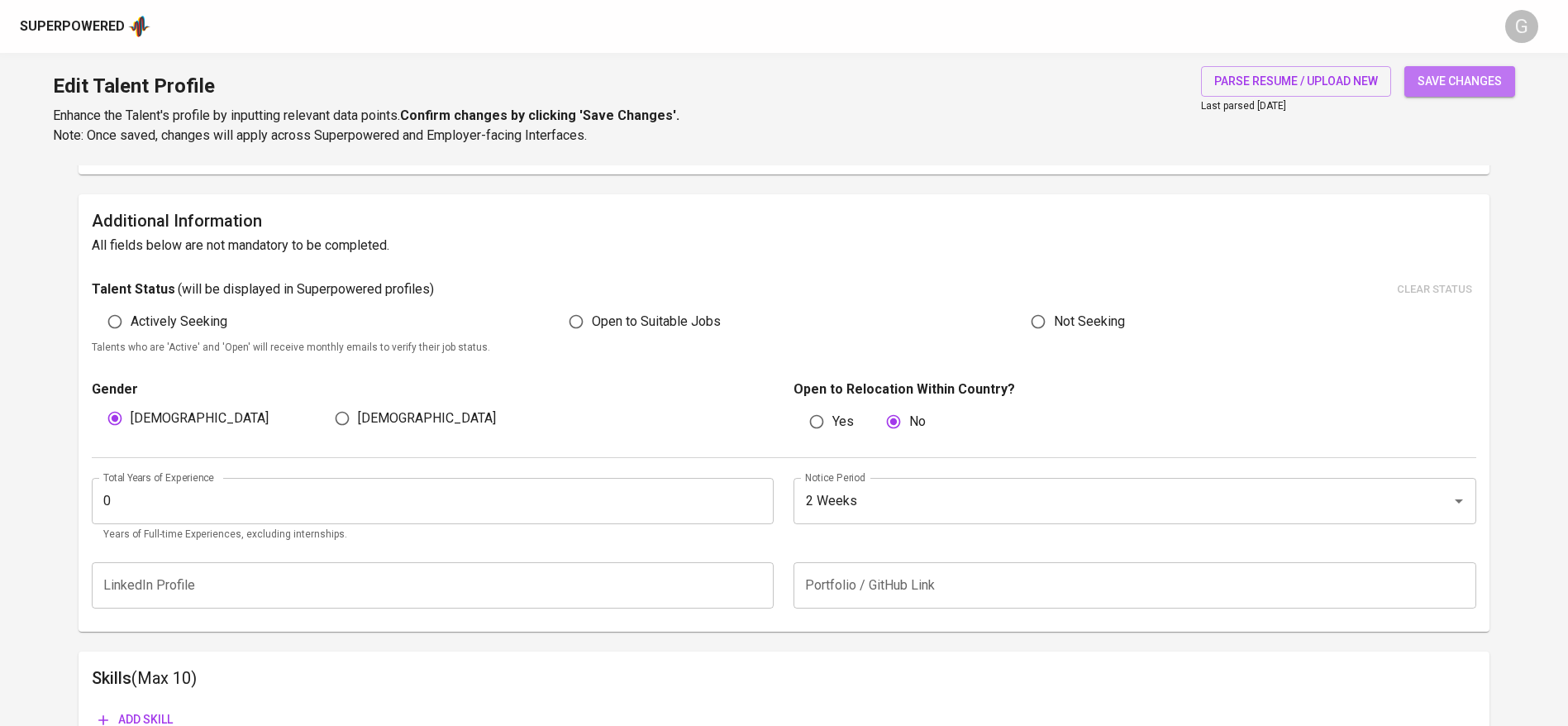
click at [1452, 71] on span "save changes" at bounding box center [1459, 81] width 84 height 20
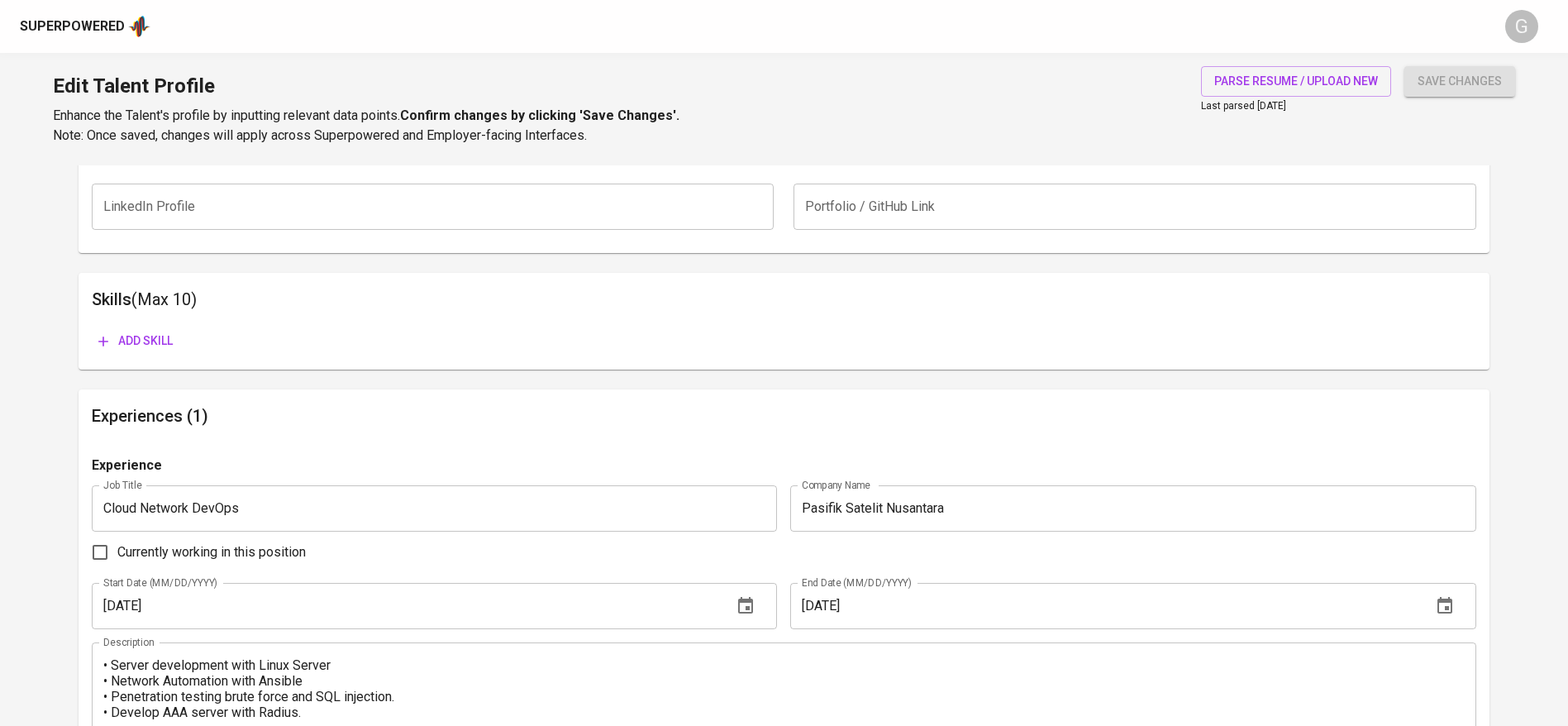
scroll to position [863, 0]
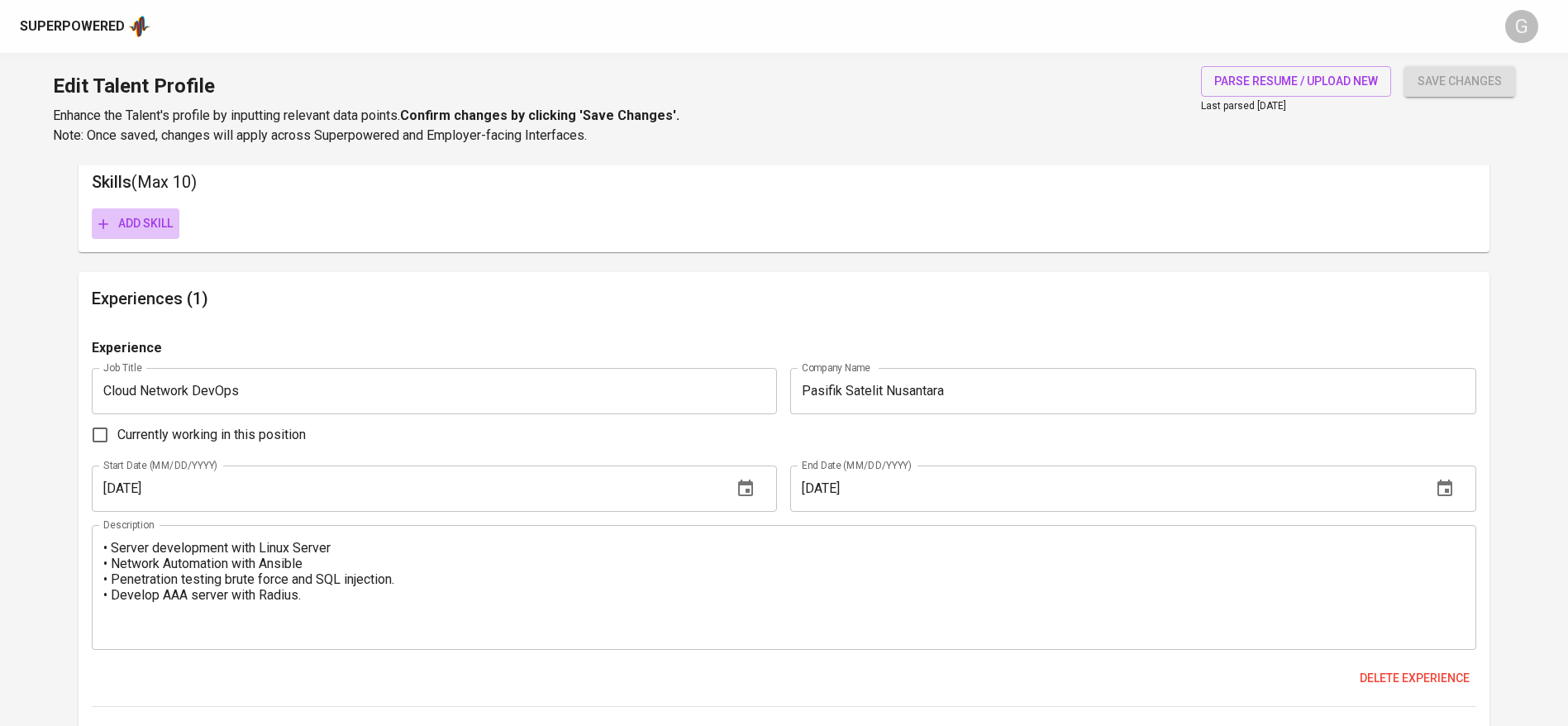
click at [152, 222] on span "Add skill" at bounding box center [136, 223] width 74 height 20
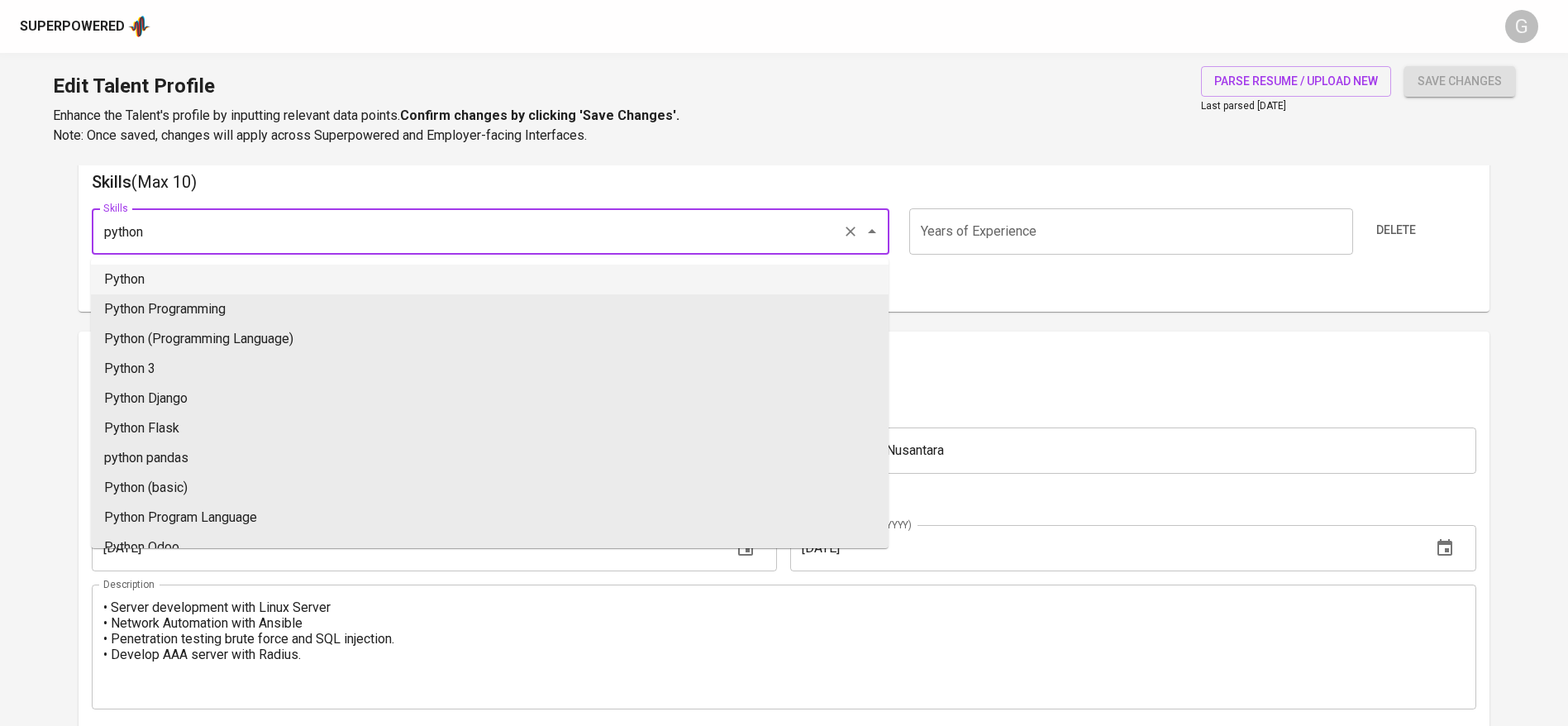
click at [149, 291] on li "Python" at bounding box center [490, 279] width 798 height 30
type input "Python"
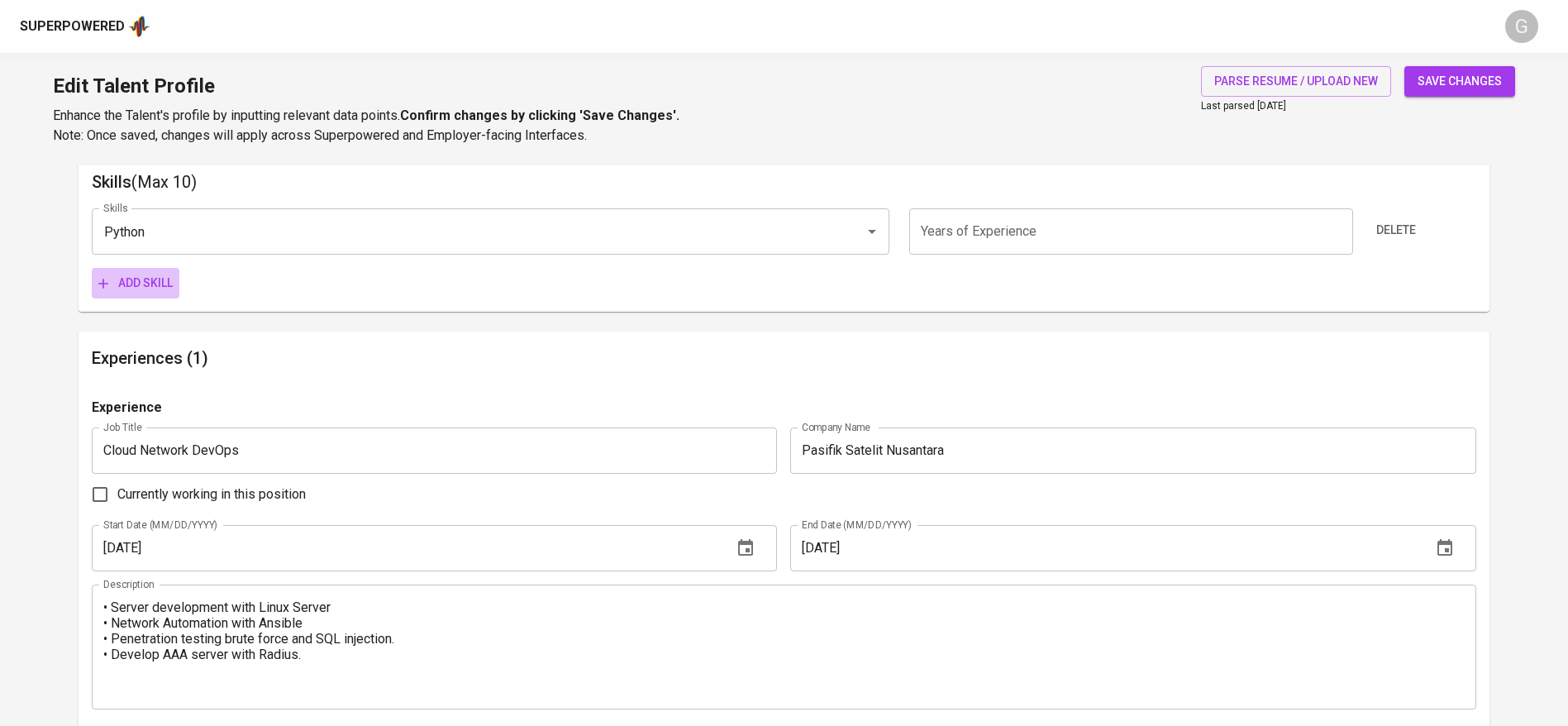
click at [146, 277] on span "Add skill" at bounding box center [136, 283] width 74 height 20
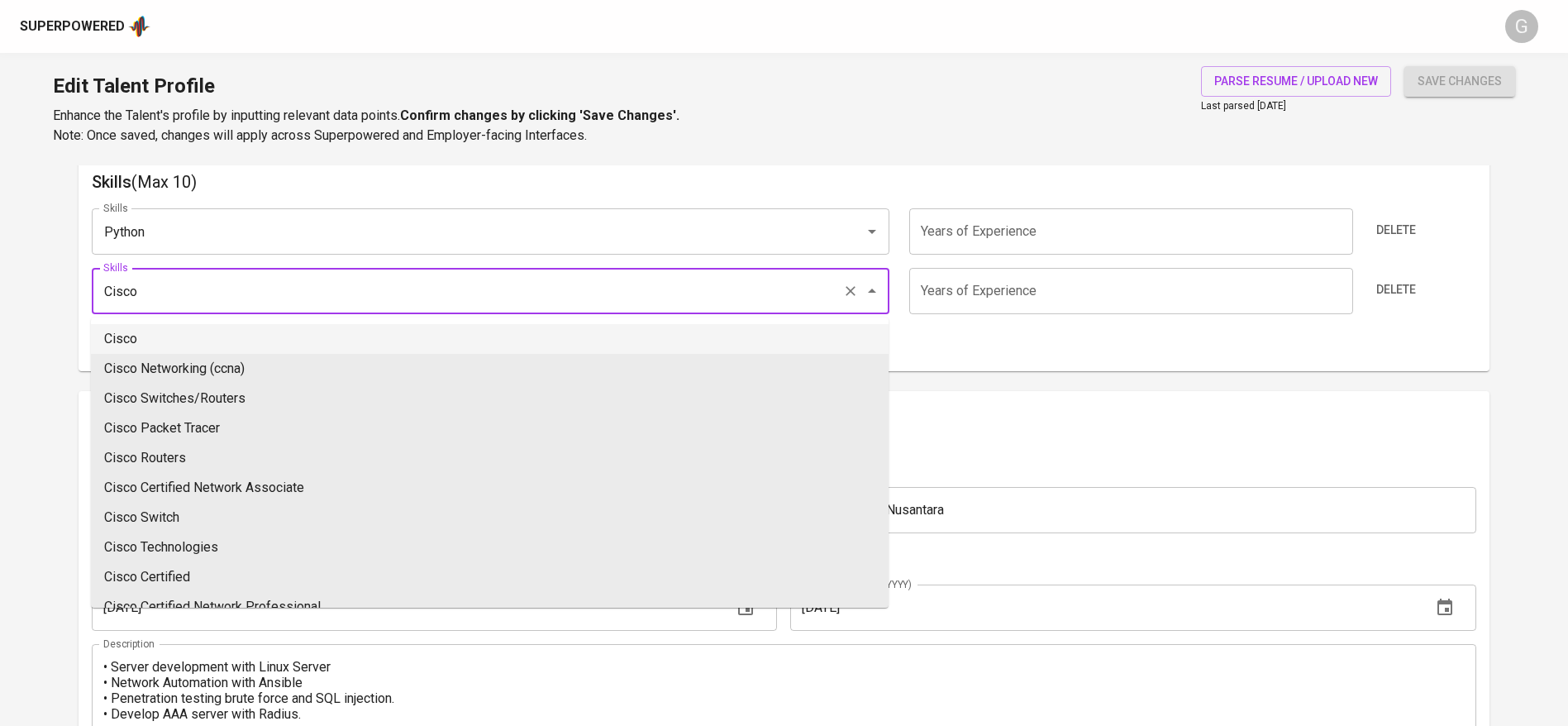
click at [154, 340] on li "Cisco" at bounding box center [490, 340] width 798 height 30
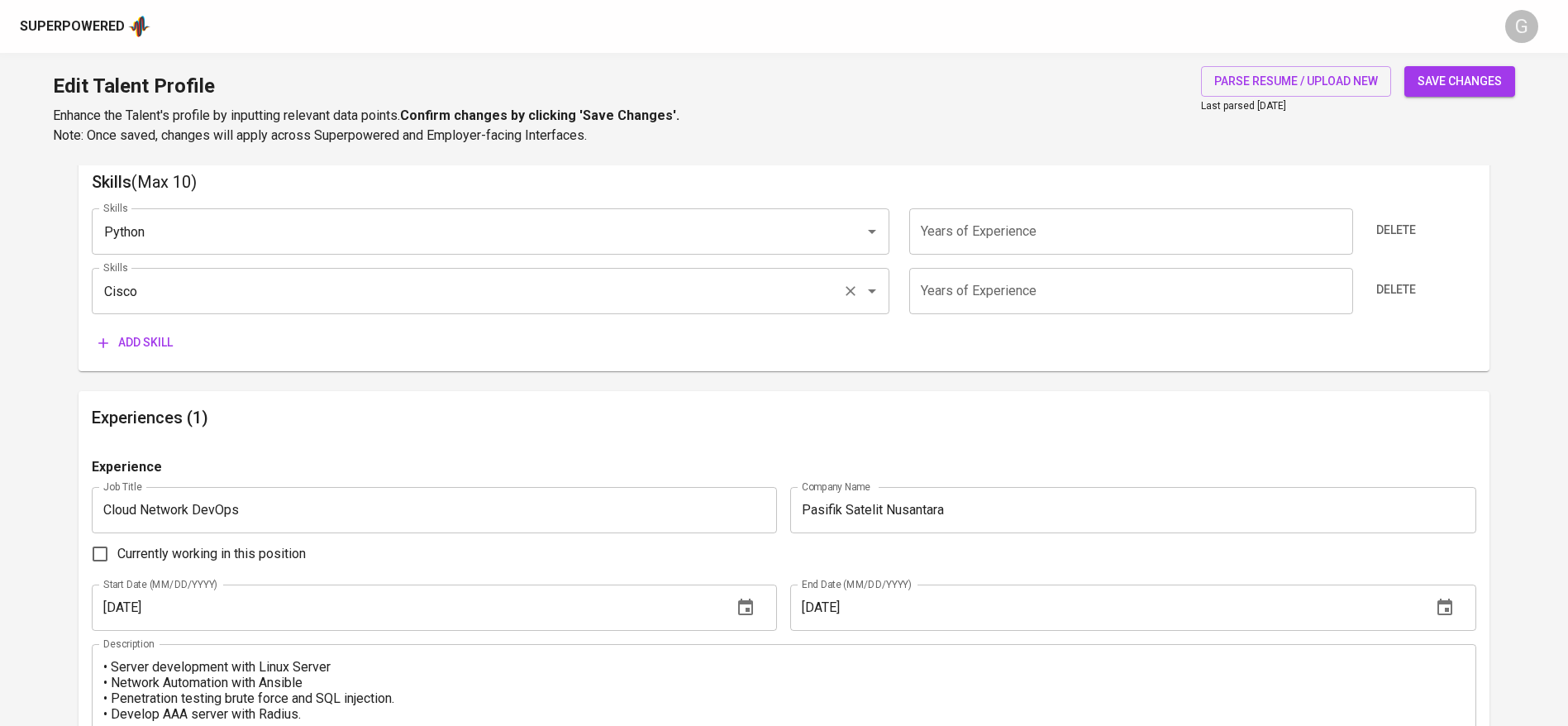
click at [163, 299] on input "Cisco" at bounding box center [467, 291] width 737 height 31
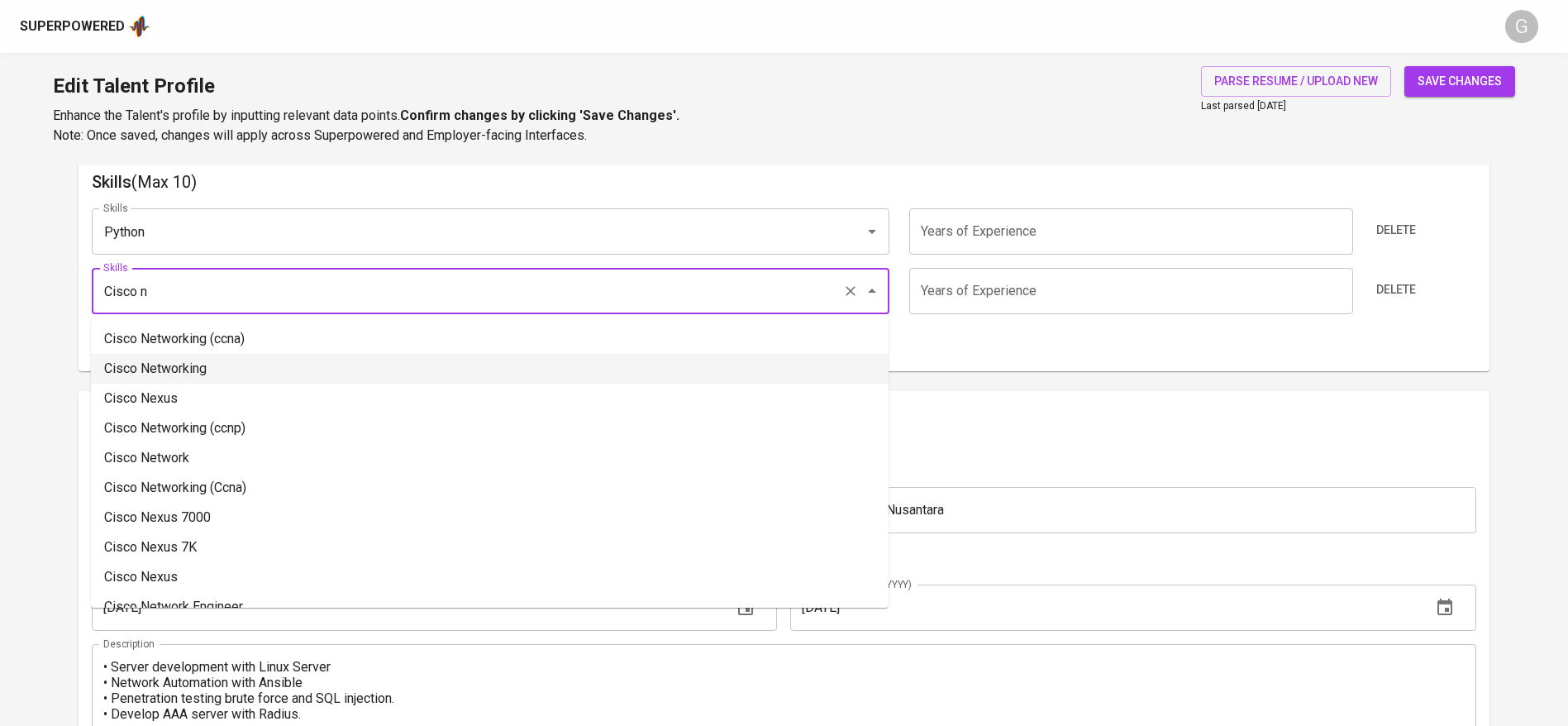
click at [197, 375] on li "Cisco Networking" at bounding box center [490, 369] width 798 height 30
type input "Cisco Networking"
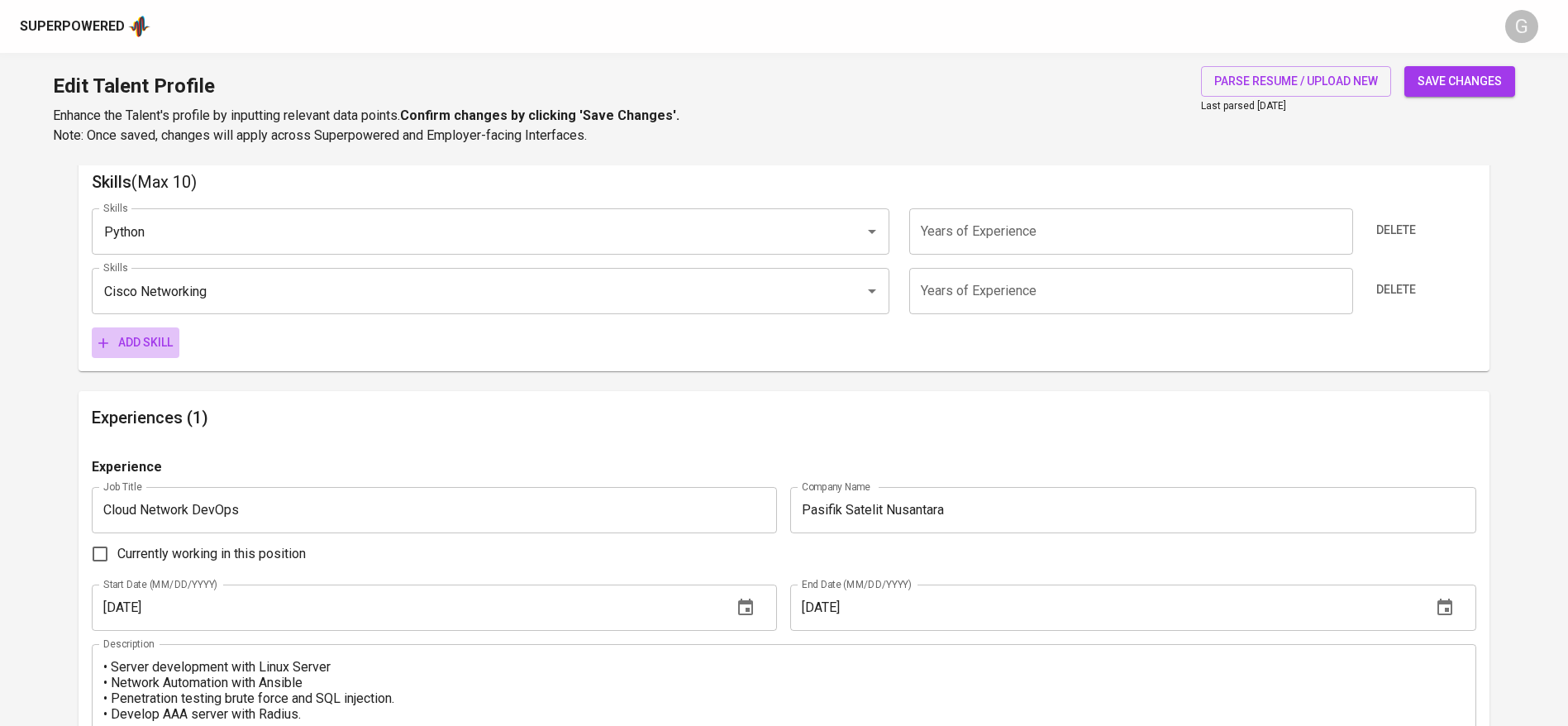
click at [152, 338] on span "Add skill" at bounding box center [136, 342] width 74 height 20
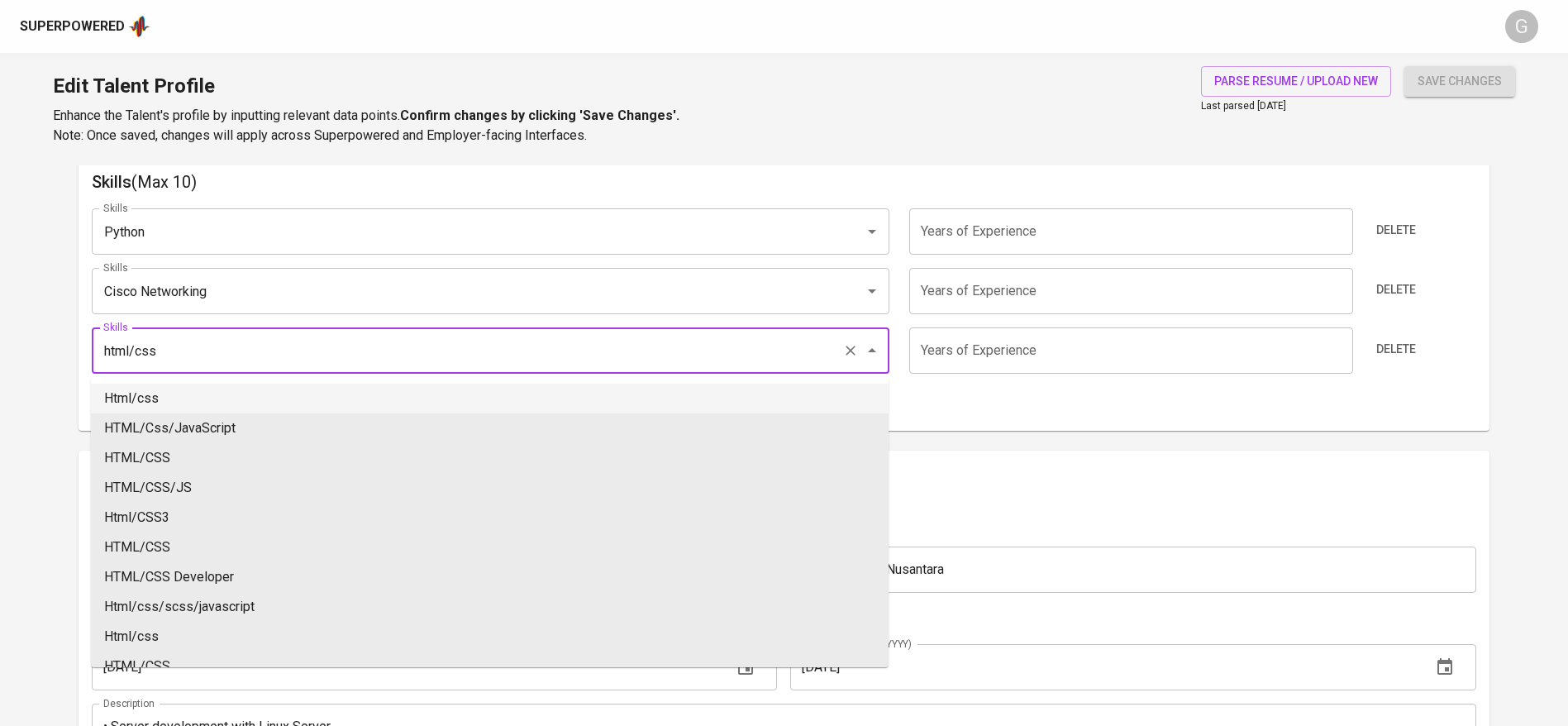
click at [214, 393] on li "Html/css" at bounding box center [490, 399] width 798 height 30
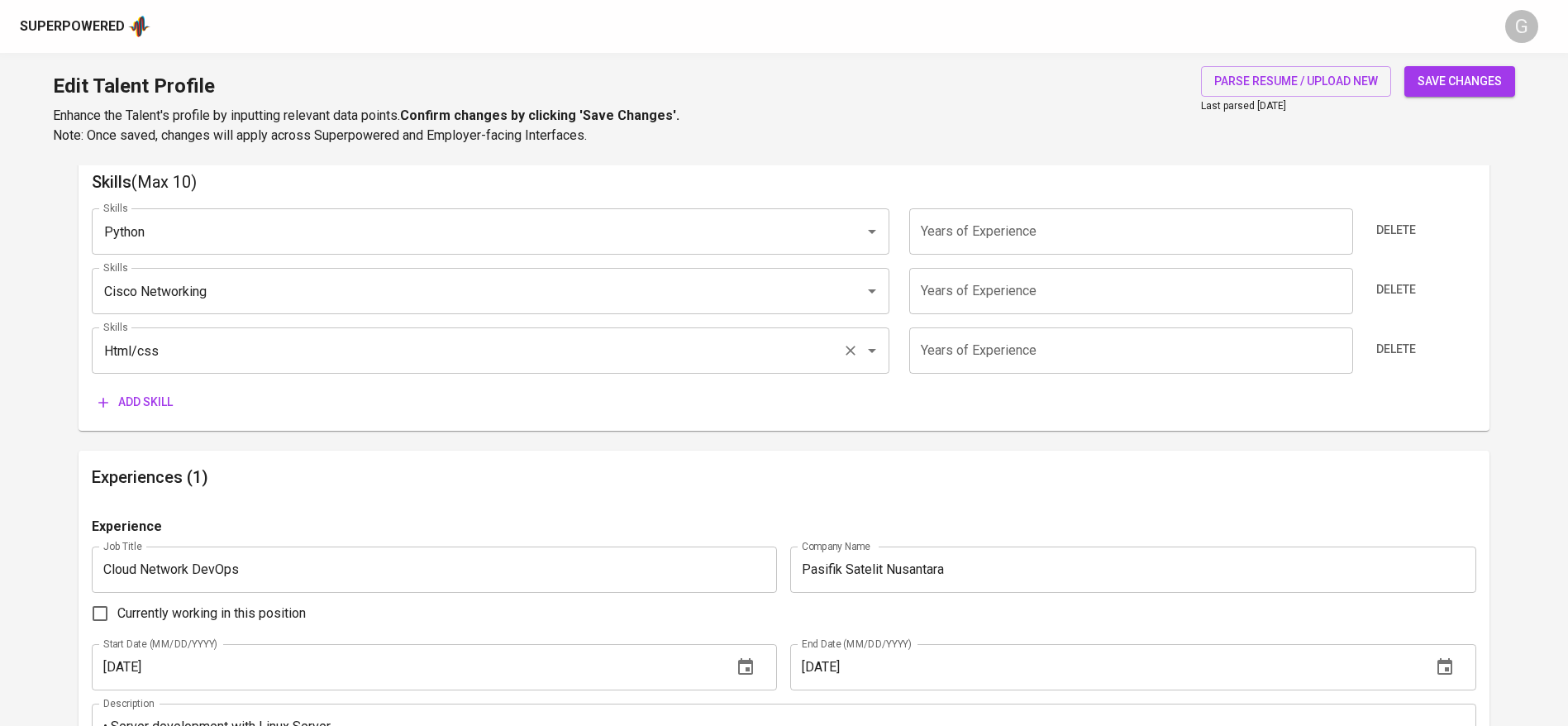
click at [216, 355] on input "Html/css" at bounding box center [467, 350] width 737 height 31
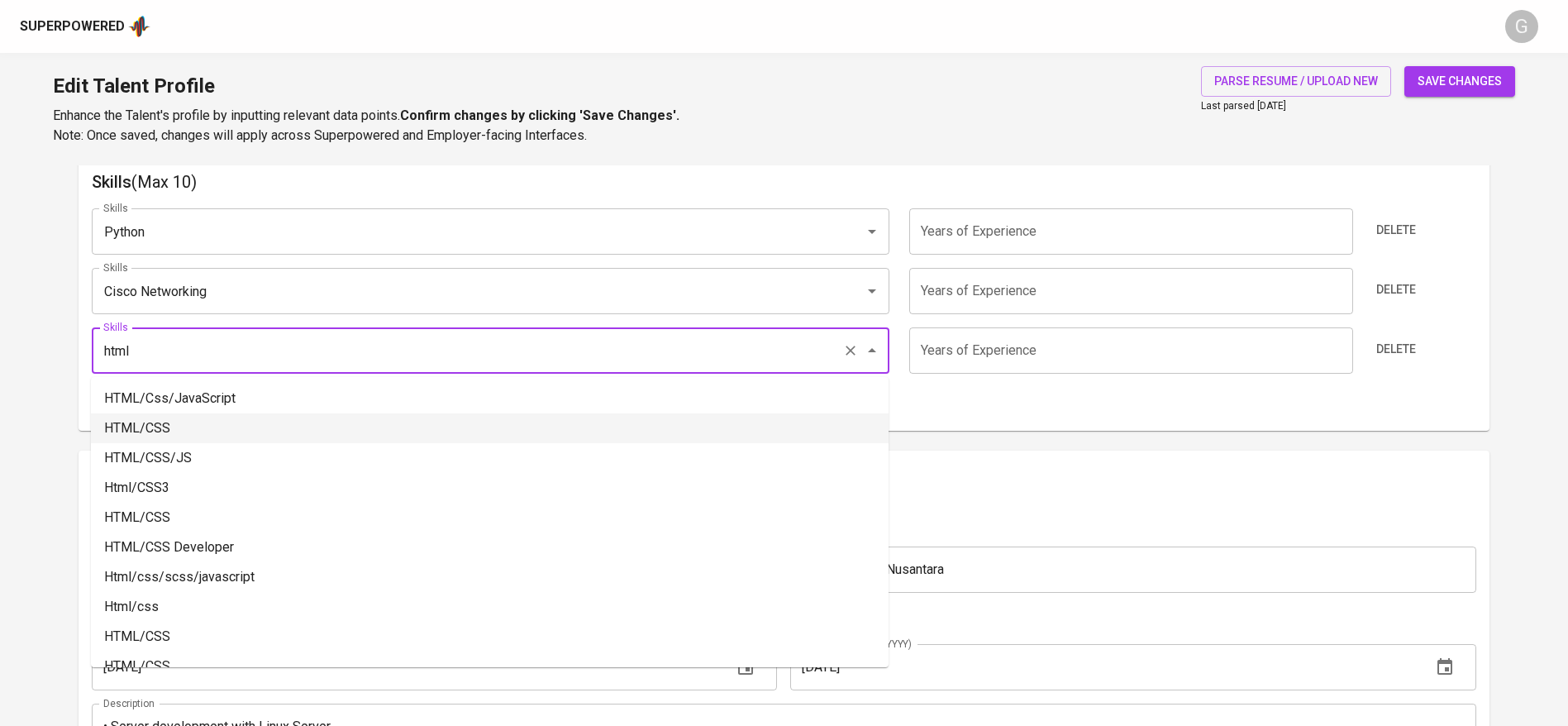
click at [193, 418] on li "HTML/CSS" at bounding box center [490, 428] width 798 height 30
type input "HTML/CSS"
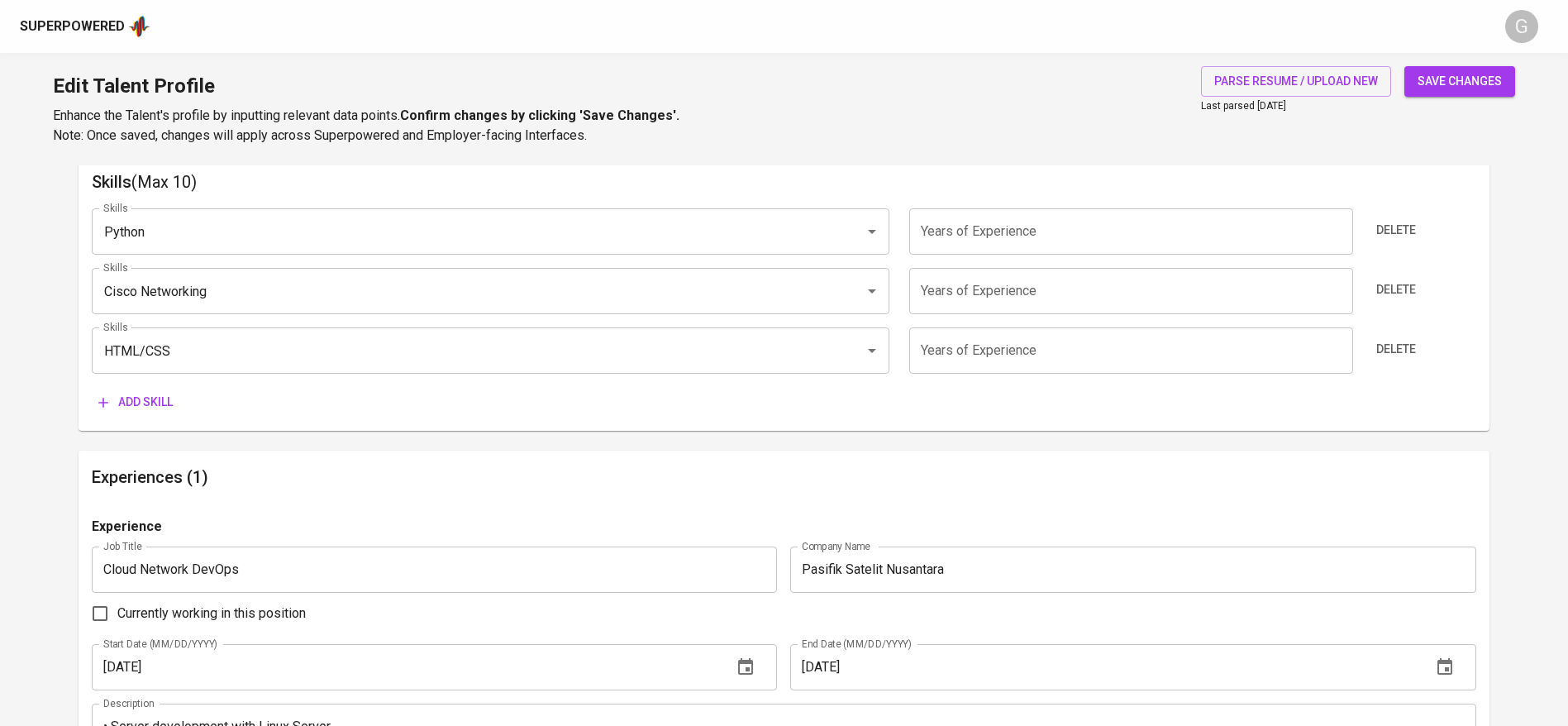
click at [148, 386] on div "Skills Python Skills Years of Experience Years of Experience Delete Skills Cisc…" at bounding box center [784, 306] width 1385 height 222
click at [145, 395] on span "Add skill" at bounding box center [136, 402] width 74 height 20
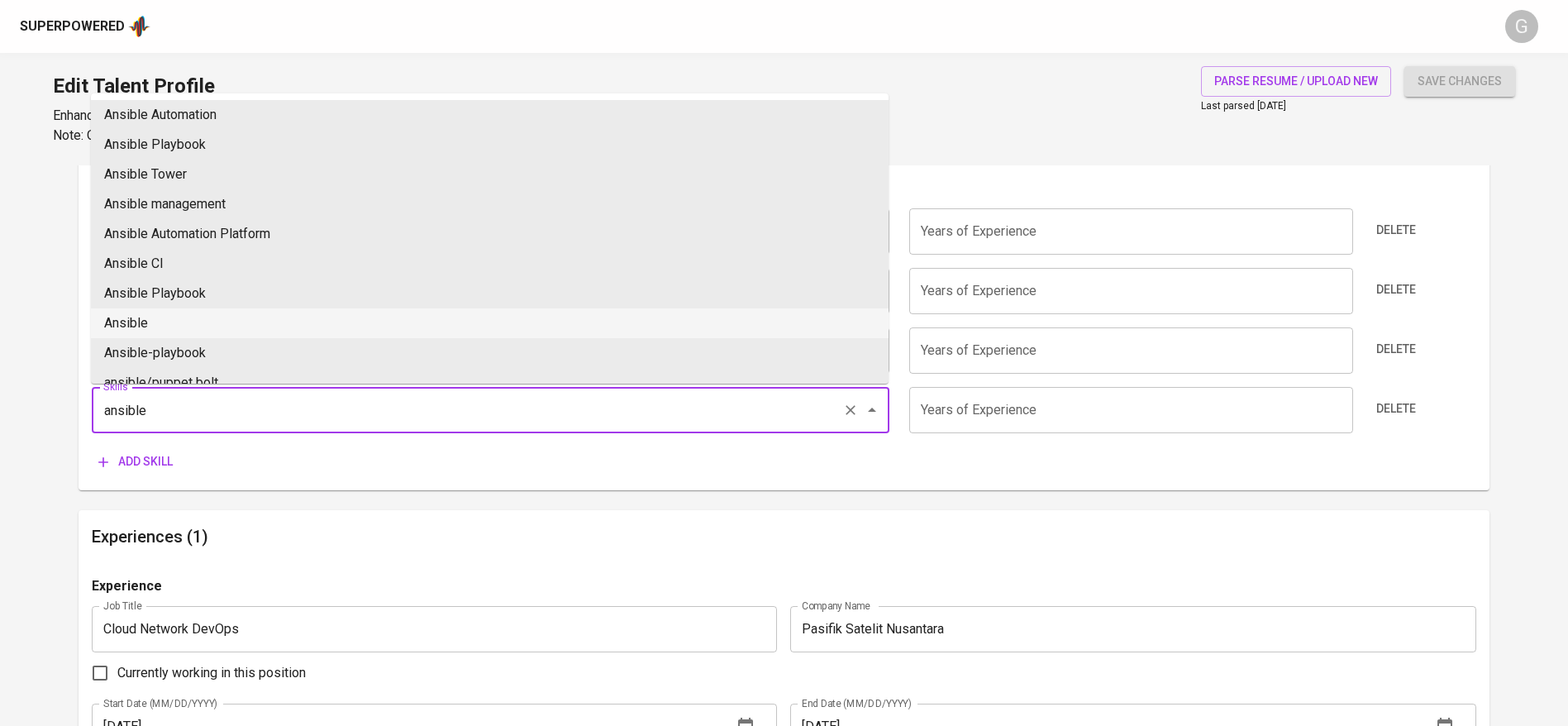
click at [186, 313] on li "Ansible" at bounding box center [490, 324] width 798 height 30
type input "Ansible"
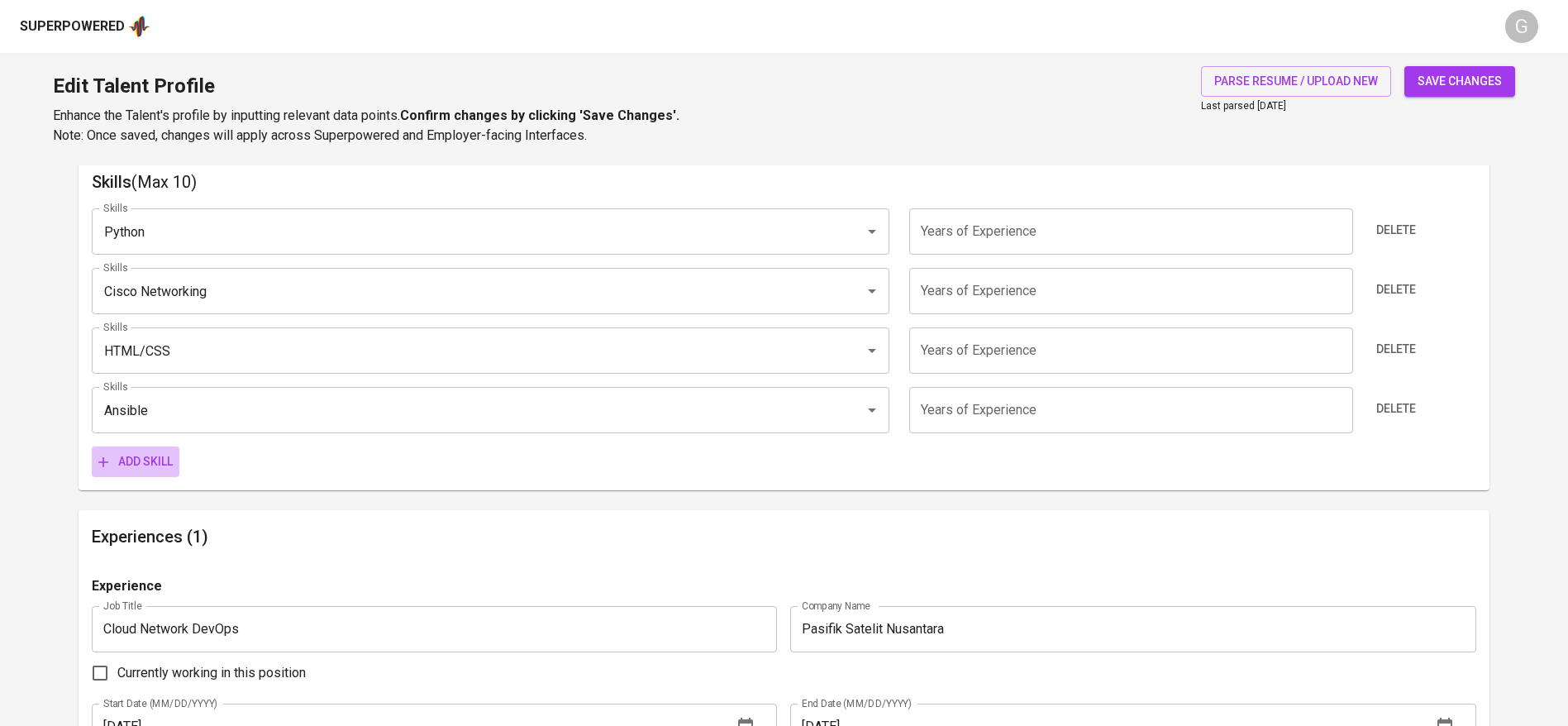
click at [135, 460] on span "Add skill" at bounding box center [136, 461] width 74 height 20
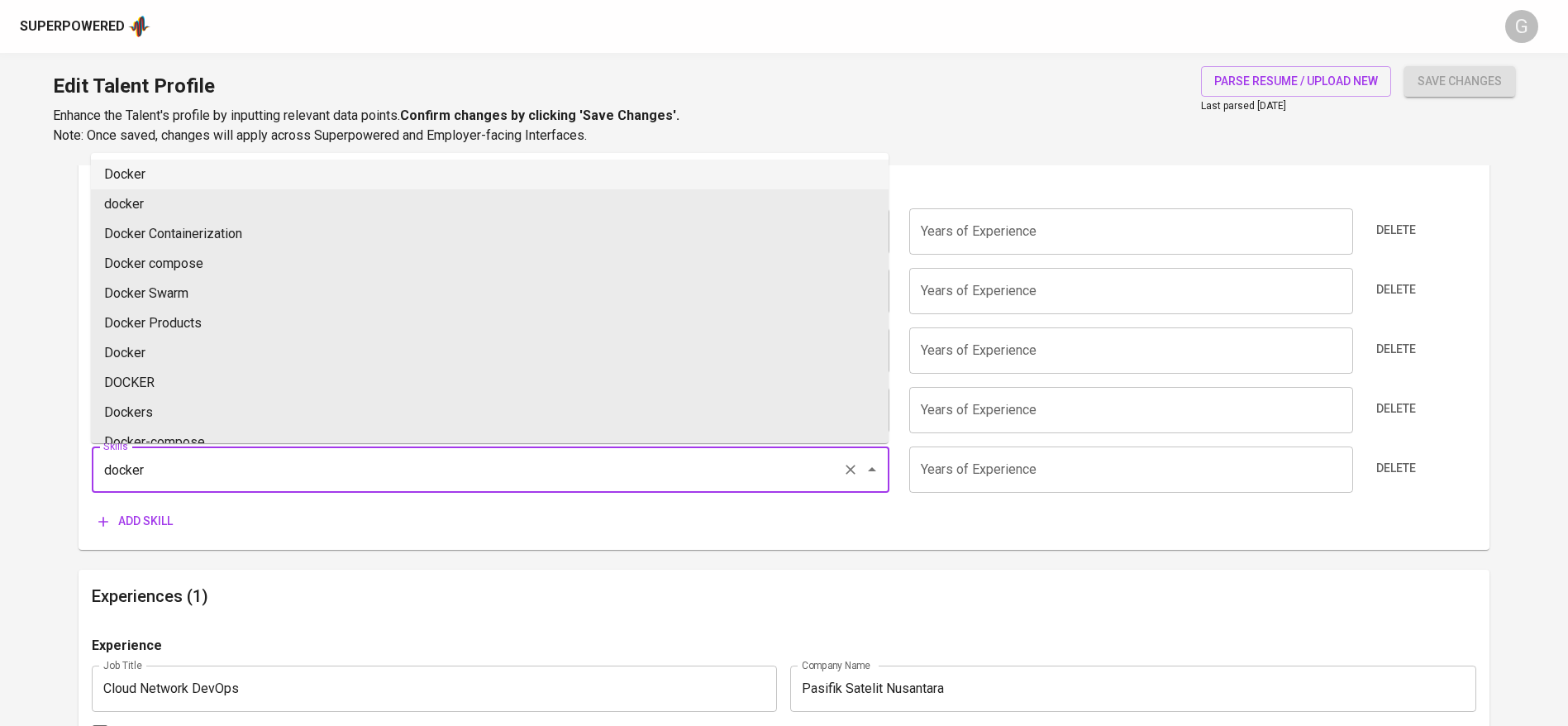
click at [156, 177] on li "Docker" at bounding box center [490, 175] width 798 height 30
type input "Docker"
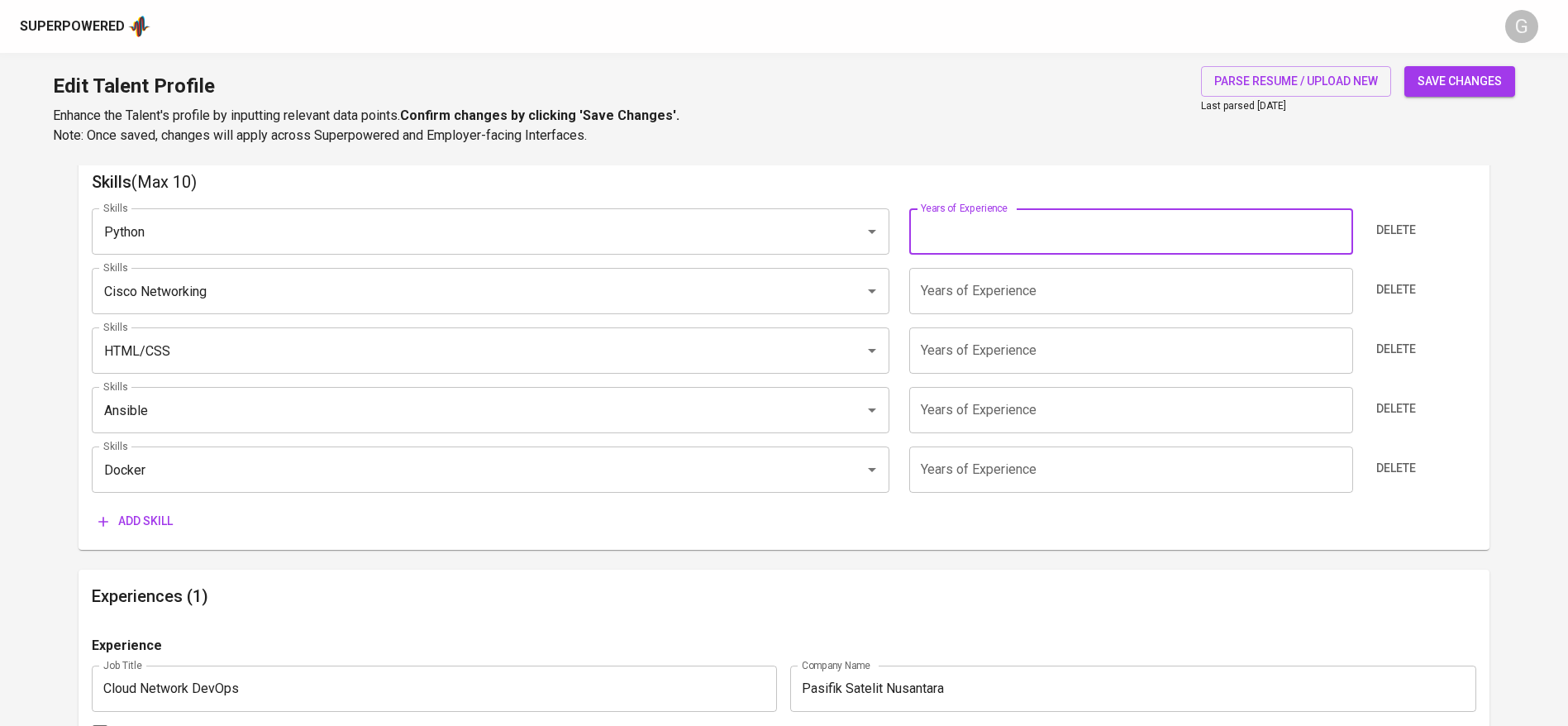
click at [1003, 252] on input "number" at bounding box center [1131, 231] width 443 height 46
type input "1"
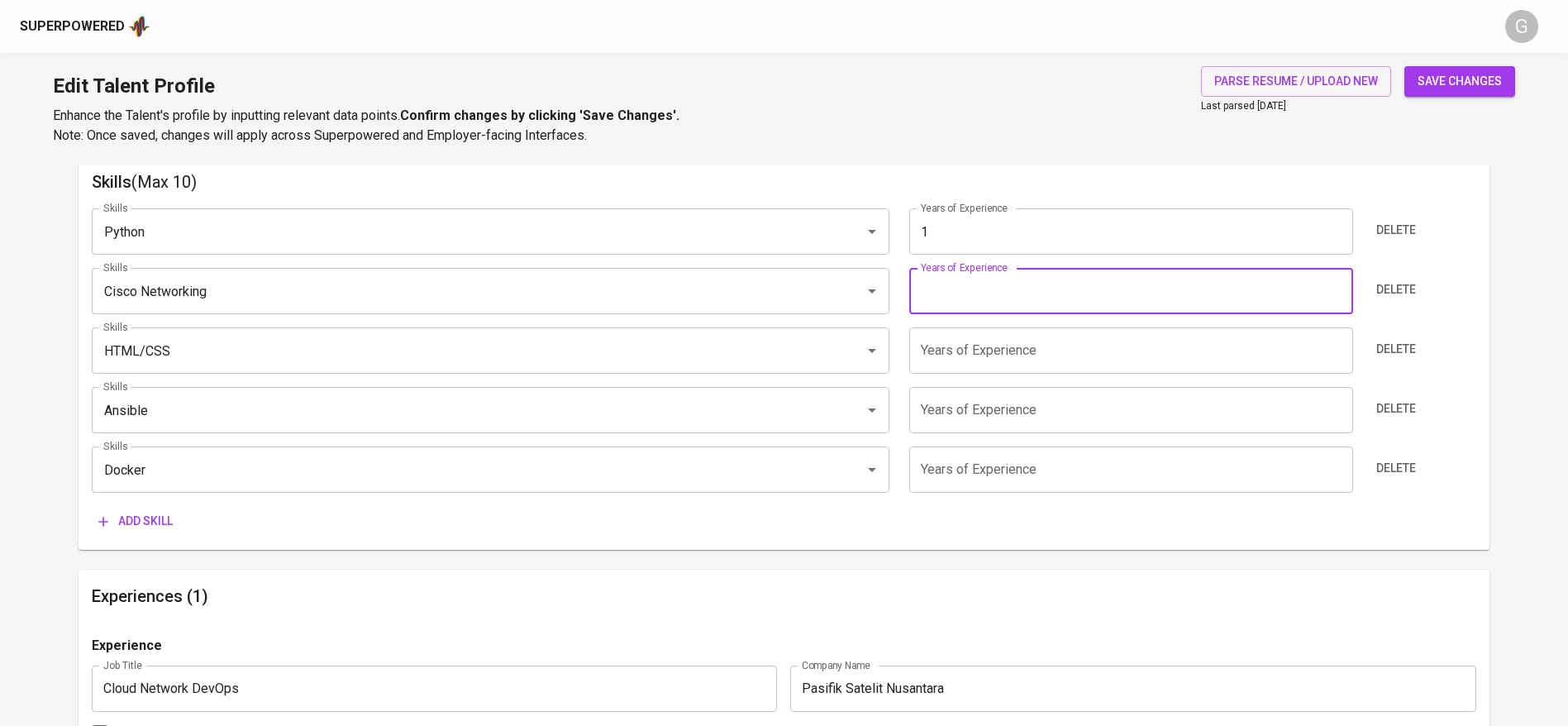
click at [1012, 301] on input "number" at bounding box center [1131, 291] width 443 height 46
type input "1"
click at [1002, 359] on input "number" at bounding box center [1131, 350] width 443 height 46
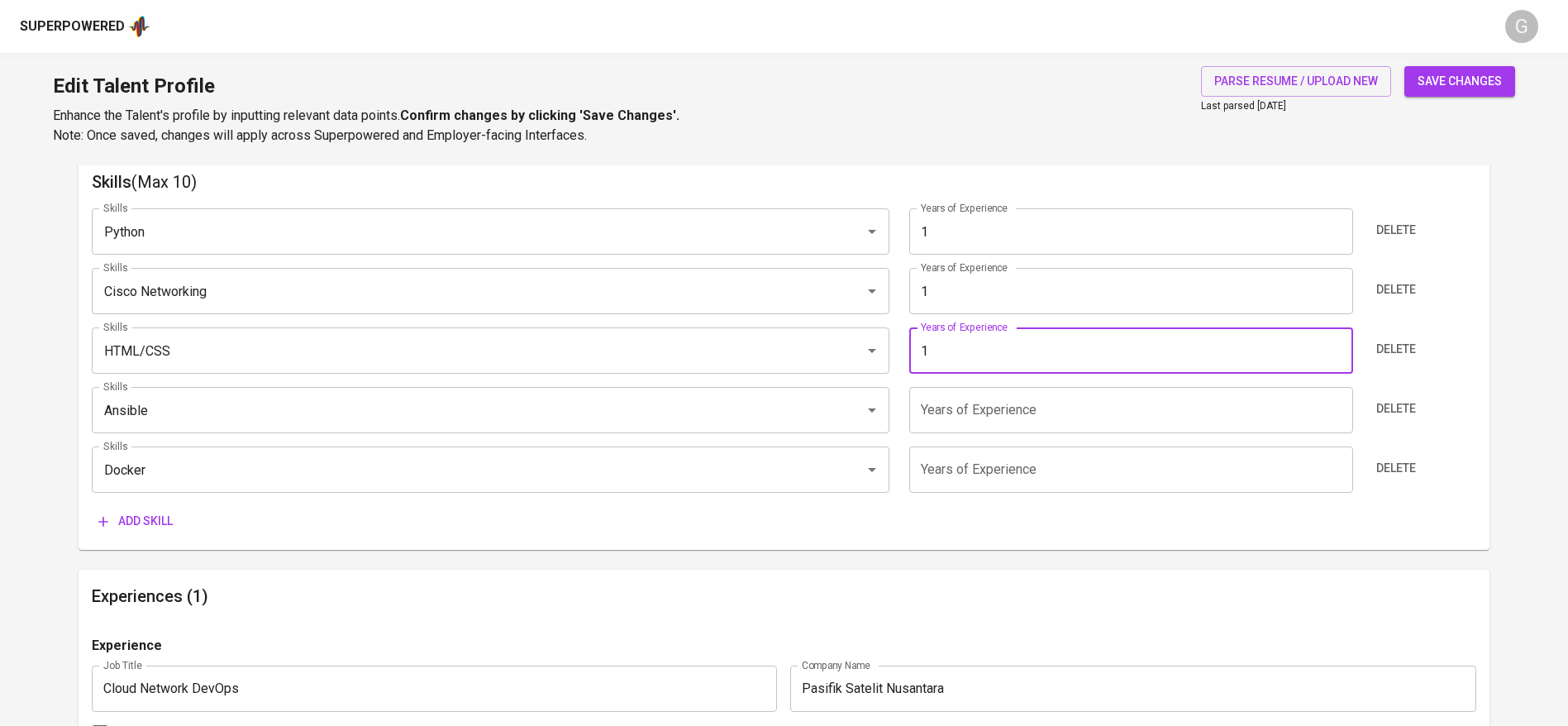
type input "1"
click at [998, 410] on input "number" at bounding box center [1131, 410] width 443 height 46
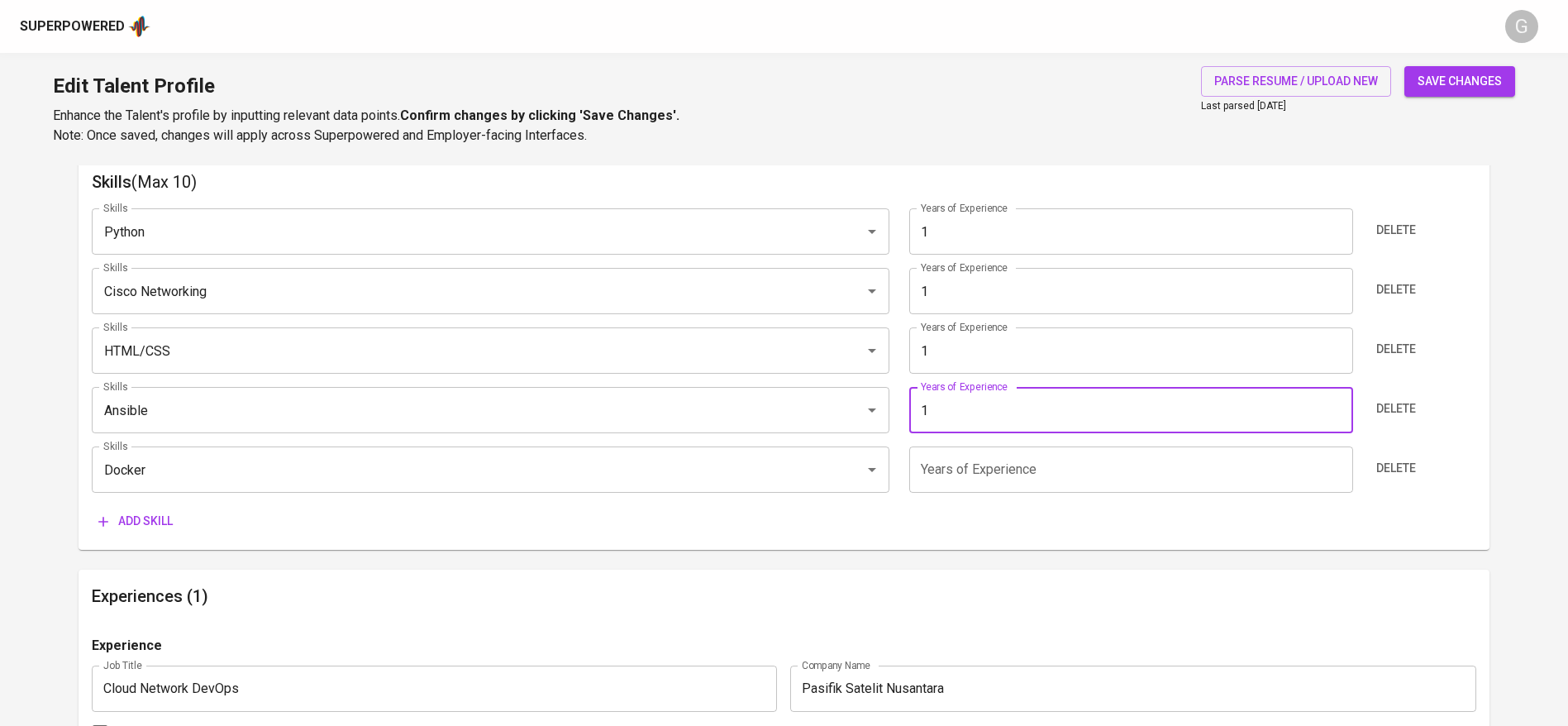
type input "1"
click at [998, 469] on input "number" at bounding box center [1131, 470] width 443 height 46
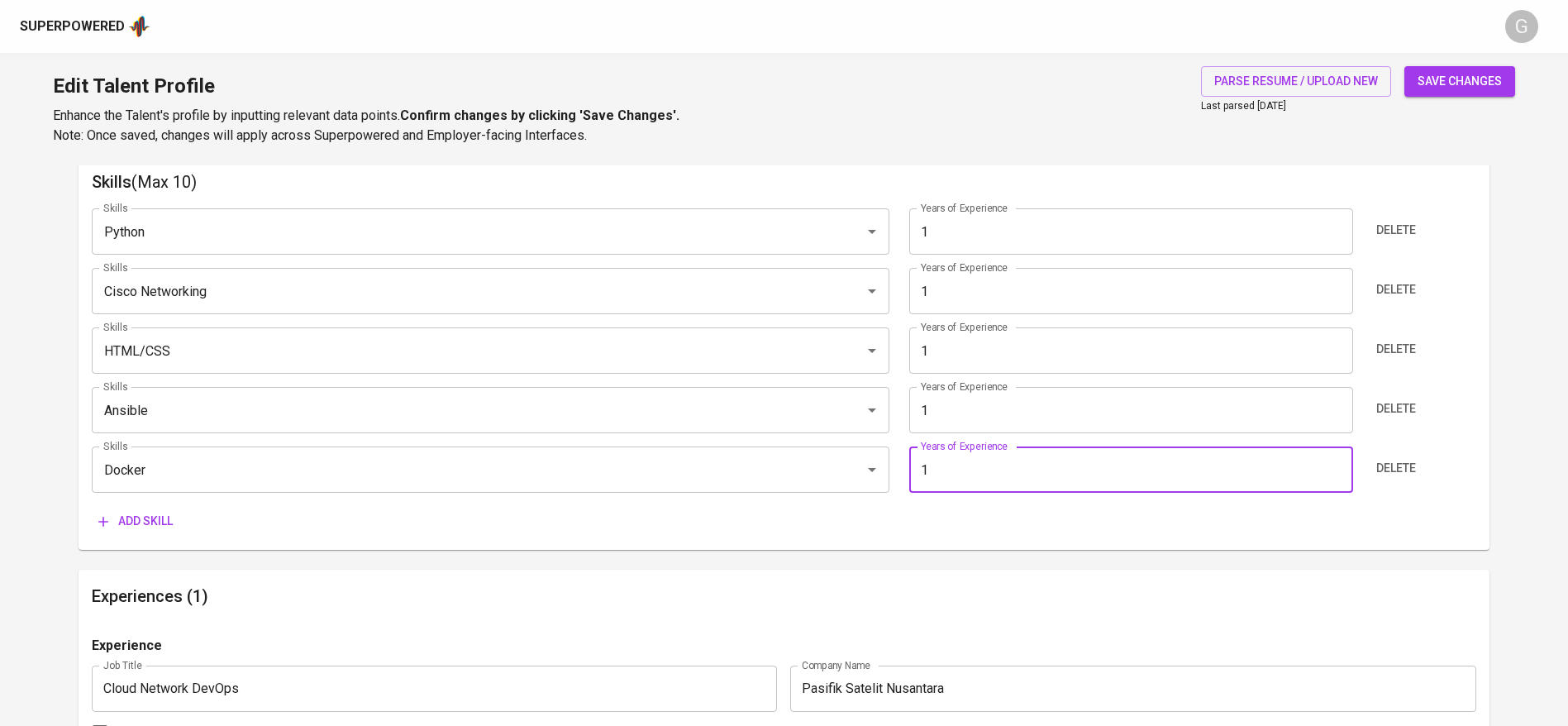
type input "1"
click at [1509, 71] on button "save changes" at bounding box center [1460, 82] width 111 height 31
type input "Docker"
type input "Ansible"
type input "Cisco Networking"
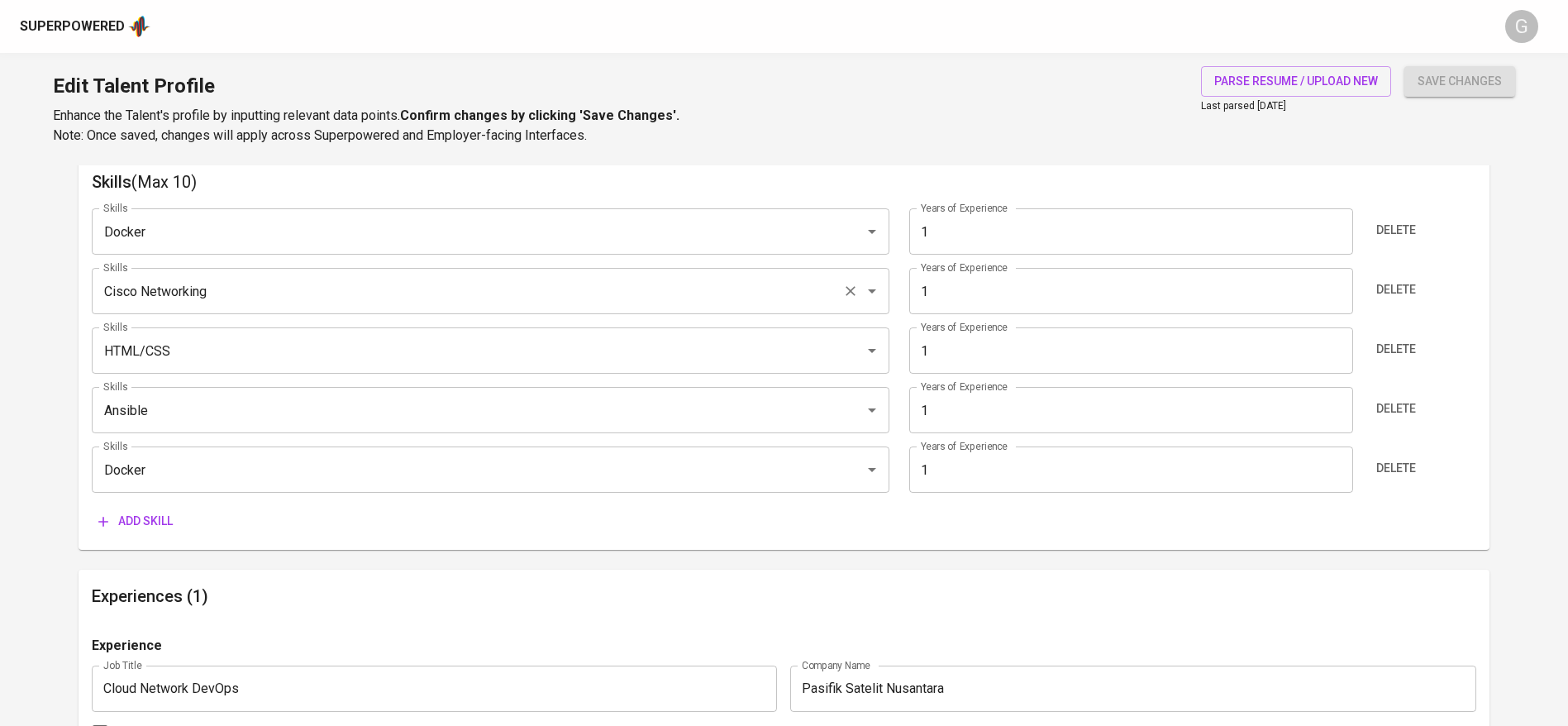
type input "Python"
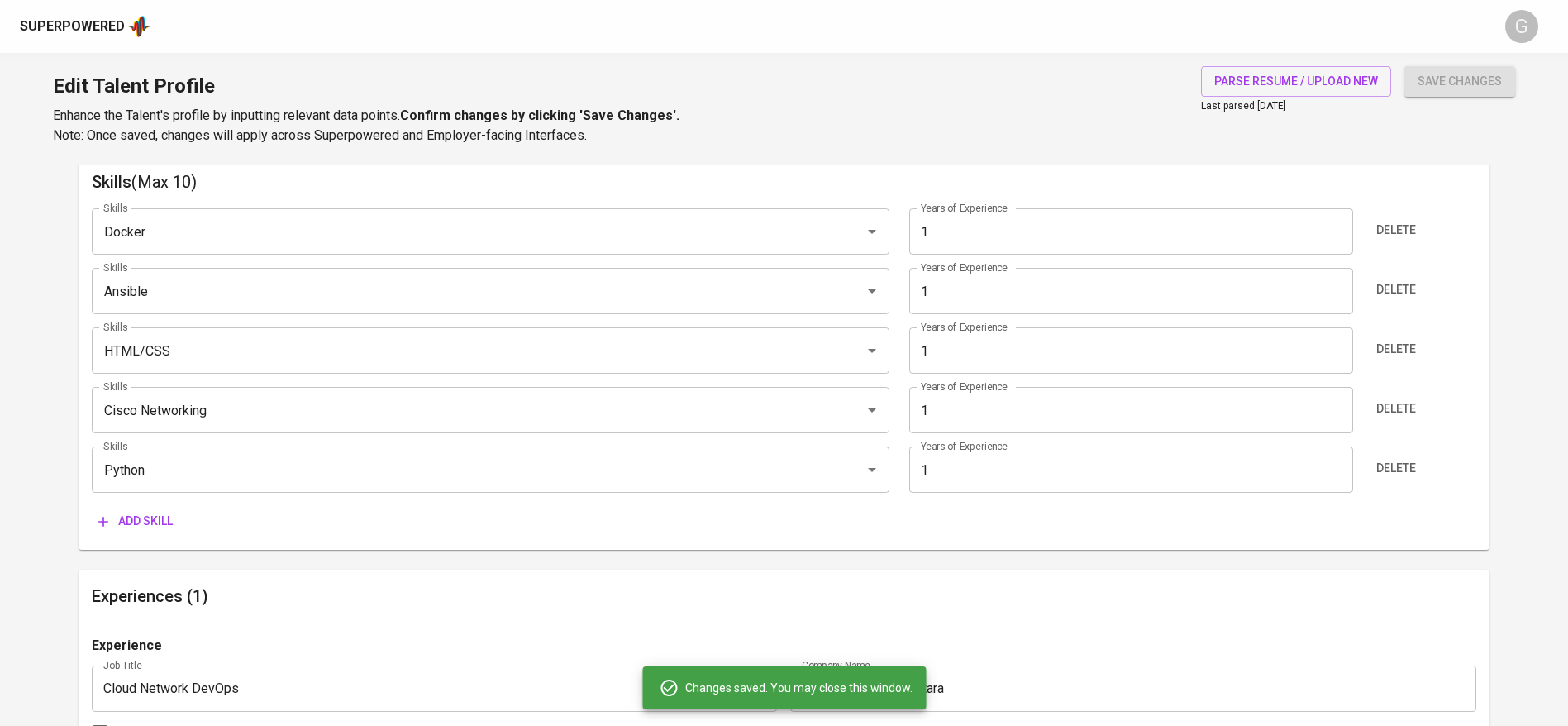
scroll to position [615, 0]
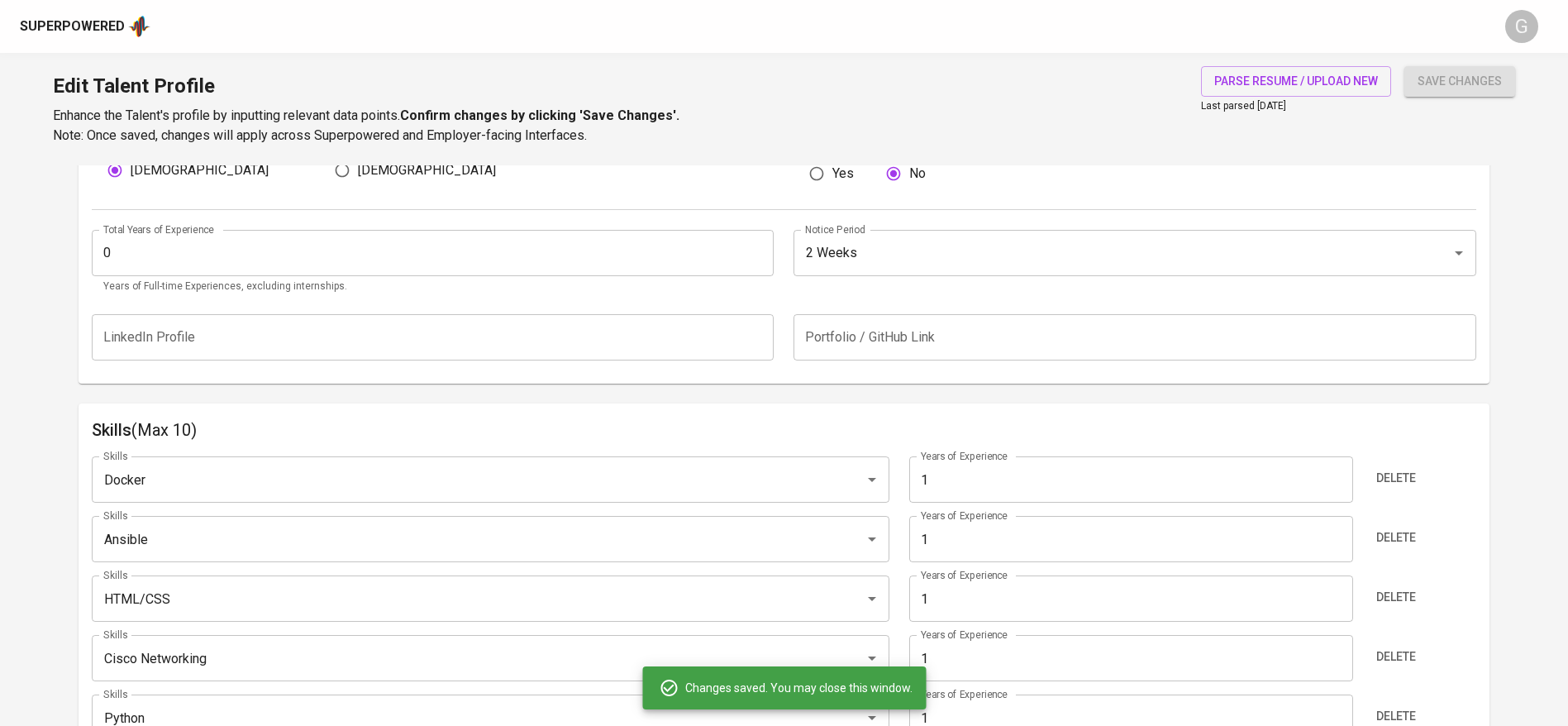
click at [230, 262] on input "0" at bounding box center [433, 253] width 683 height 46
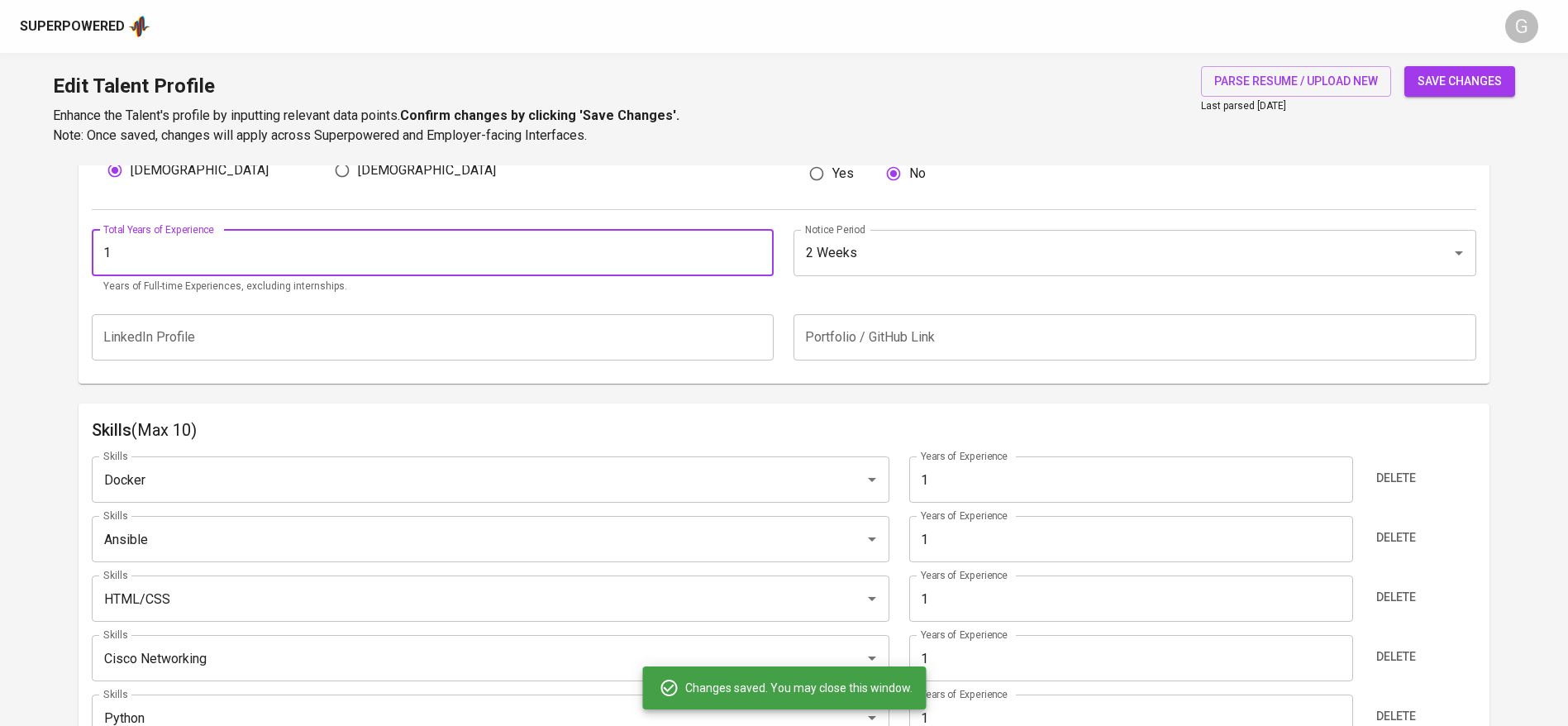
type input "1"
click at [1405, 66] on button "save changes" at bounding box center [1460, 82] width 111 height 31
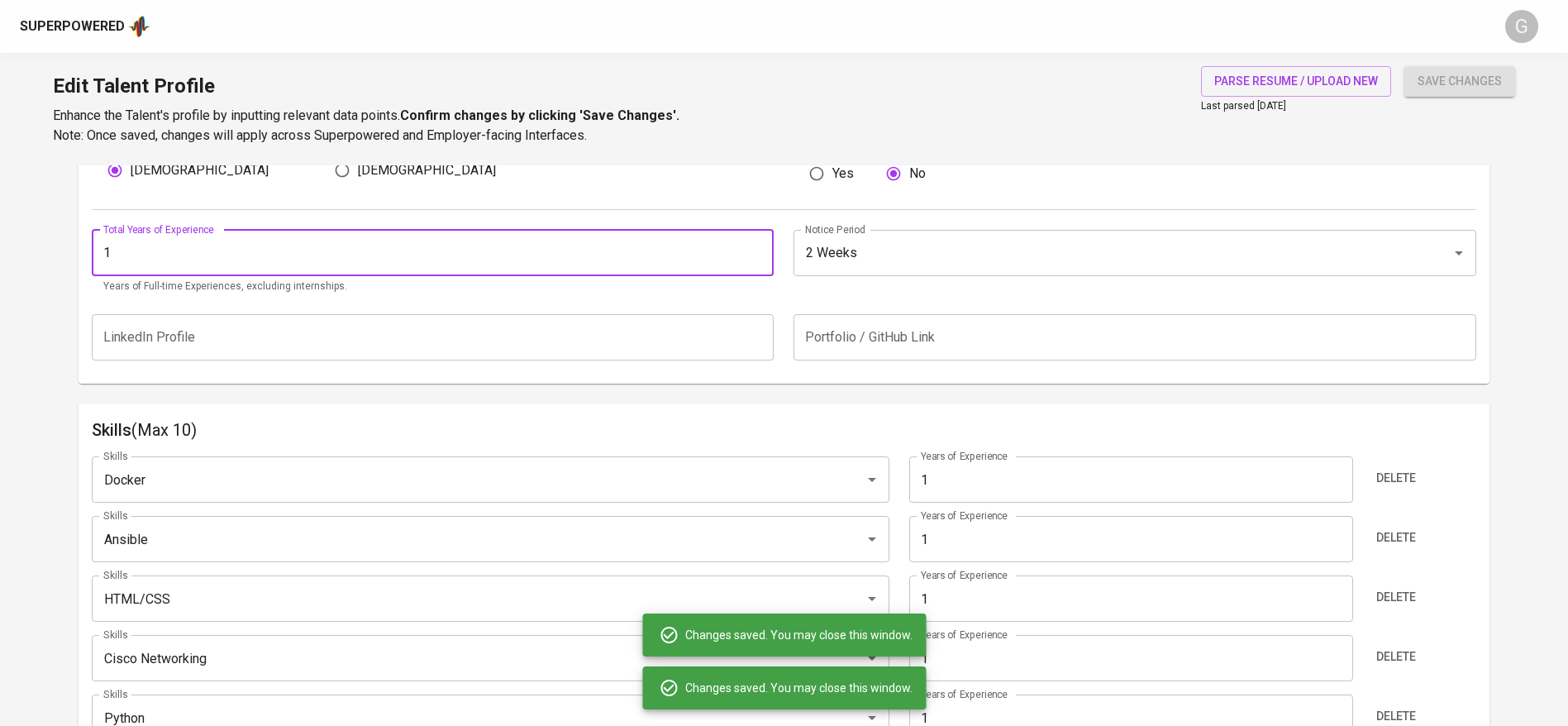
scroll to position [863, 0]
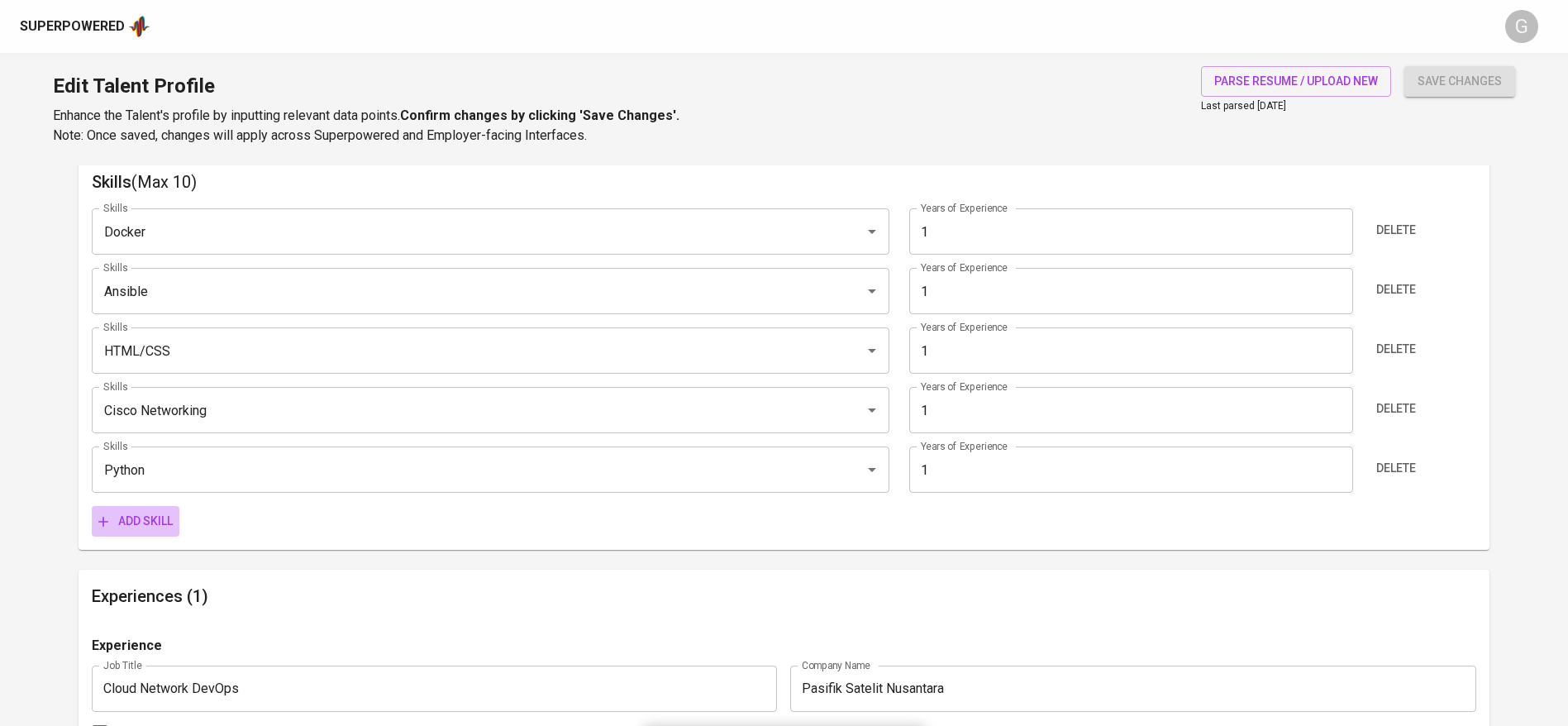
click at [143, 523] on span "Add skill" at bounding box center [136, 520] width 74 height 20
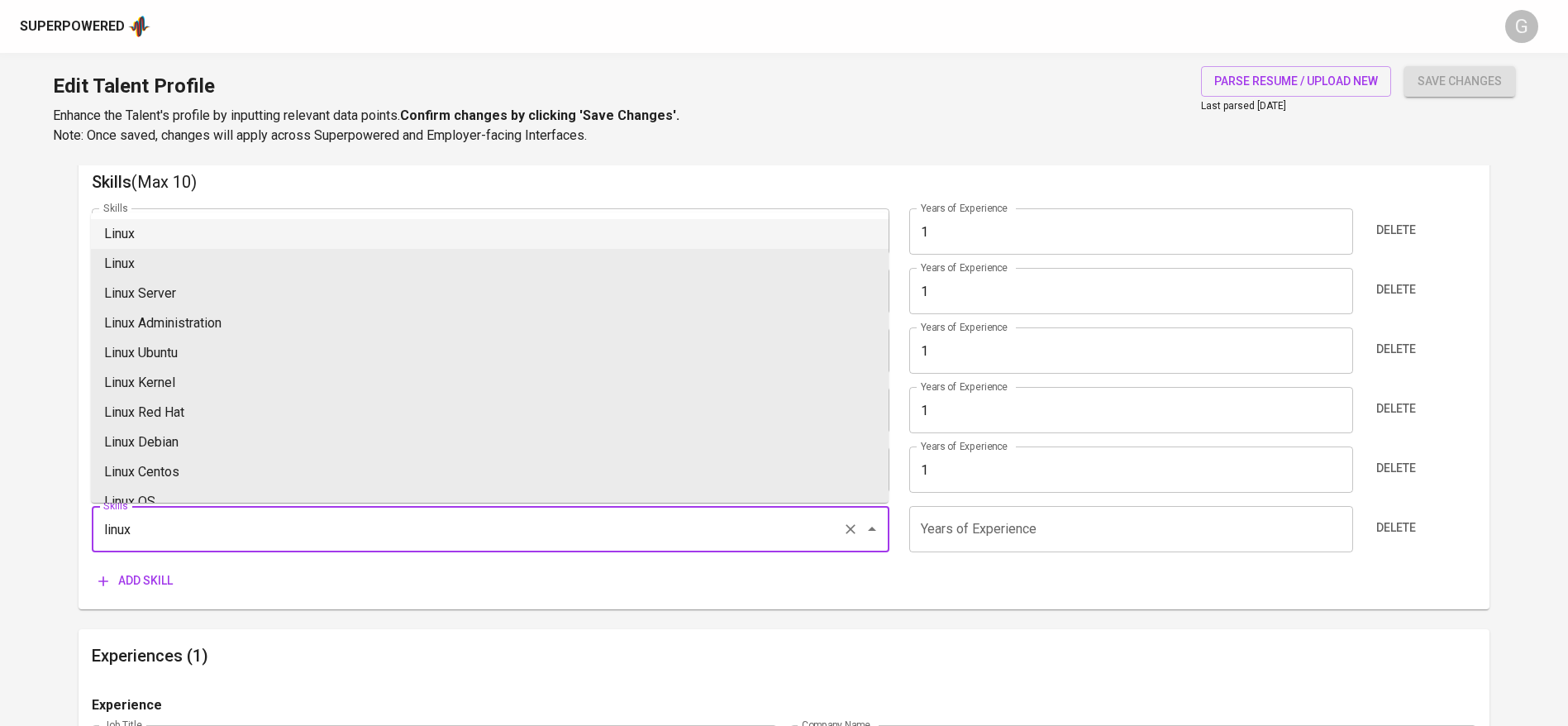
click at [143, 231] on li "Linux" at bounding box center [490, 234] width 798 height 30
type input "Linux"
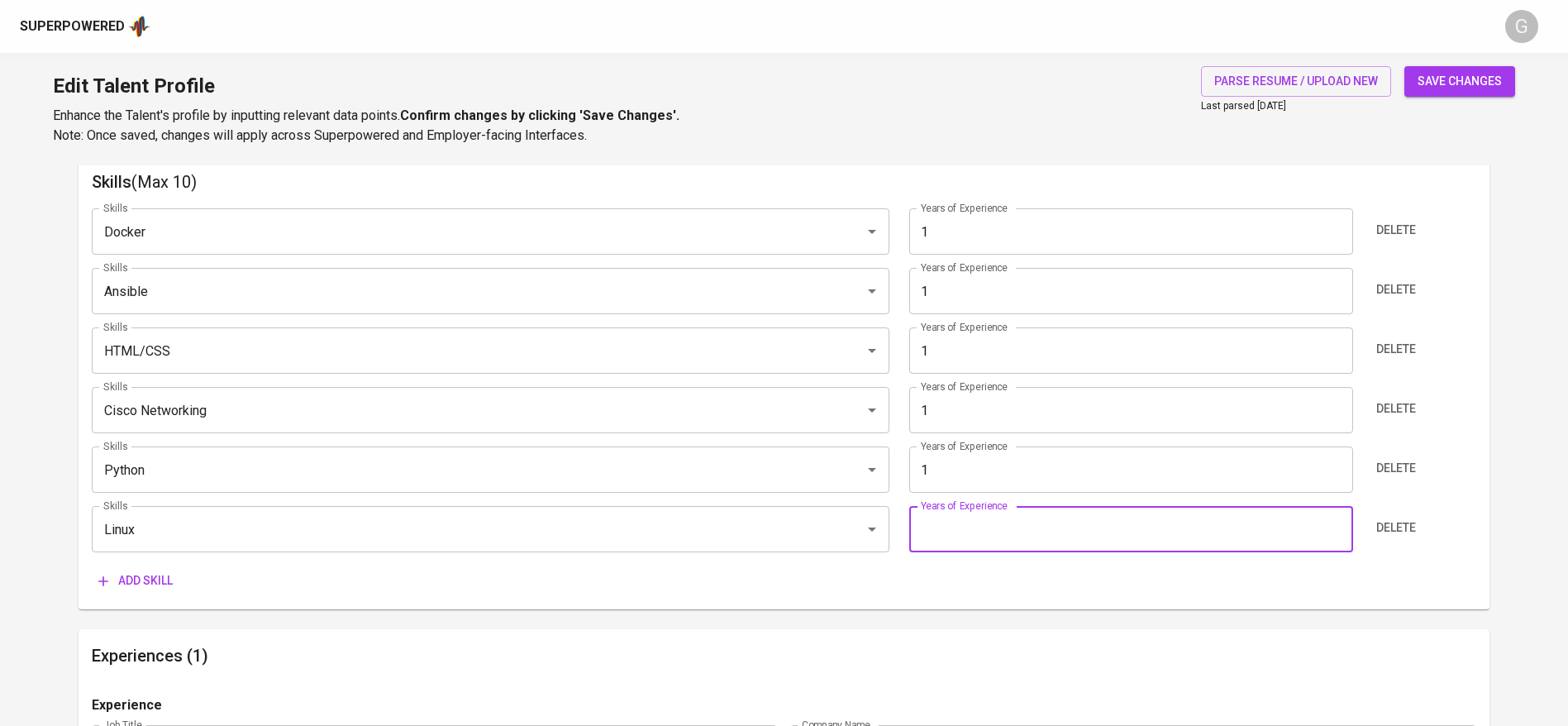
click at [959, 522] on input "number" at bounding box center [1131, 529] width 443 height 46
type input "1"
click at [1493, 72] on span "save changes" at bounding box center [1459, 81] width 84 height 20
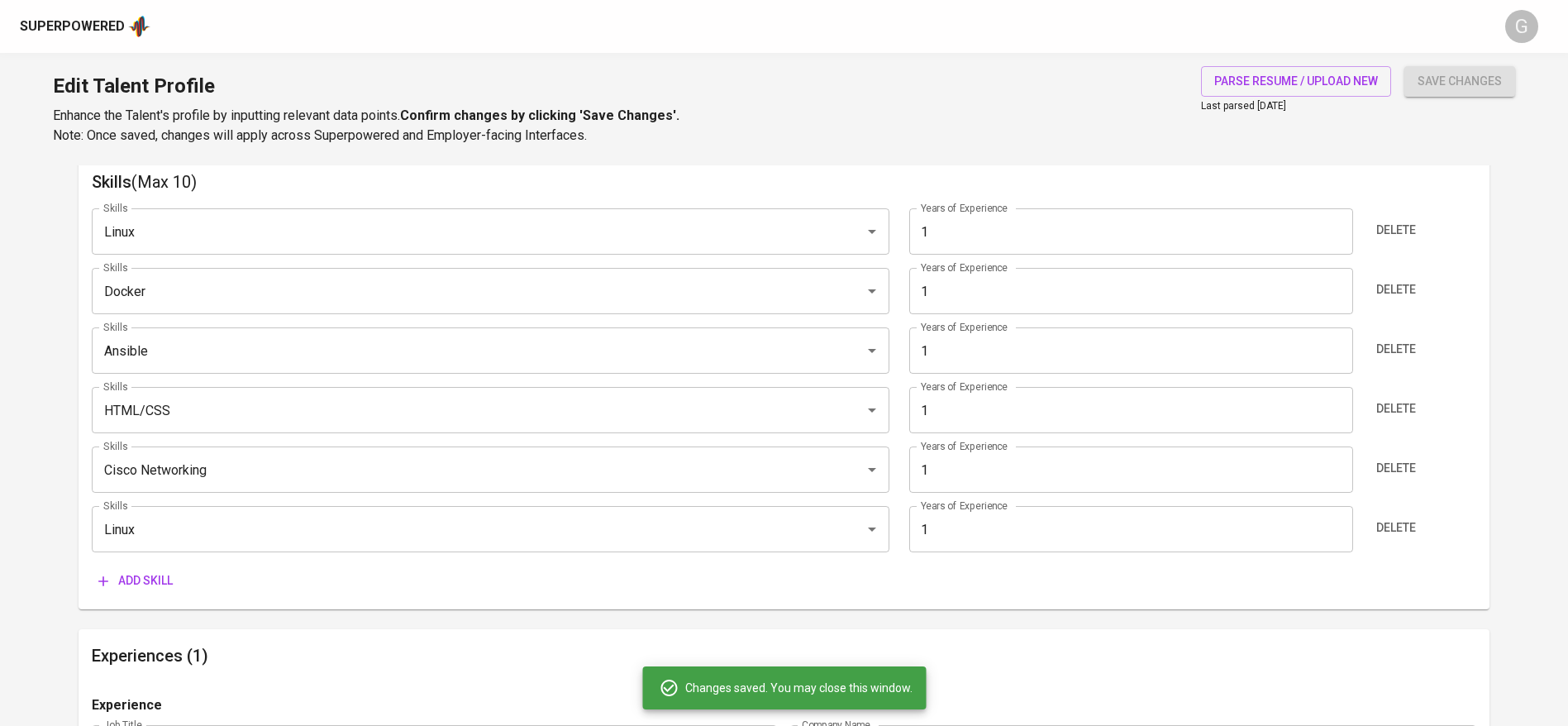
type input "Linux"
type input "Docker"
type input "Ansible"
type input "HTML/CSS"
type input "Cisco Networking"
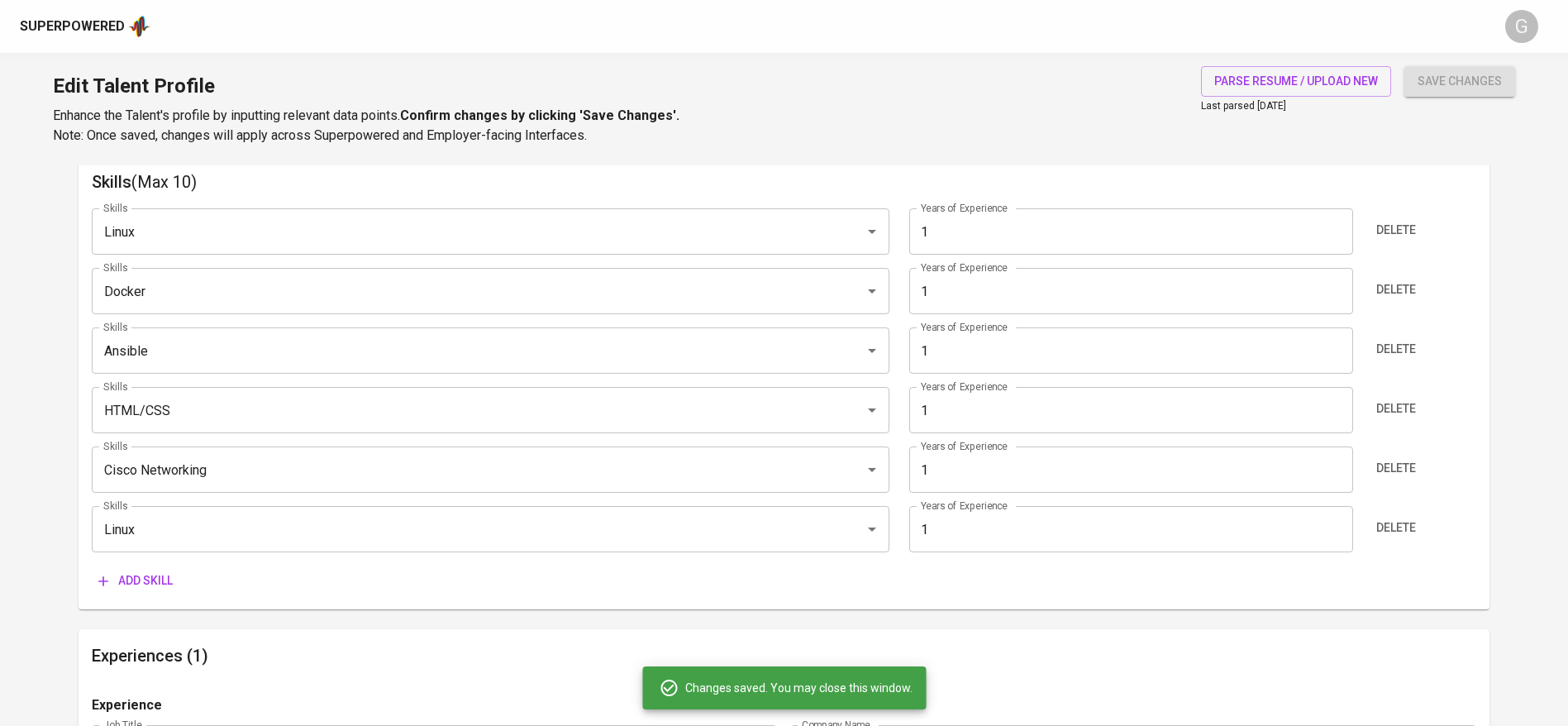
type input "Python"
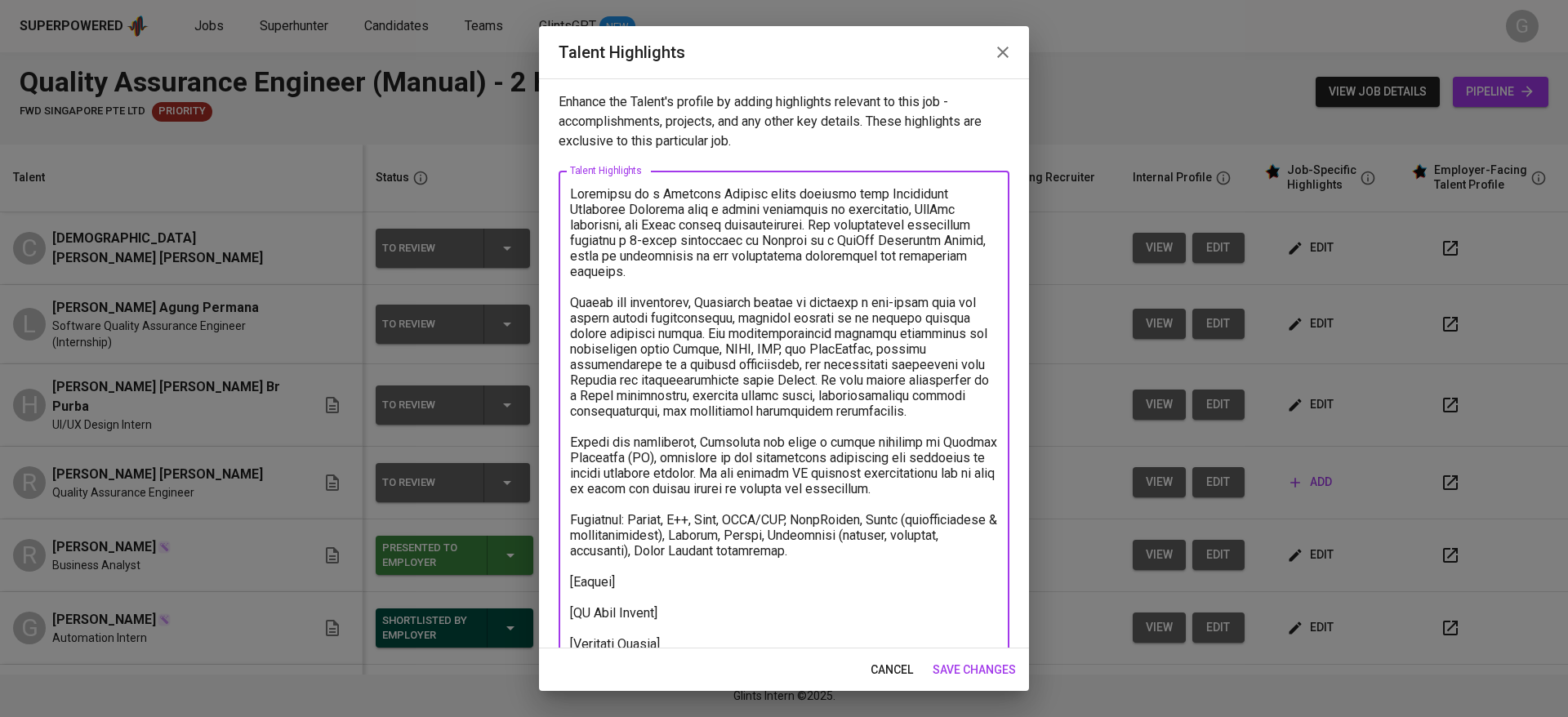
scroll to position [159, 0]
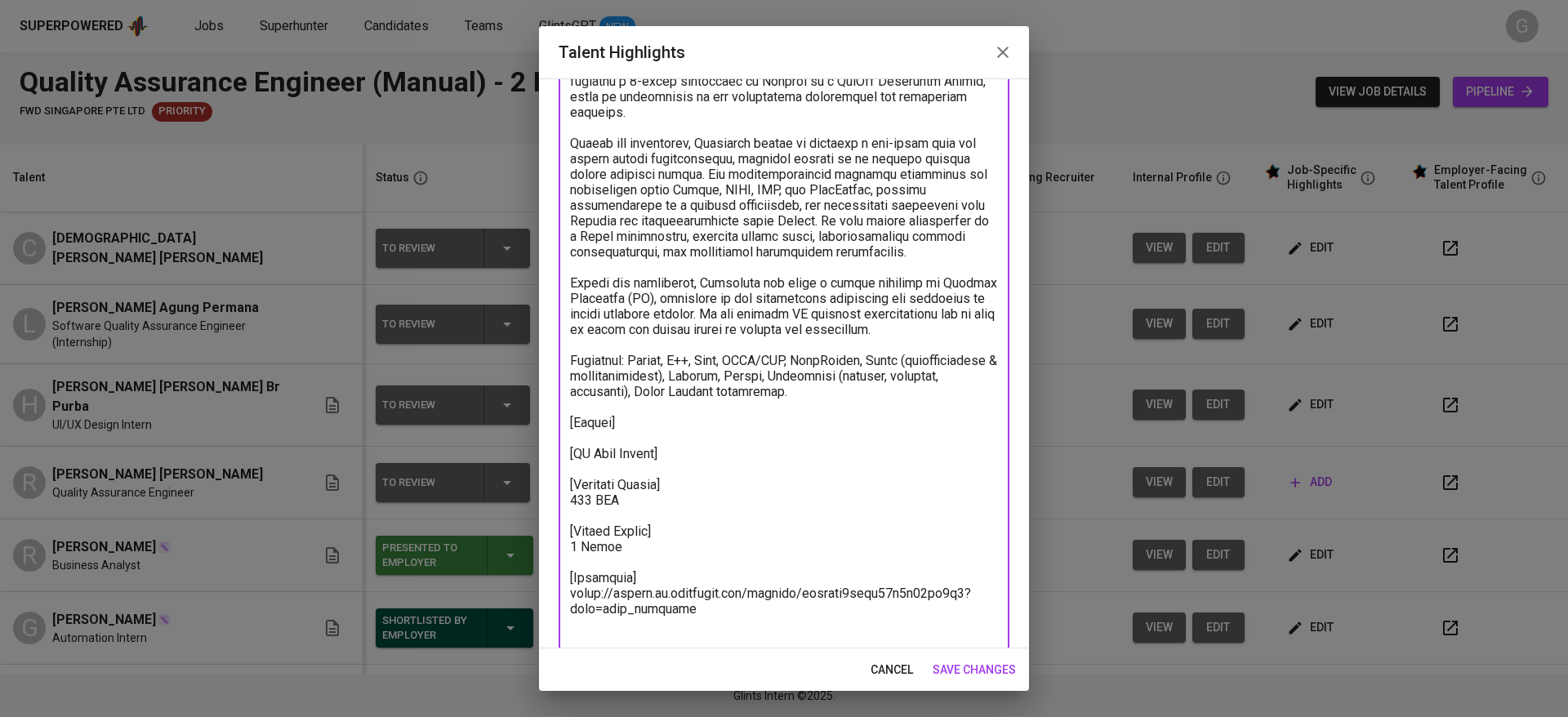
paste textarea "tc6gy7v8k28r532734y"
type textarea "[DEMOGRAPHIC_DATA] is a Computer Science fresh graduate from [GEOGRAPHIC_DATA] …"
click at [988, 657] on button "save changes" at bounding box center [974, 670] width 96 height 31
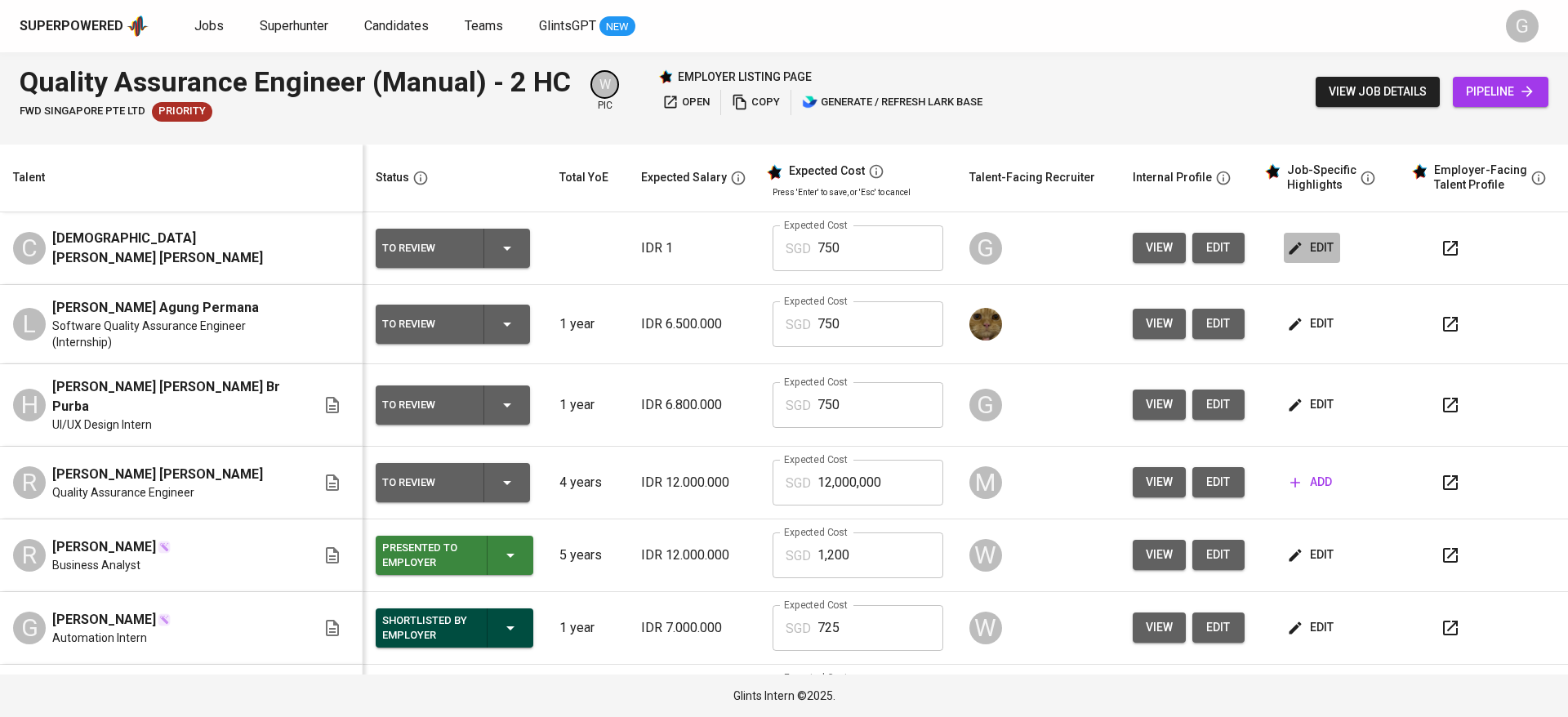
click at [1291, 252] on span "edit" at bounding box center [1311, 247] width 43 height 20
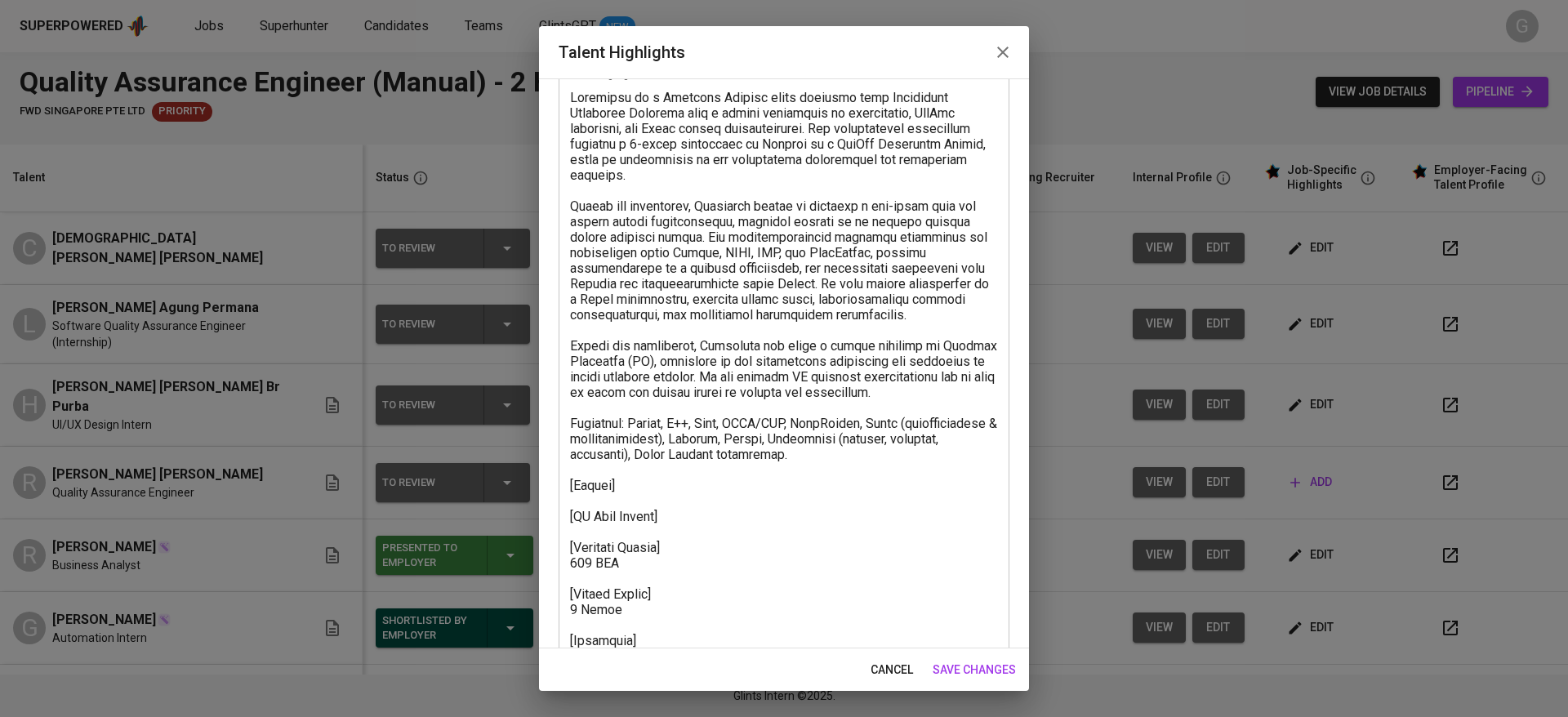
scroll to position [187, 0]
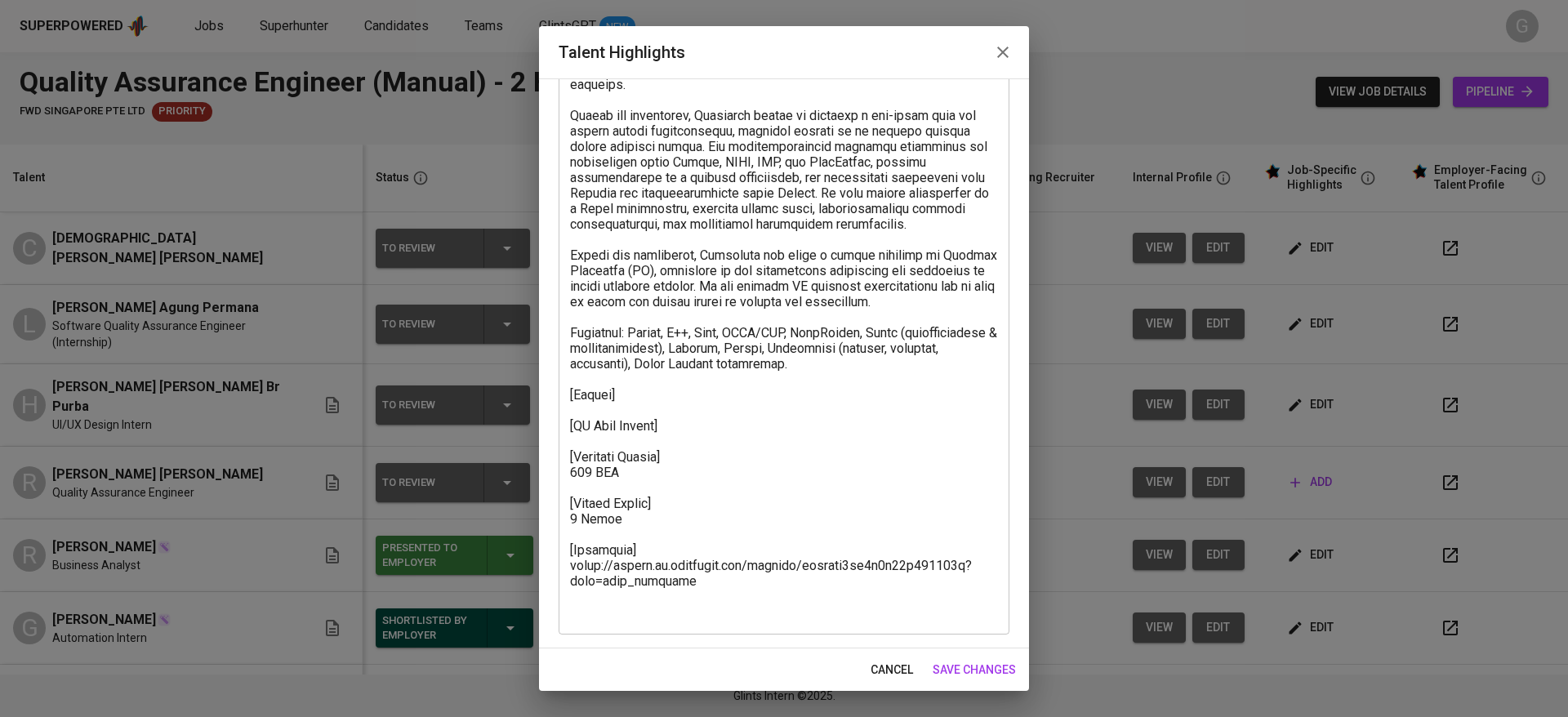
click at [726, 452] on textarea at bounding box center [784, 309] width 428 height 621
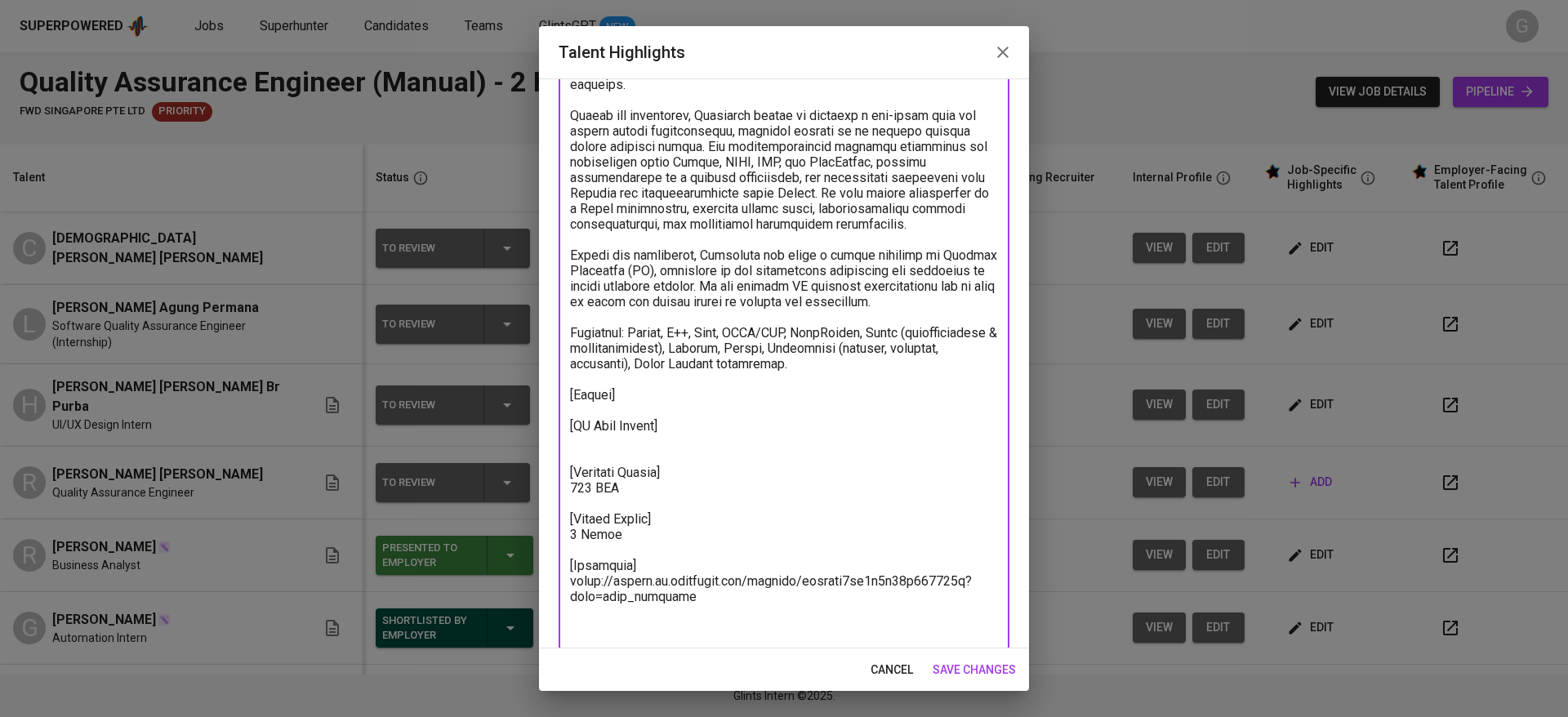
paste textarea "https://glints.sg.larksuite.com/file/YbkrbvbhborCX8xWihRlxGrbgK2"
click at [756, 417] on textarea at bounding box center [784, 317] width 428 height 636
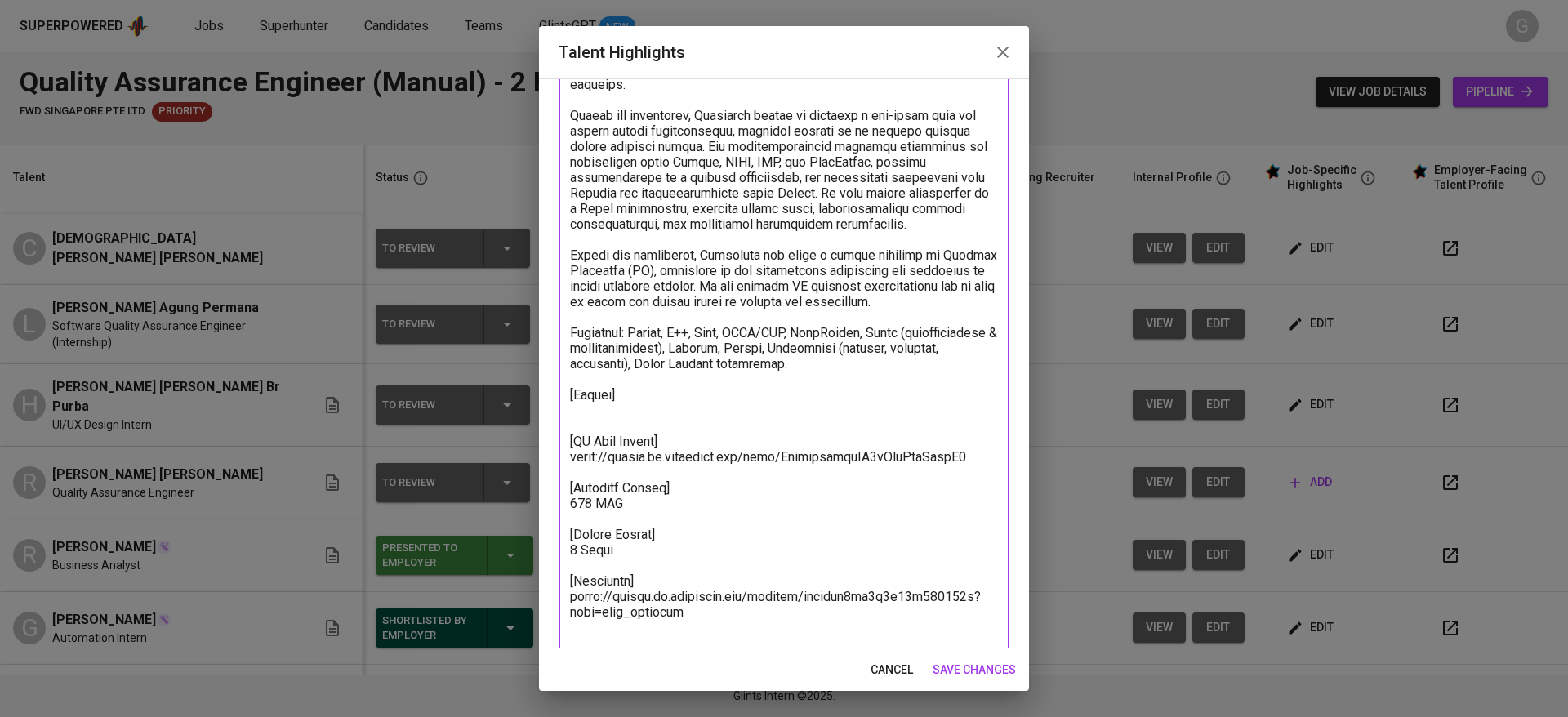
paste textarea "https://glints.sg.larksuite.com/file/G9iwbcdJuo4wTvxpHvQlw6xBg9g"
type textarea "Christian is a Computer Science fresh graduate from Universiti Teknologi Malays…"
click at [934, 657] on button "save changes" at bounding box center [974, 670] width 96 height 31
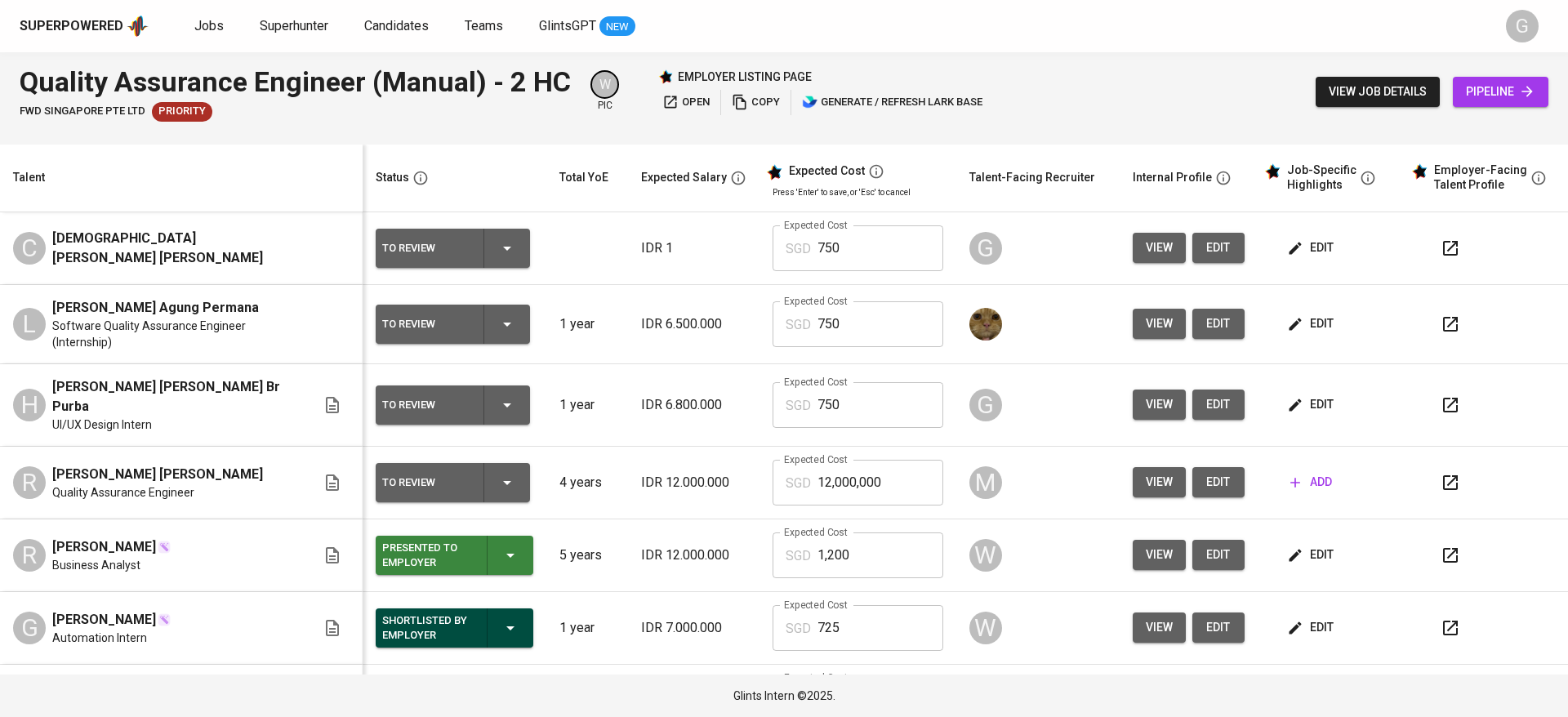
click at [1308, 246] on span "edit" at bounding box center [1311, 247] width 43 height 20
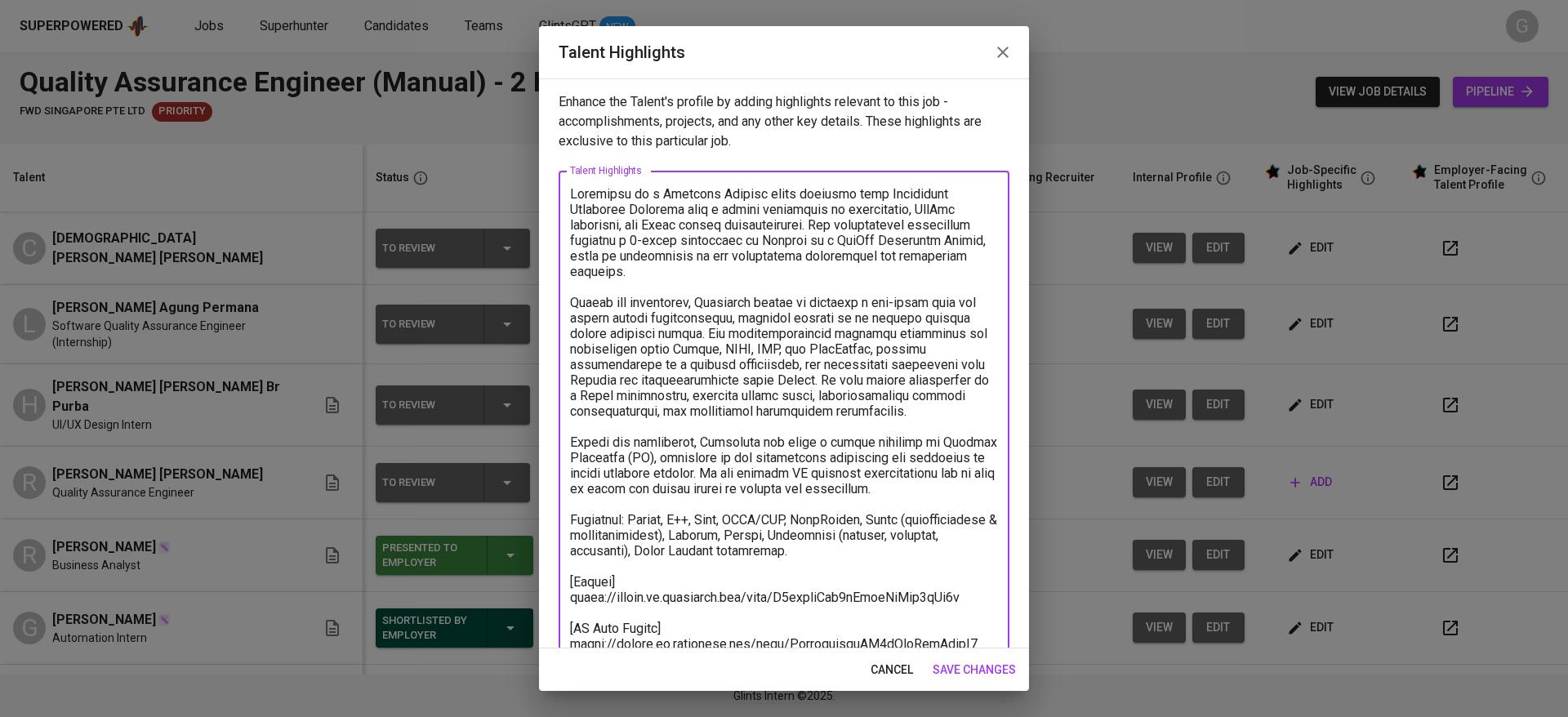
drag, startPoint x: 657, startPoint y: 239, endPoint x: 828, endPoint y: 272, distance: 174.2
click at [828, 272] on textarea at bounding box center [784, 512] width 428 height 651
click at [818, 298] on textarea at bounding box center [784, 512] width 428 height 651
click at [832, 278] on textarea at bounding box center [784, 512] width 428 height 651
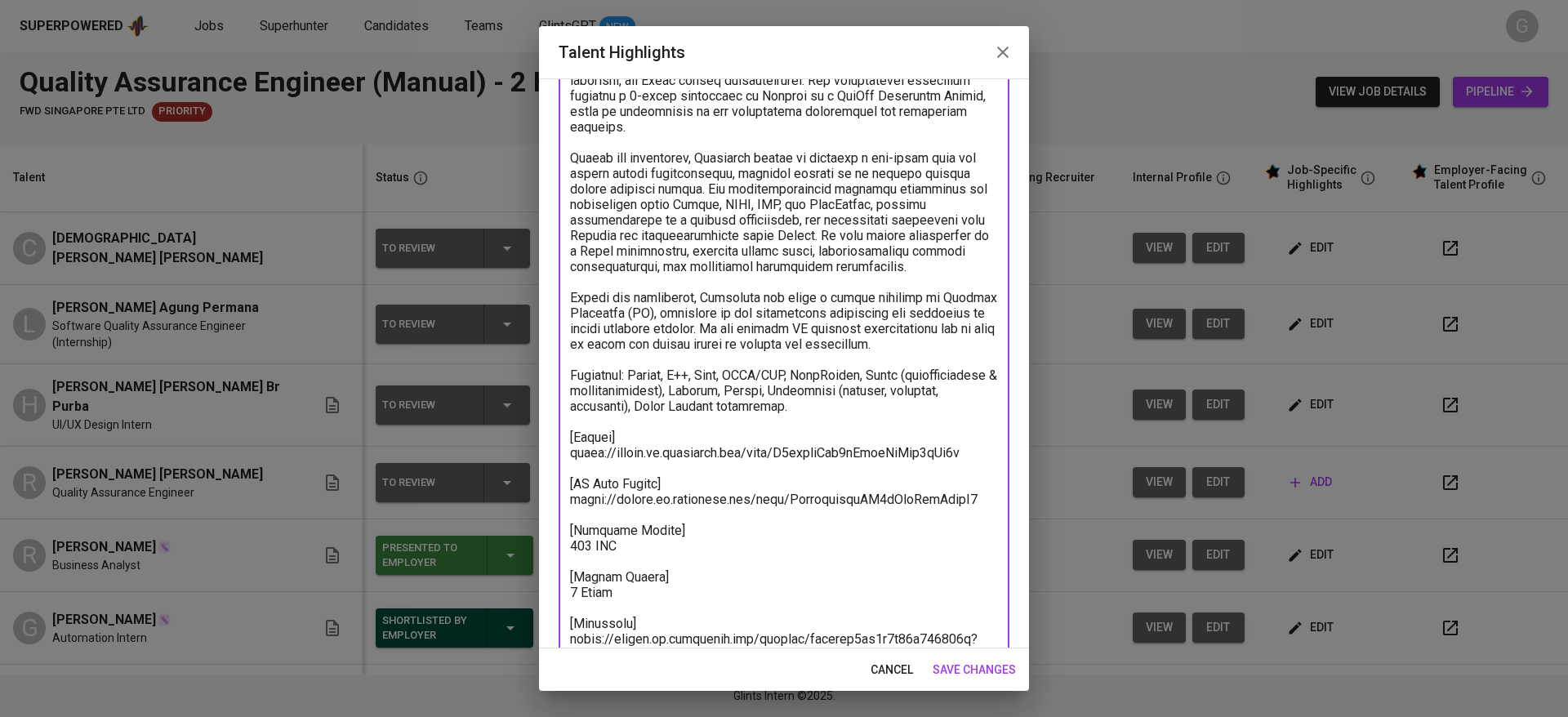
scroll to position [190, 0]
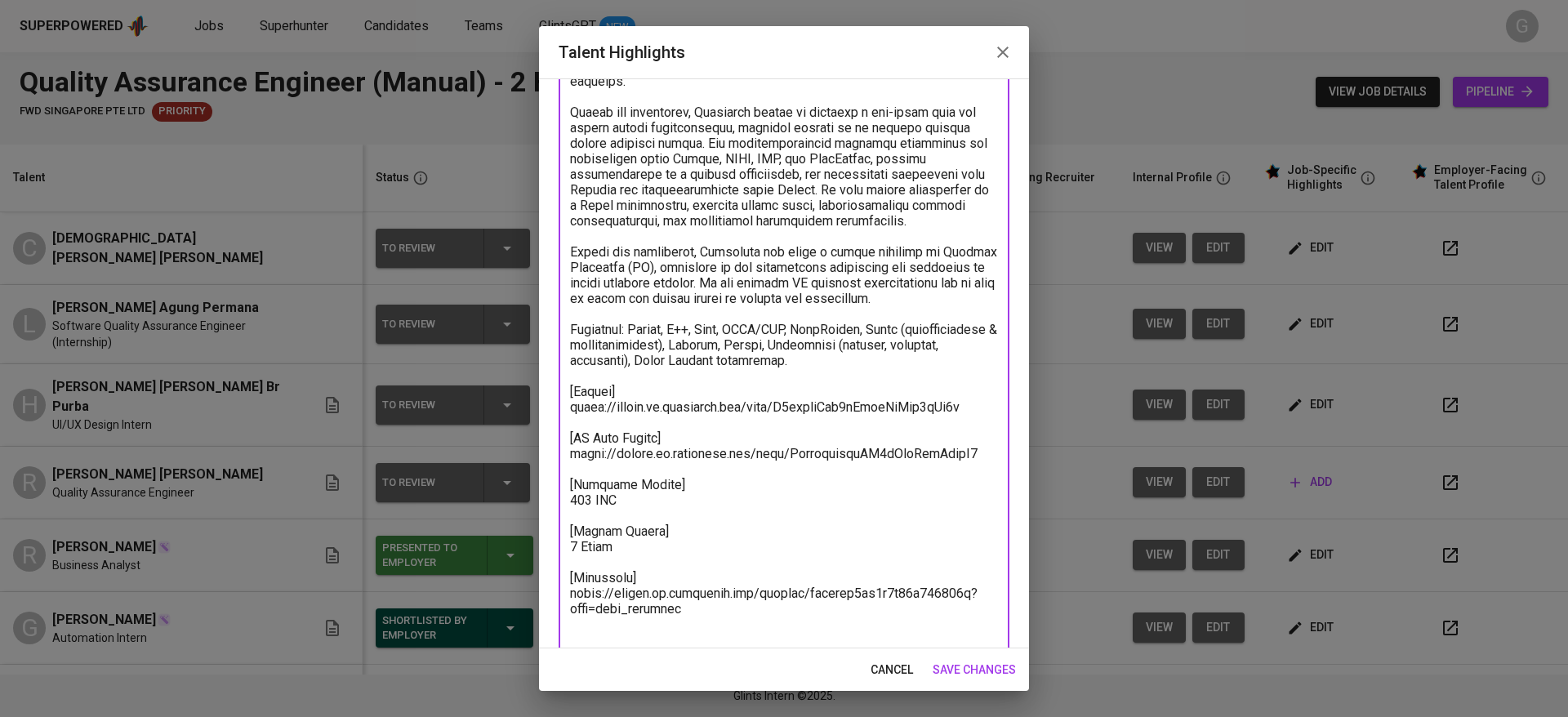
click at [962, 657] on button "save changes" at bounding box center [974, 670] width 96 height 31
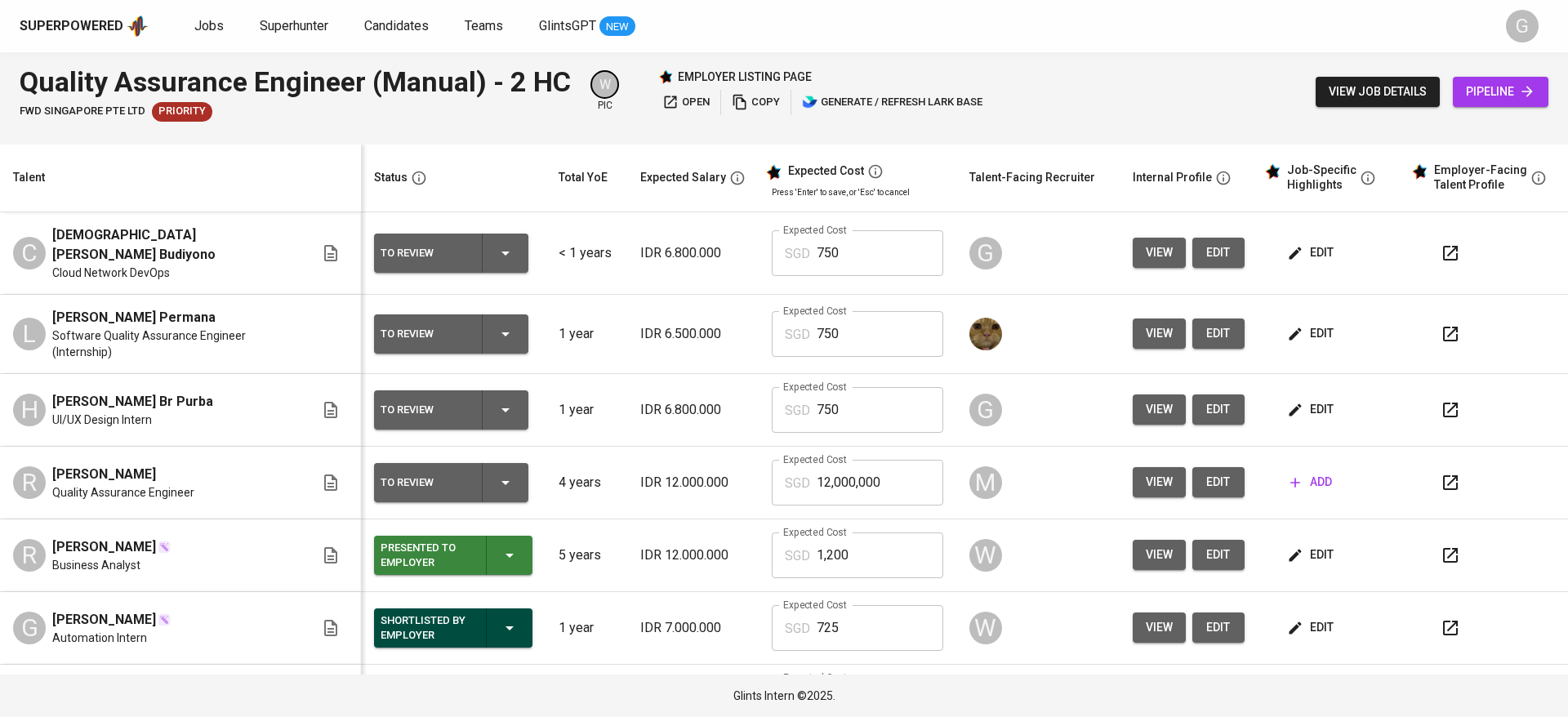
click at [1307, 245] on span "edit" at bounding box center [1311, 252] width 43 height 20
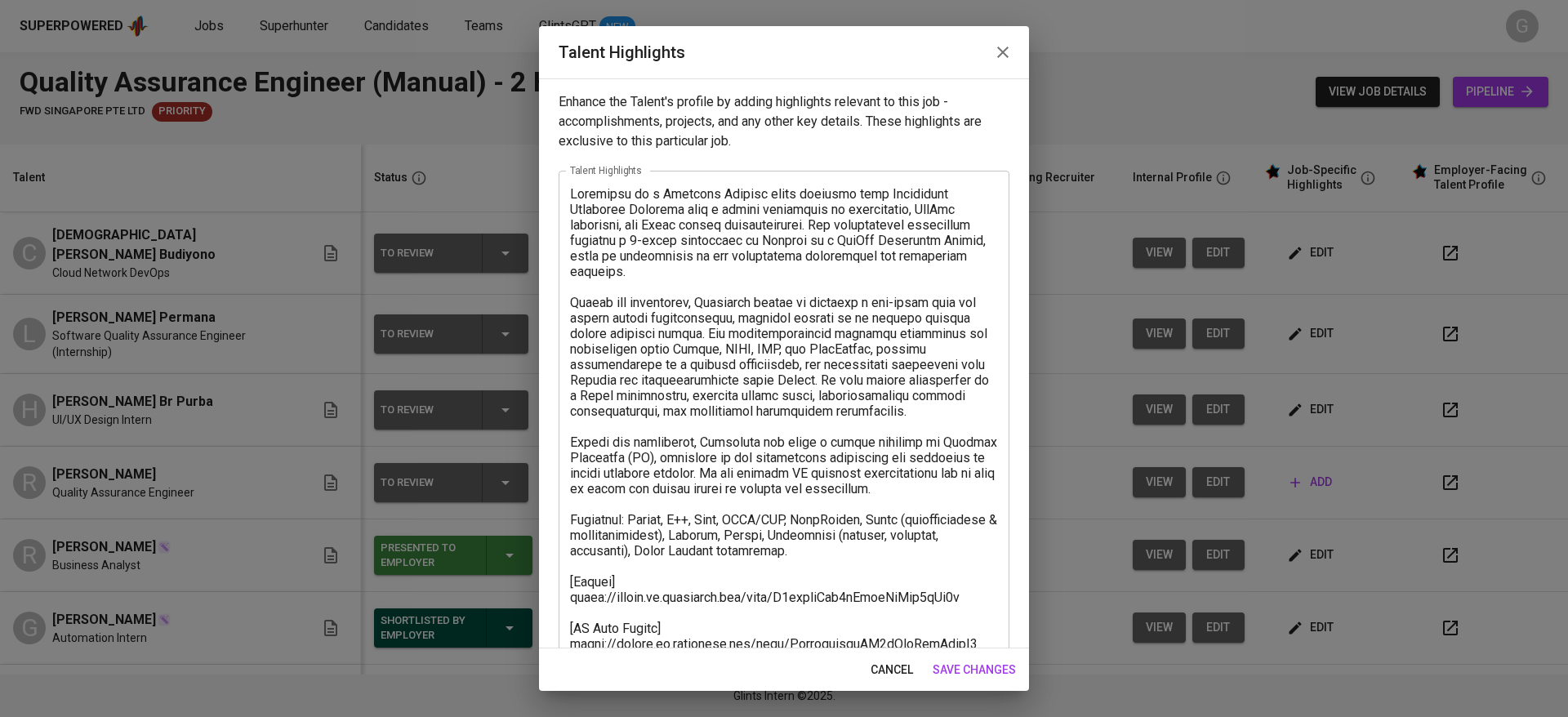
scroll to position [218, 0]
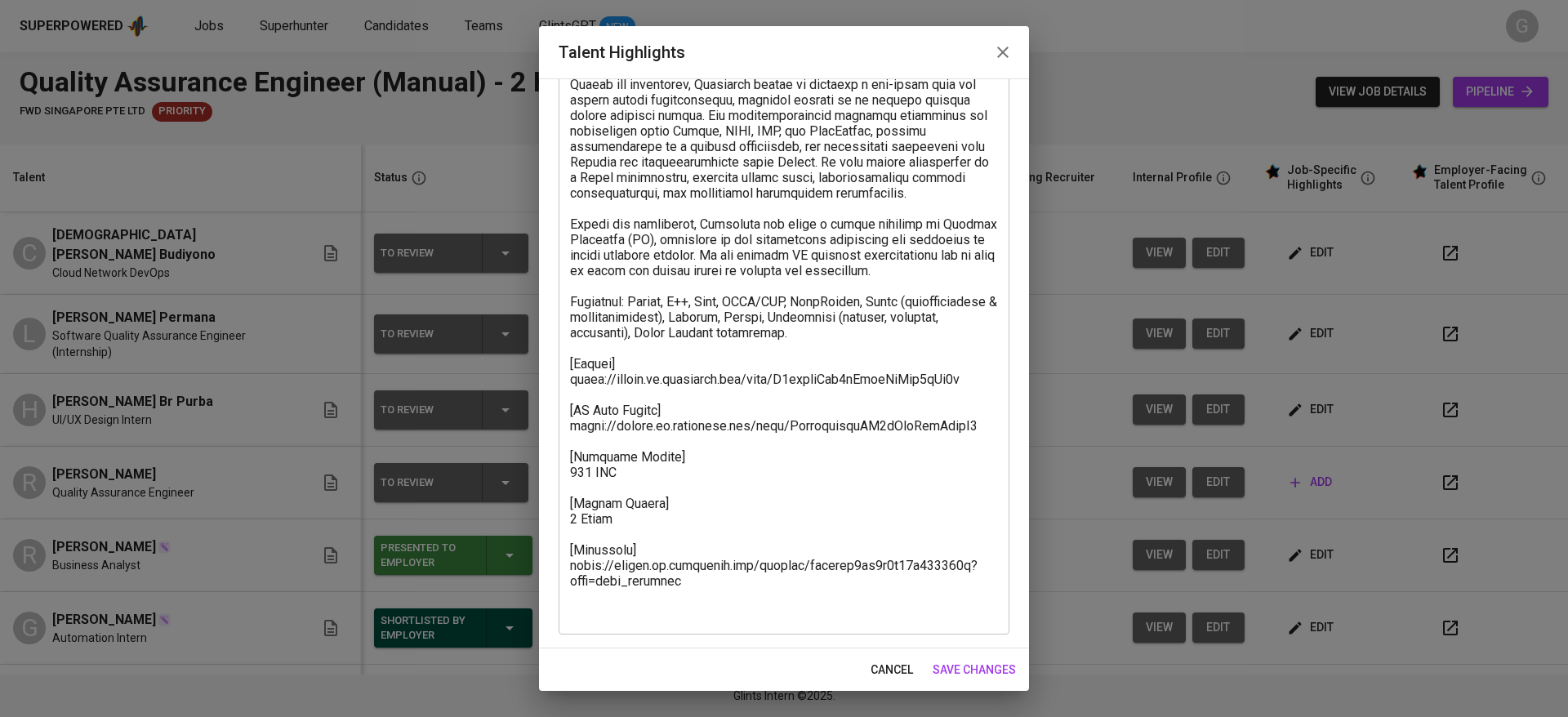
click at [960, 662] on span "save changes" at bounding box center [974, 670] width 83 height 20
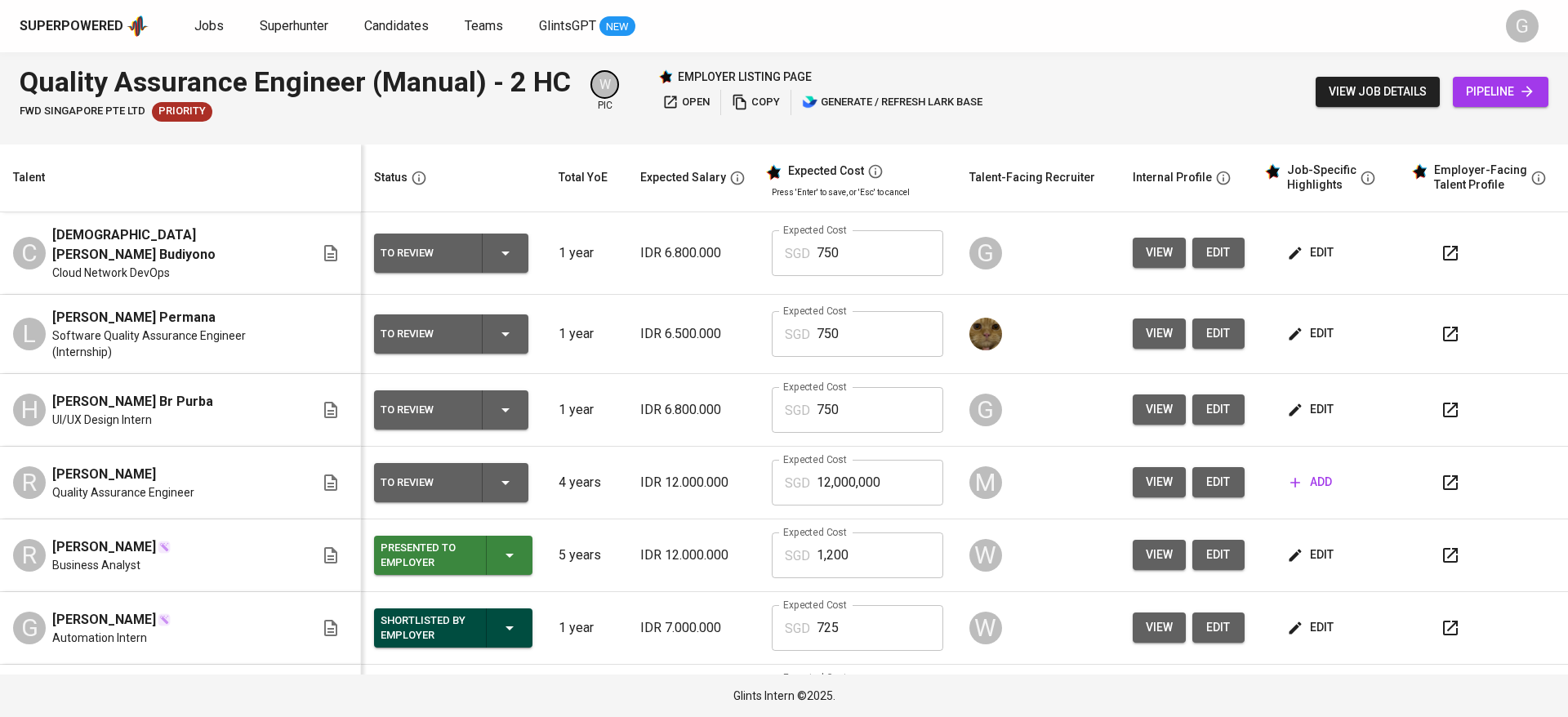
click at [369, 117] on div "FWD Singapore Pte Ltd Priority" at bounding box center [295, 112] width 552 height 19
